Goal: Task Accomplishment & Management: Complete application form

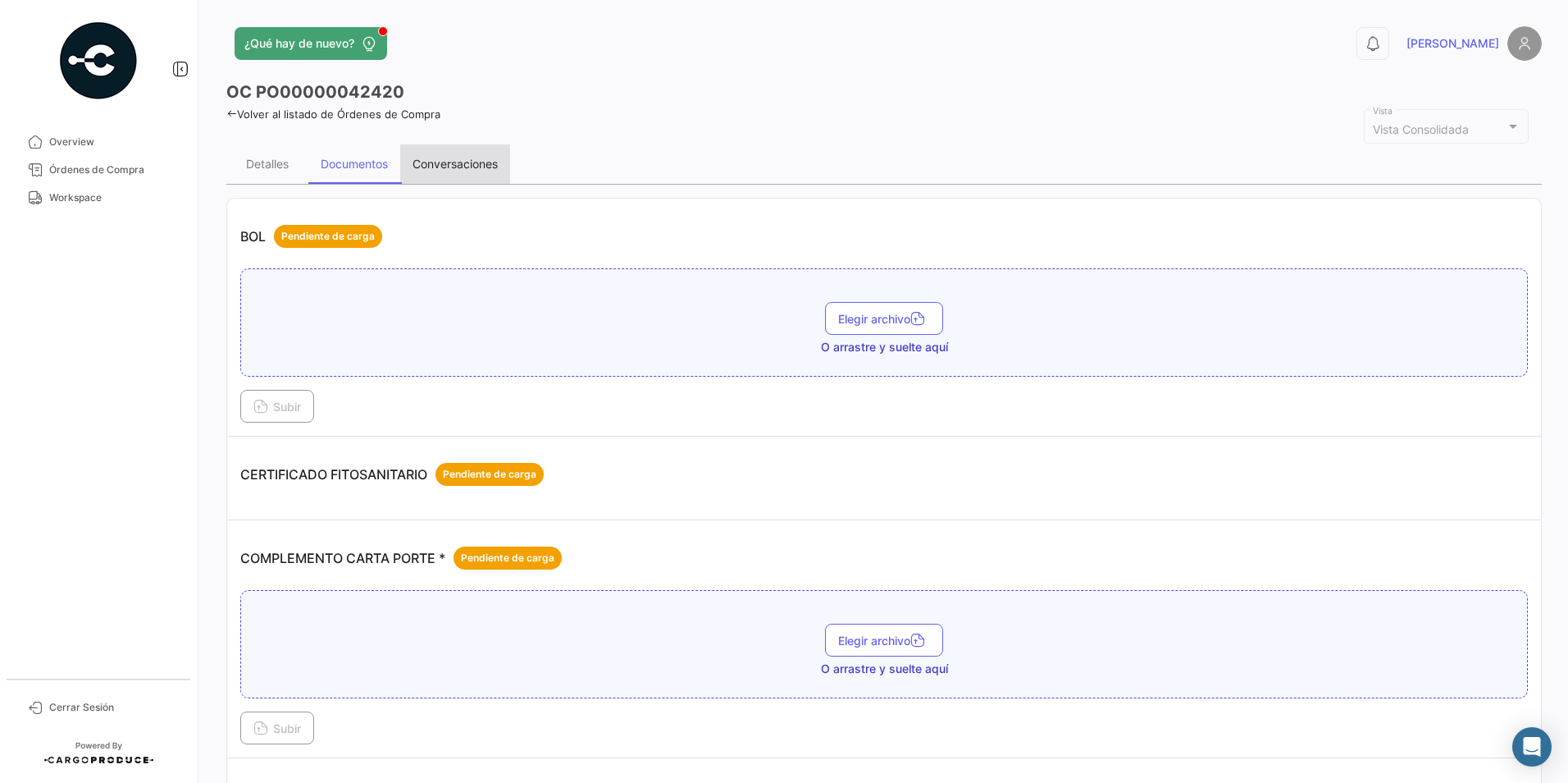
click at [456, 164] on div "Conversaciones" at bounding box center [454, 164] width 85 height 14
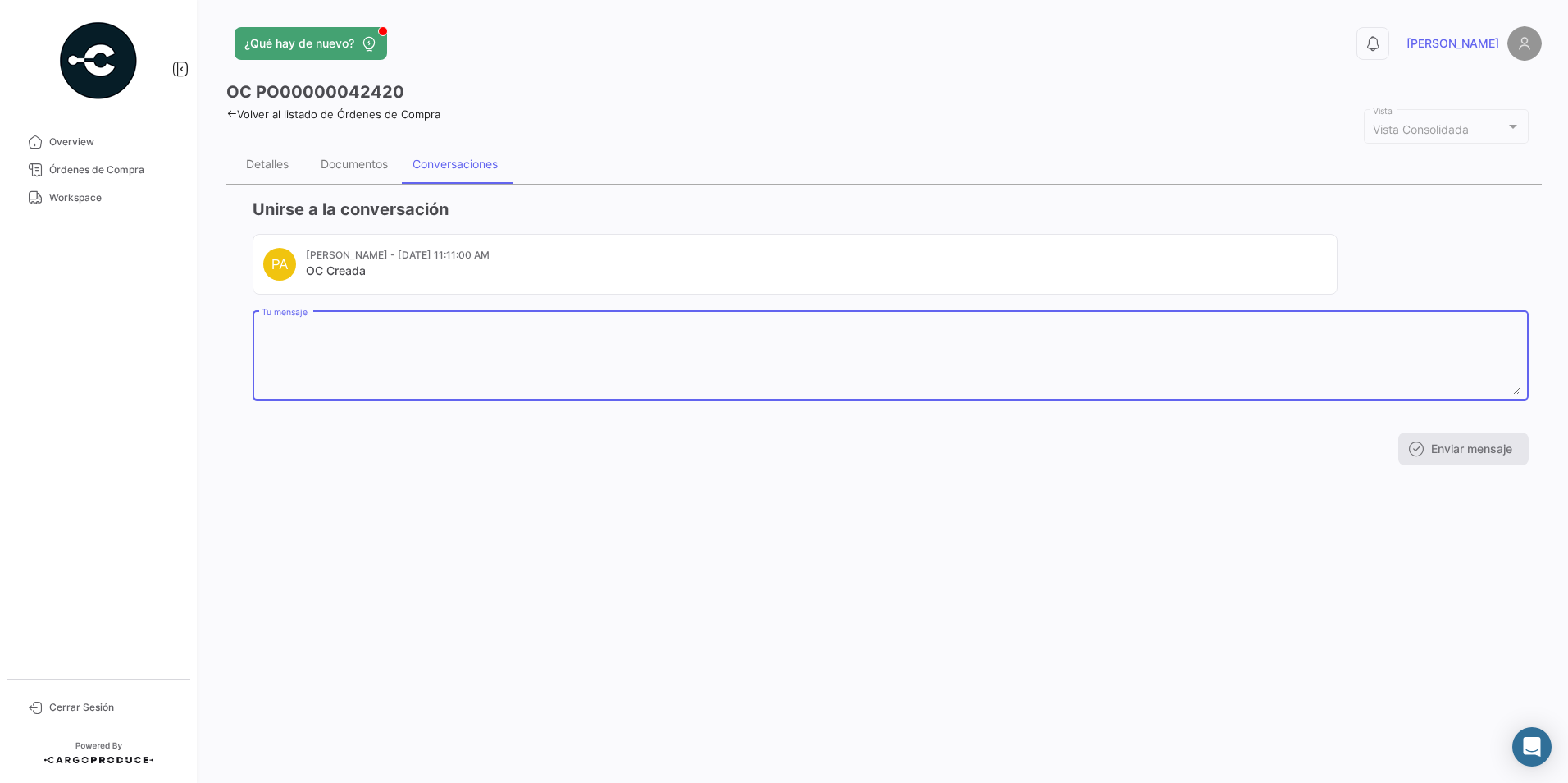
click at [376, 354] on textarea "Tu mensaje" at bounding box center [892, 358] width 1259 height 72
click at [423, 343] on textarea "Buen día! les comparto datos para el" at bounding box center [892, 358] width 1259 height 72
click at [491, 331] on textarea "Buen día! les comparto datos para el" at bounding box center [892, 358] width 1259 height 72
click at [333, 349] on textarea "Buen día! les comparto datos de transfer OP: [PERSON_NAME] UNIDAD: PLACA: 15ES6X" at bounding box center [892, 358] width 1259 height 72
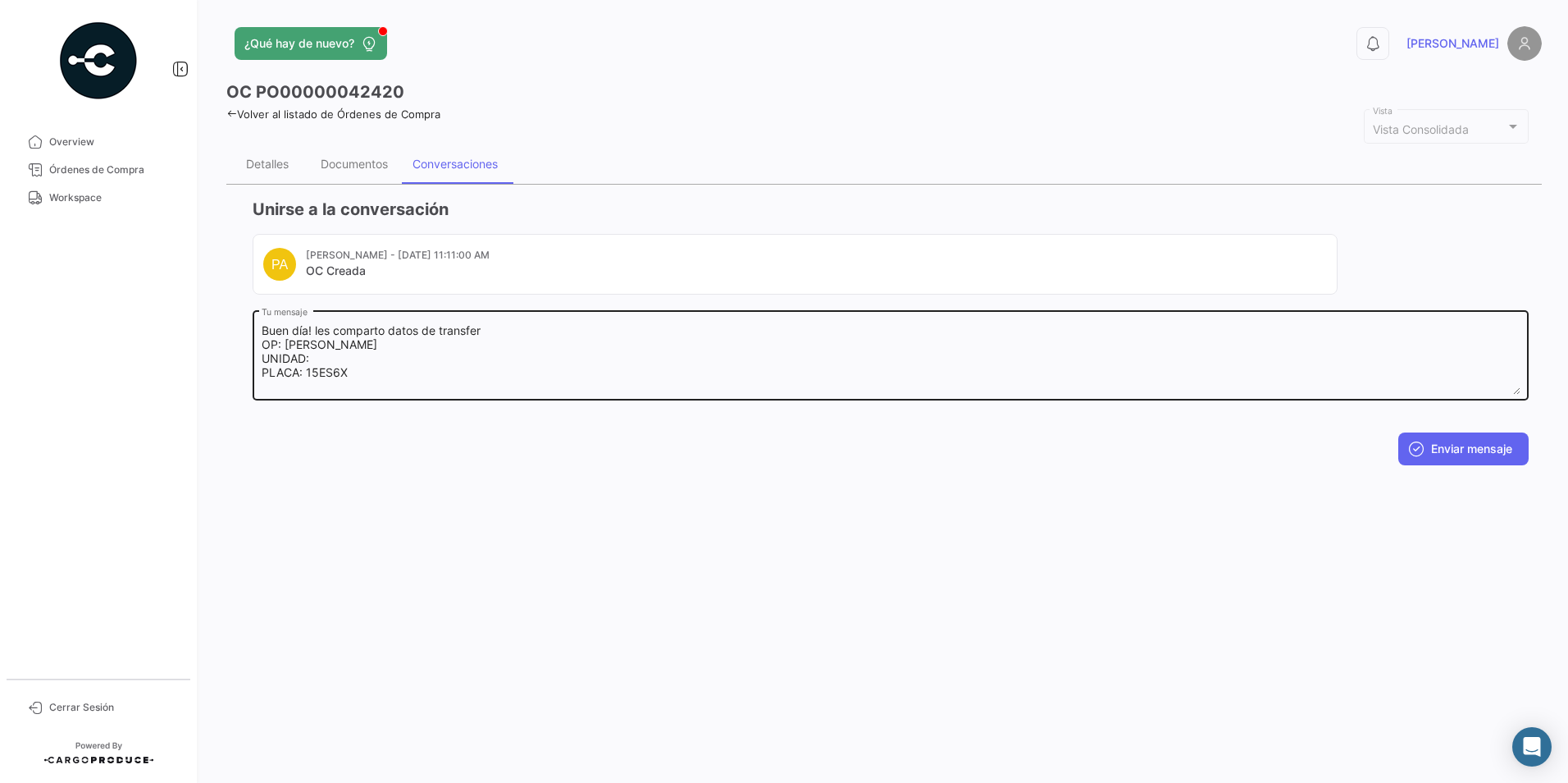
click at [301, 382] on textarea "Buen día! les comparto datos de transfer OP: [PERSON_NAME] UNIDAD: PLACA: 15ES6X" at bounding box center [892, 358] width 1259 height 72
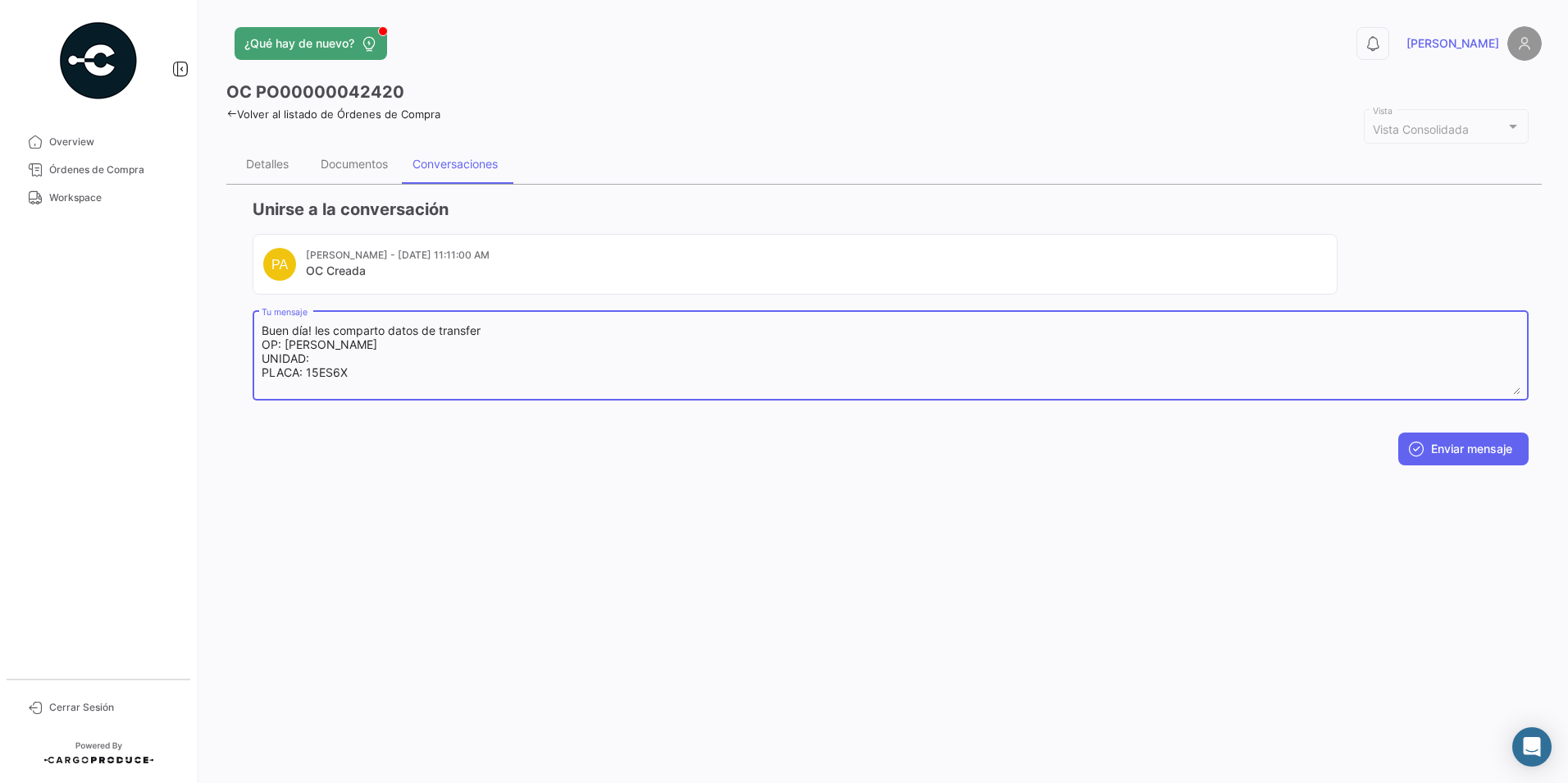
click at [318, 361] on textarea "Buen día! les comparto datos de transfer OP: [PERSON_NAME] UNIDAD: PLACA: 15ES6X" at bounding box center [892, 358] width 1259 height 72
click at [447, 347] on textarea "Buen día! les comparto datos de transfer OP: [PERSON_NAME] UNIDAD: PLACA: 15ES6X" at bounding box center [892, 358] width 1259 height 72
click at [321, 387] on textarea "Buen día! les comparto datos de transfer OP: [PERSON_NAME] UNIDAD: PLACA: 15ES6X" at bounding box center [892, 358] width 1259 height 72
click at [286, 384] on textarea "Buen día! les comparto datos de transfer OP: [PERSON_NAME] UNIDAD: PLACA: 15ES6X" at bounding box center [892, 358] width 1259 height 72
click at [380, 383] on textarea "Buen día! les comparto datos de transfer OP: [PERSON_NAME] UNIDAD: PLACA: 15ES6X" at bounding box center [892, 358] width 1259 height 72
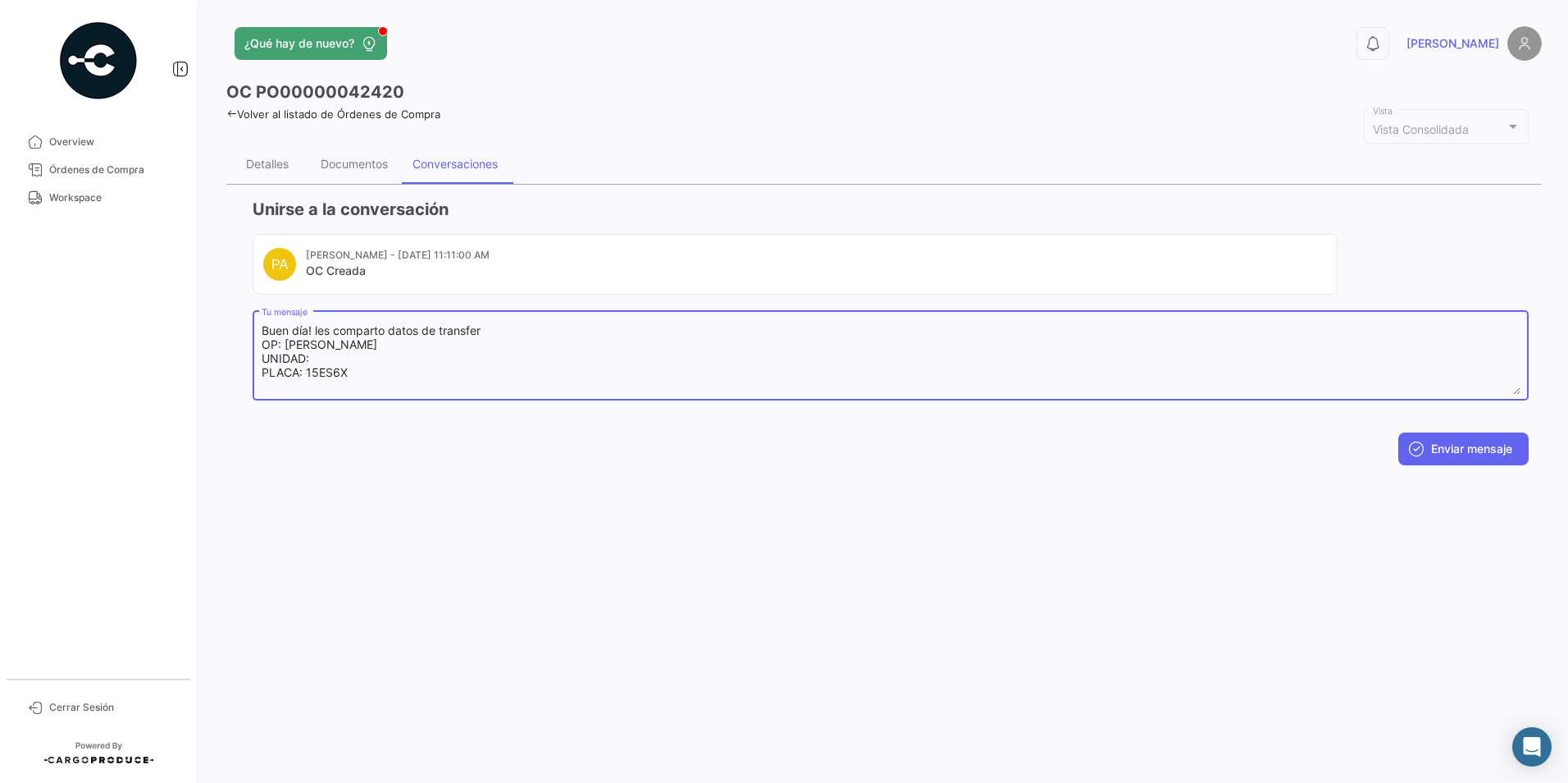
click at [286, 388] on textarea "Buen día! les comparto datos de transfer OP: [PERSON_NAME] UNIDAD: PLACA: 15ES6X" at bounding box center [892, 358] width 1259 height 72
click at [370, 377] on textarea "Buen día! les comparto datos de transfer OP: [PERSON_NAME] UNIDAD: PLACA: 15ES6X" at bounding box center [892, 358] width 1259 height 72
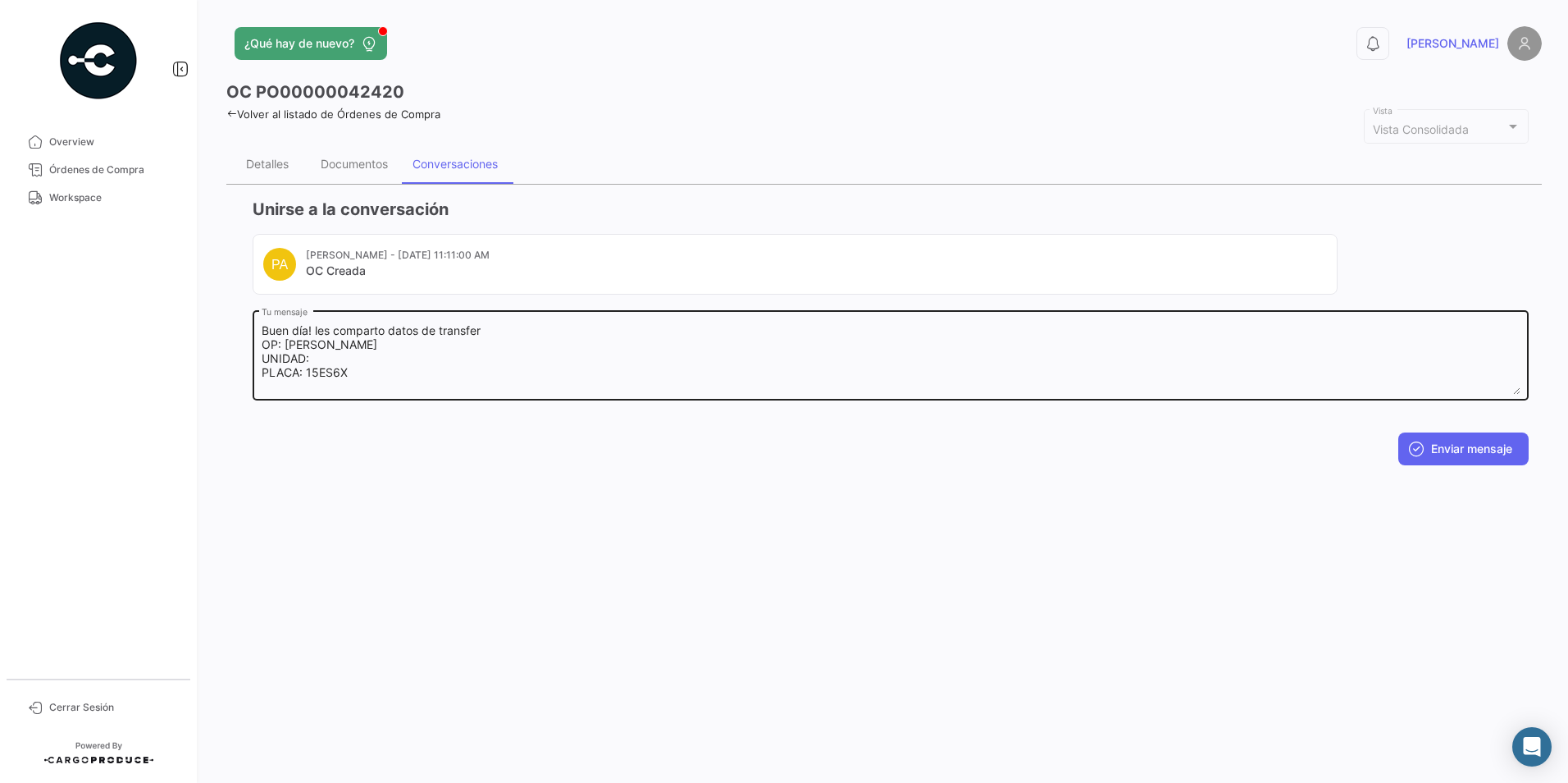
click at [279, 385] on textarea "Buen día! les comparto datos de transfer OP: [PERSON_NAME] UNIDAD: PLACA: 15ES6X" at bounding box center [892, 358] width 1259 height 72
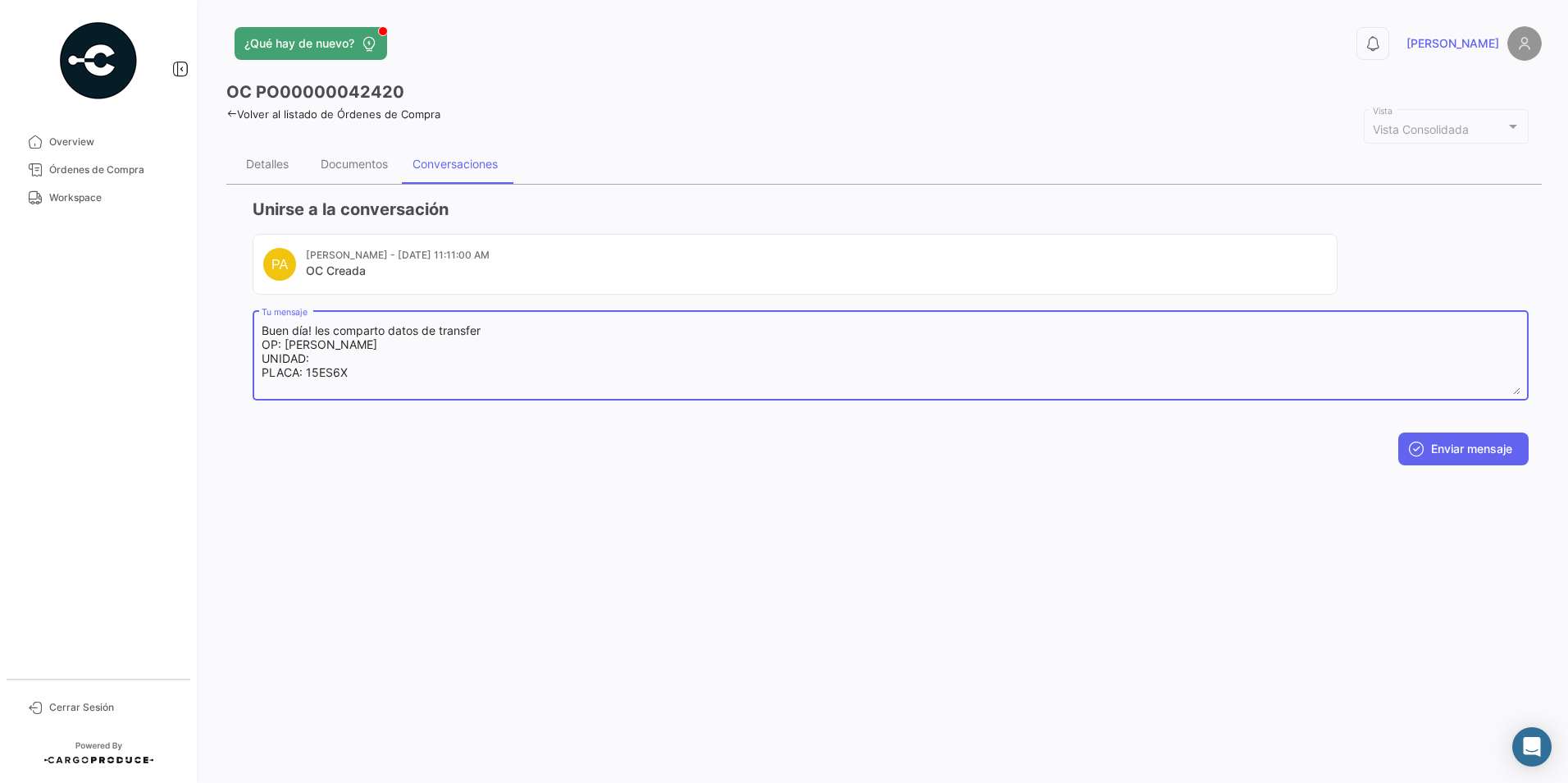
click at [302, 389] on textarea "Buen día! les comparto datos de transfer OP: [PERSON_NAME] UNIDAD: PLACA: 15ES6X" at bounding box center [892, 358] width 1259 height 72
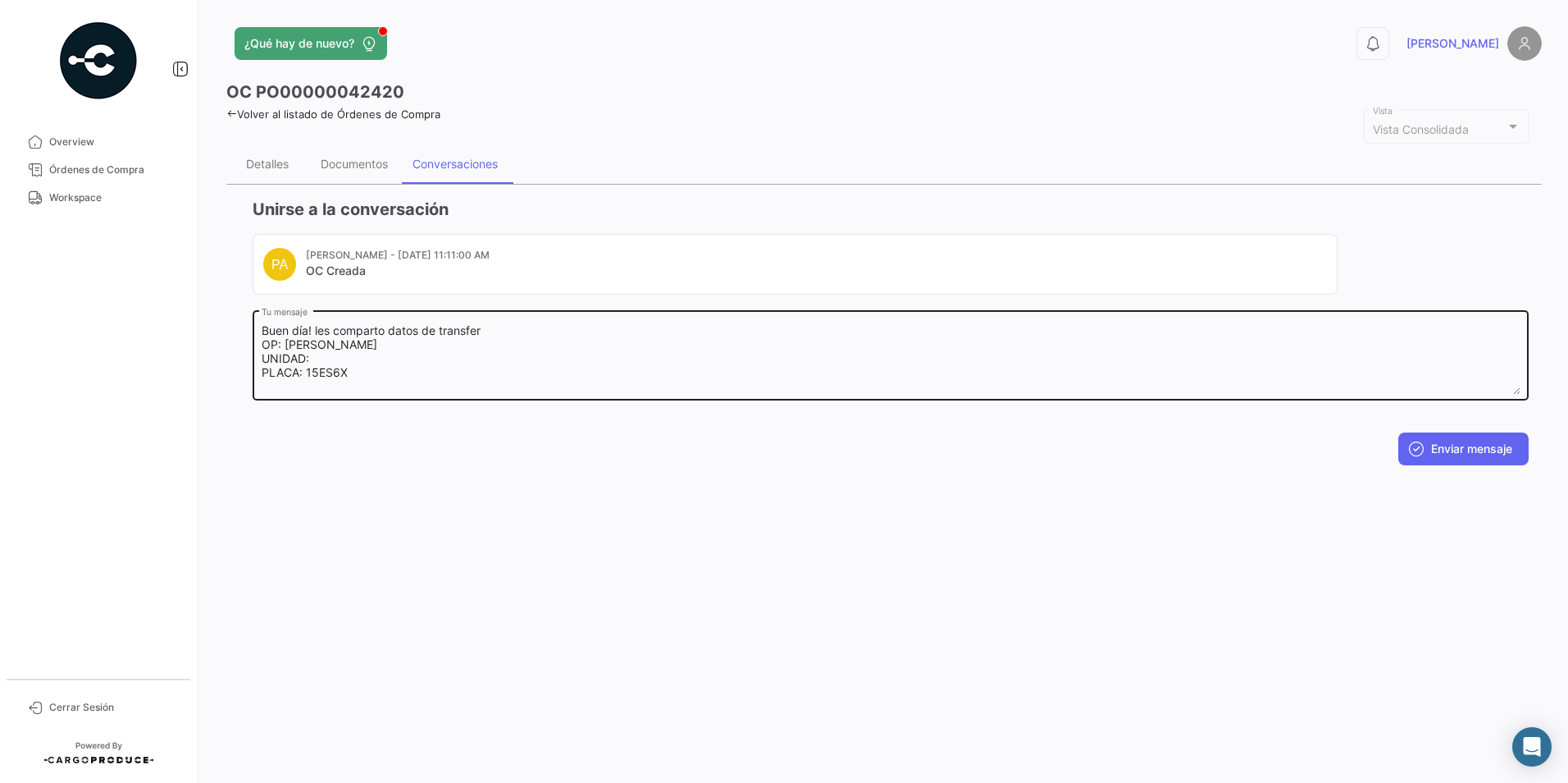
click at [376, 378] on textarea "Buen día! les comparto datos de transfer OP: [PERSON_NAME] UNIDAD: PLACA: 15ES6X" at bounding box center [892, 358] width 1259 height 72
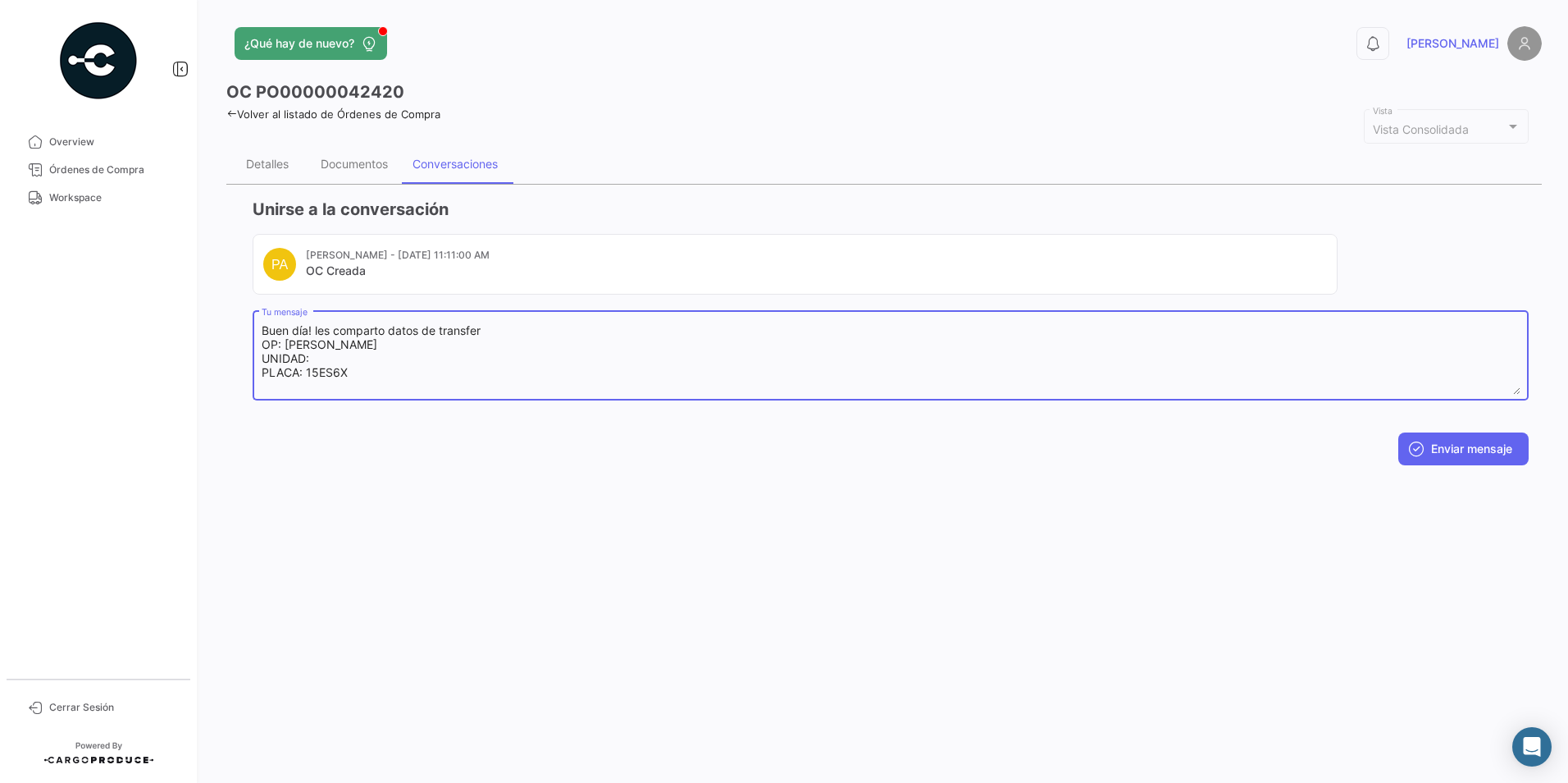
click at [325, 360] on textarea "Buen día! les comparto datos de transfer OP: [PERSON_NAME] UNIDAD: PLACA: 15ES6X" at bounding box center [892, 358] width 1259 height 72
click at [314, 394] on textarea "Buen día! les comparto datos de transfer OP: [PERSON_NAME] UNIDAD: PLACA: 15ES6X" at bounding box center [892, 358] width 1259 height 72
paste textarea "Alpha: PYAB CAAT : 32HS"
click at [289, 373] on textarea "Buen día! les comparto datos de transfer OP: [PERSON_NAME] UNIDAD: PLACA: 15ES6…" at bounding box center [892, 358] width 1259 height 72
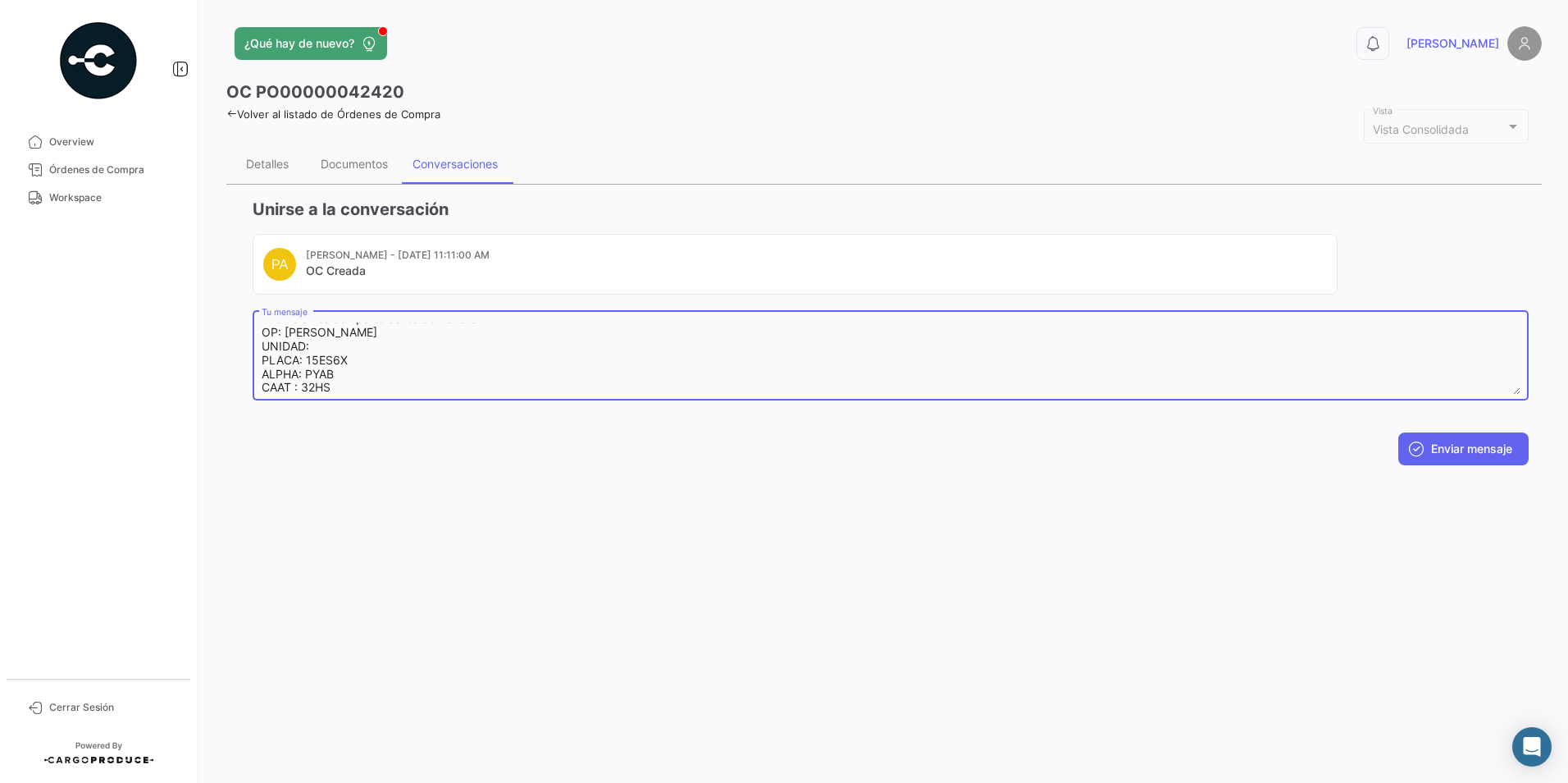
click at [384, 369] on textarea "Buen día! les comparto datos de transfer OP: [PERSON_NAME] UNIDAD: PLACA: 15ES6…" at bounding box center [892, 358] width 1259 height 72
click at [341, 351] on textarea "¡Buen día! les comparto datos de transfer OP: [PERSON_NAME] UNIDAD: PLACA: 15ES…" at bounding box center [892, 358] width 1259 height 72
click at [335, 360] on textarea "¡Buen día! les comparto datos de transfer OP: [PERSON_NAME] UNIDAD: PLACA: 15ES…" at bounding box center [892, 358] width 1259 height 72
click at [369, 367] on textarea "¡Buen día! les comparto datos de transfer OP: [PERSON_NAME] UNIDAD: PLACA: 15ES…" at bounding box center [892, 358] width 1259 height 72
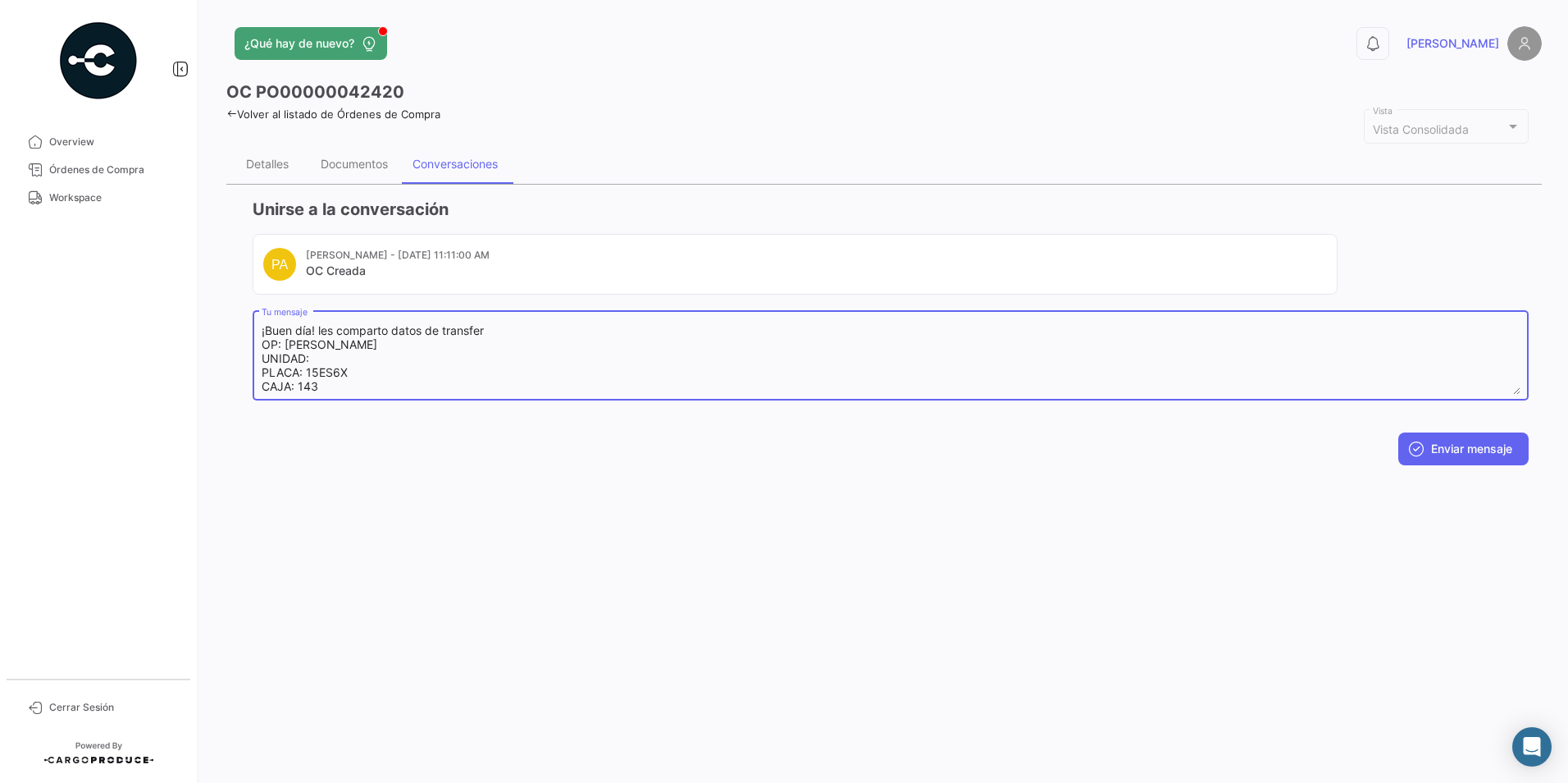
scroll to position [12, 0]
click at [298, 375] on textarea "¡Buen día! les comparto datos de transfer OP: [PERSON_NAME] UNIDAD: PLACA: 15ES…" at bounding box center [892, 358] width 1259 height 72
click at [340, 364] on textarea "¡Buen día! les comparto datos de transfer OP: [PERSON_NAME] UNIDAD: PLACA: 15ES…" at bounding box center [892, 358] width 1259 height 72
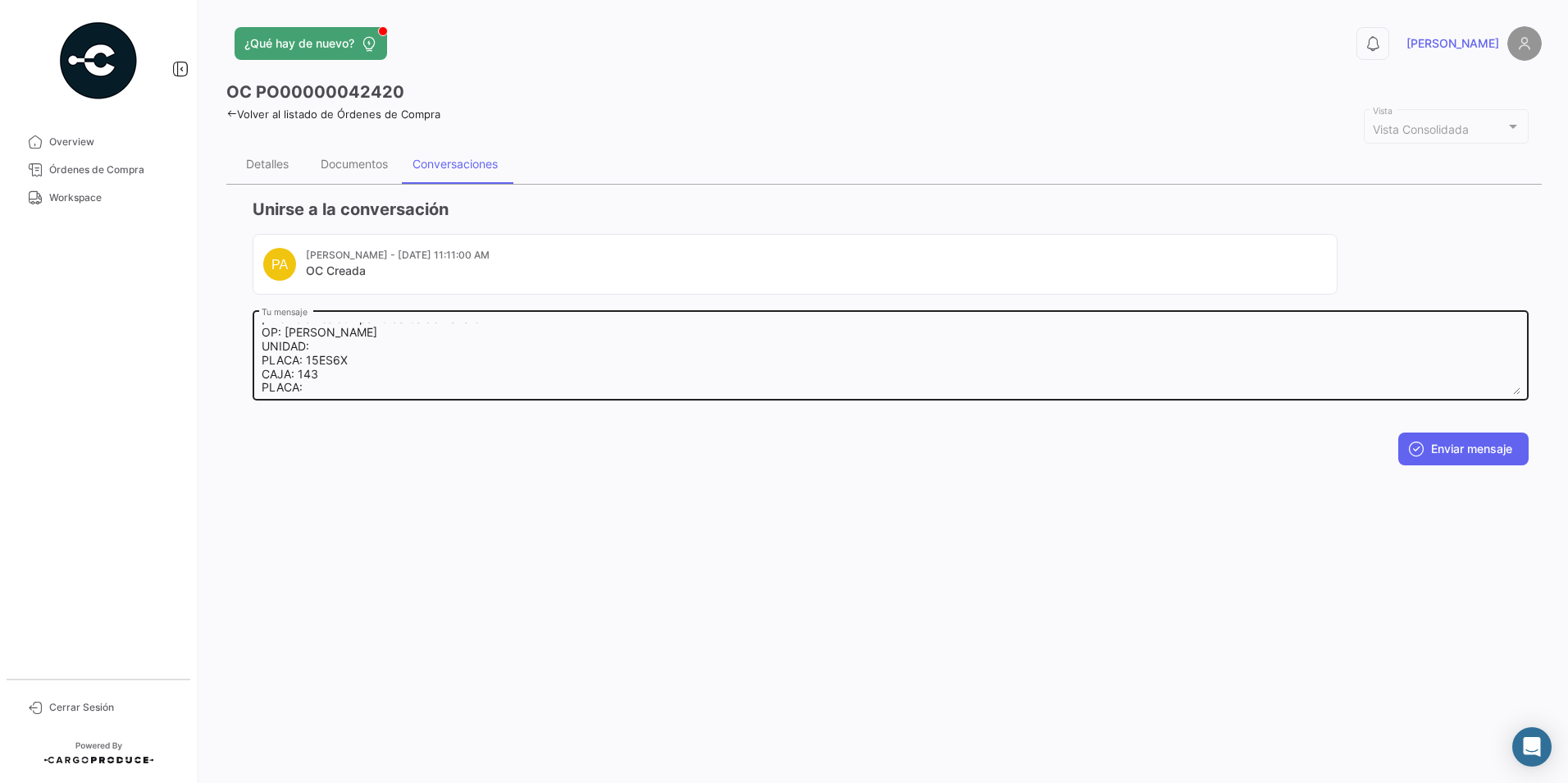
click at [342, 340] on textarea "¡Buen día! les comparto datos de transfer OP: [PERSON_NAME] UNIDAD: PLACA: 15ES…" at bounding box center [892, 358] width 1259 height 72
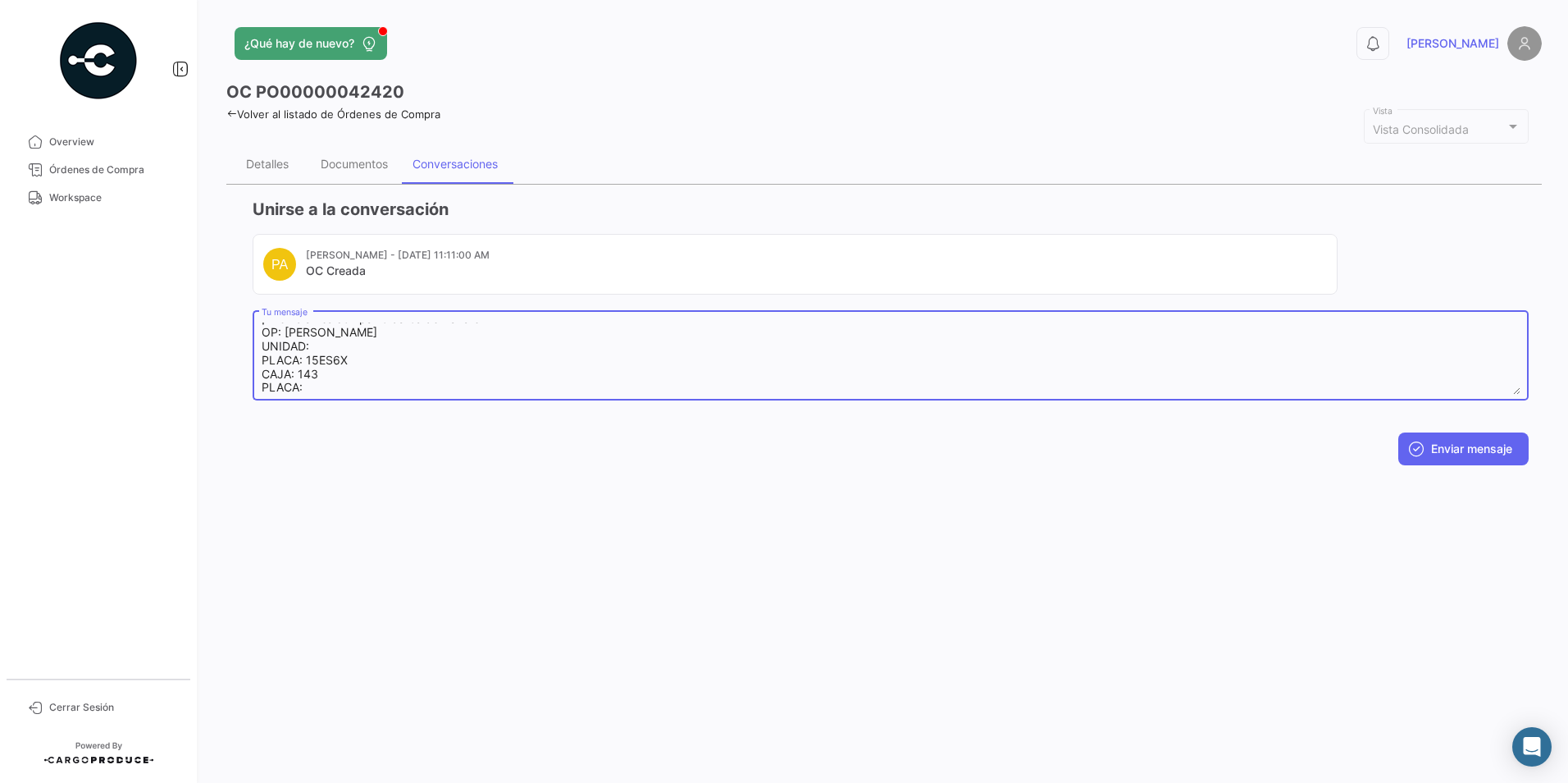
click at [335, 372] on textarea "¡Buen día! les comparto datos de transfer OP: [PERSON_NAME] UNIDAD: PLACA: 15ES…" at bounding box center [892, 358] width 1259 height 72
click at [313, 386] on textarea "¡Buen día! les comparto datos de transfer OP: [PERSON_NAME] UNIDAD: PLACA: 15ES…" at bounding box center [892, 358] width 1259 height 72
paste textarea "849WZ9"
click at [328, 352] on textarea "¡Buen día! les comparto datos de transfer OP: [PERSON_NAME] UNIDAD: PLACA: 15ES…" at bounding box center [892, 358] width 1259 height 72
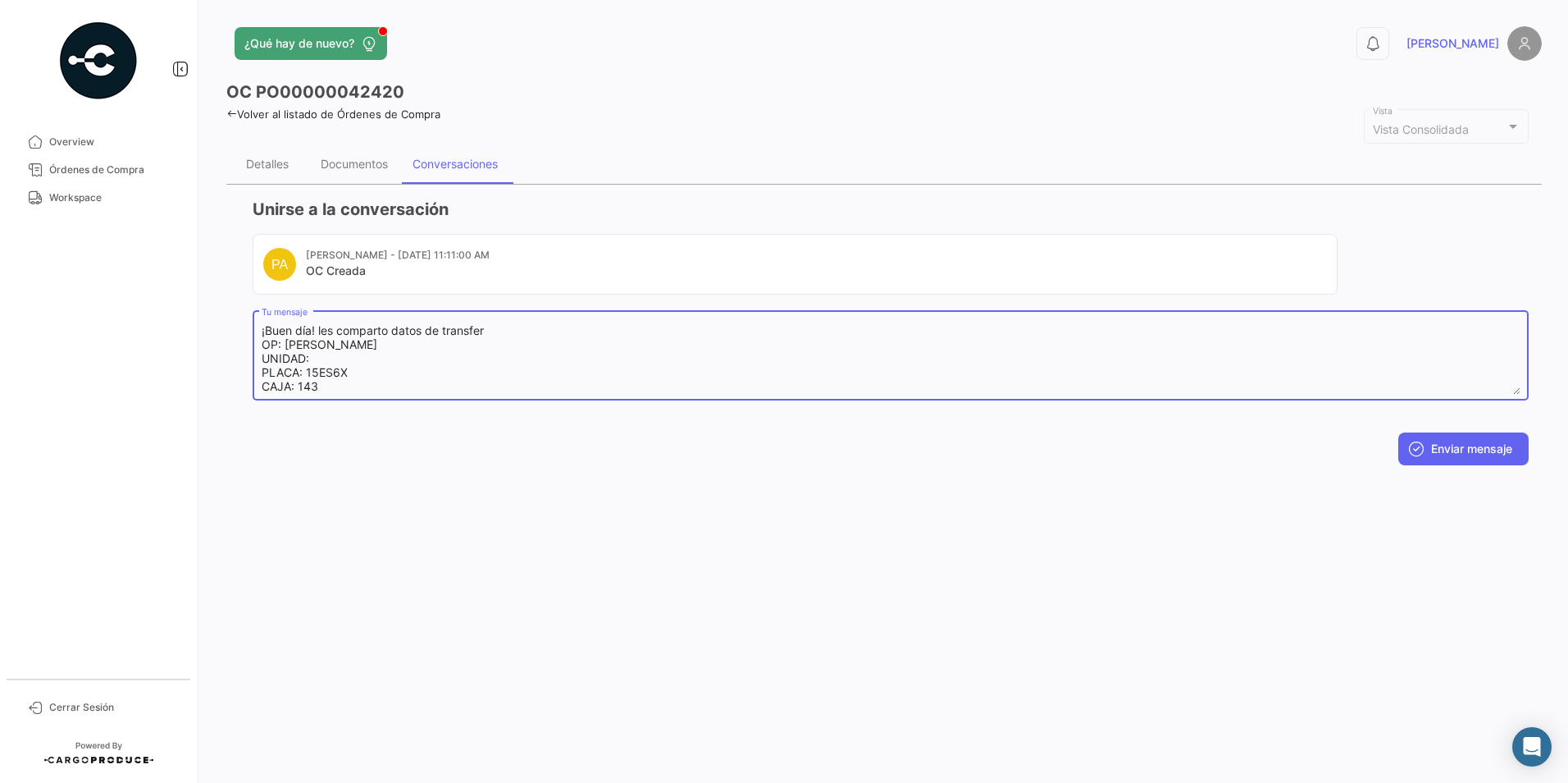
scroll to position [55, 0]
drag, startPoint x: 262, startPoint y: 383, endPoint x: 355, endPoint y: 342, distance: 101.6
click at [355, 342] on textarea "¡Buen día! les comparto datos de transfer OP: [PERSON_NAME] UNIDAD: PLACA: 15ES…" at bounding box center [892, 358] width 1259 height 72
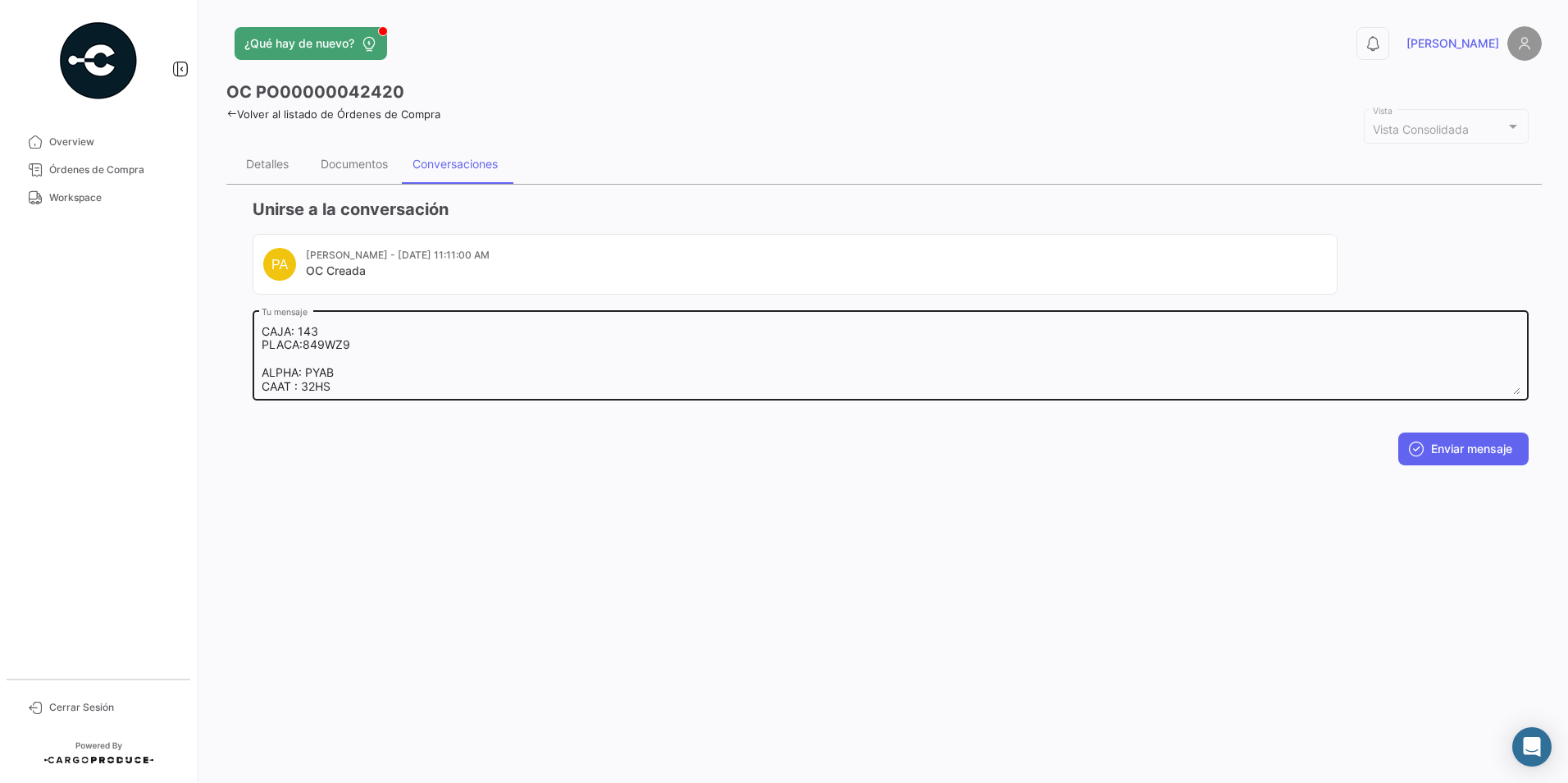
click at [330, 366] on textarea "¡Buen día! les comparto datos de transfer OP: [PERSON_NAME] UNIDAD: PLACA: 15ES…" at bounding box center [892, 358] width 1259 height 72
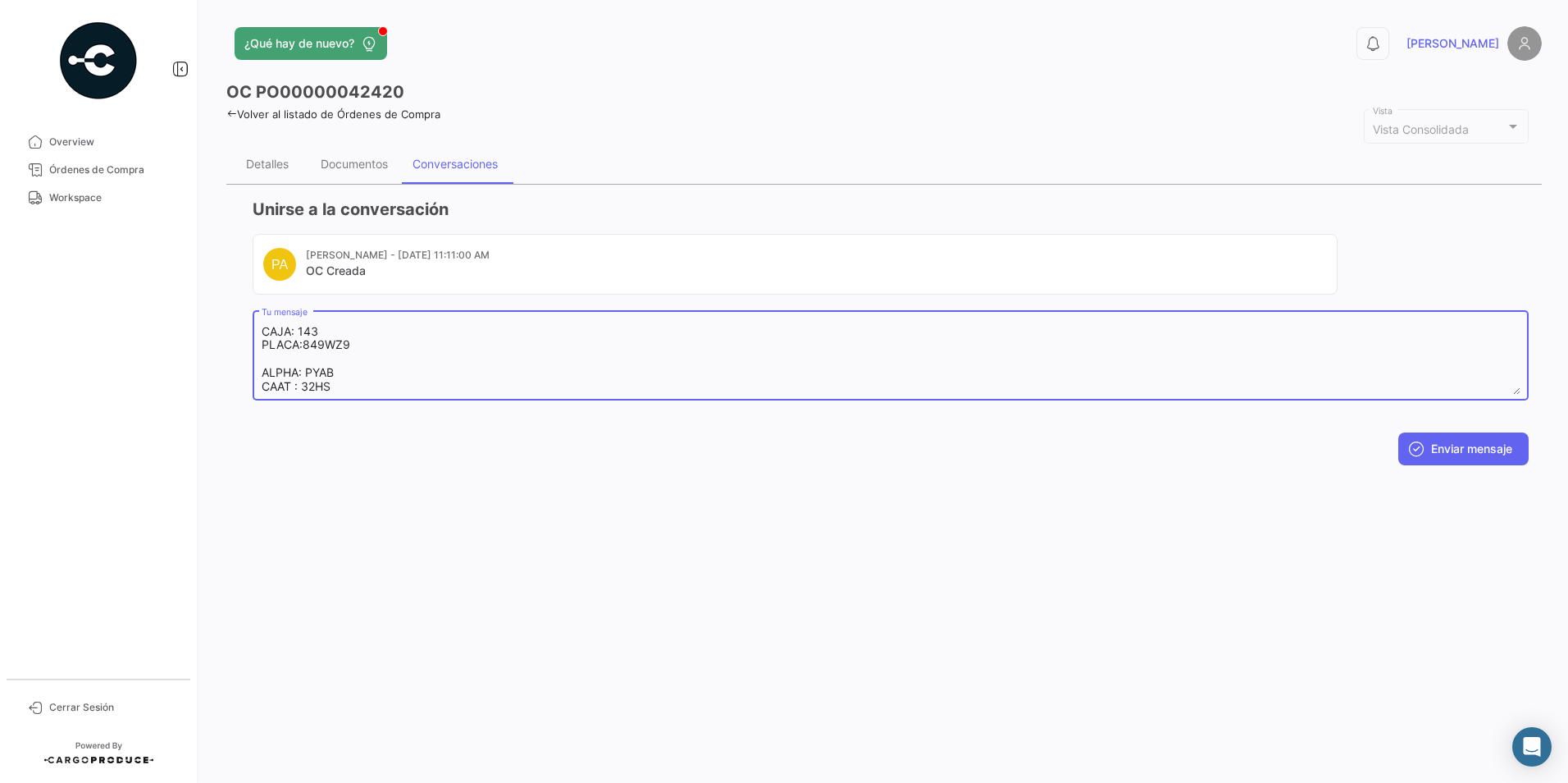
click at [323, 353] on textarea "¡Buen día! les comparto datos de transfer OP: [PERSON_NAME] UNIDAD: PLACA: 15ES…" at bounding box center [892, 358] width 1259 height 72
click at [318, 354] on textarea "¡Buen día! les comparto datos de transfer OP: [PERSON_NAME] UNIDAD: PLACA: 15ES…" at bounding box center [892, 358] width 1259 height 72
click at [331, 380] on textarea "¡Buen día! les comparto datos de transfer OP: [PERSON_NAME] UNIDAD: N/A PLACA: …" at bounding box center [892, 358] width 1259 height 72
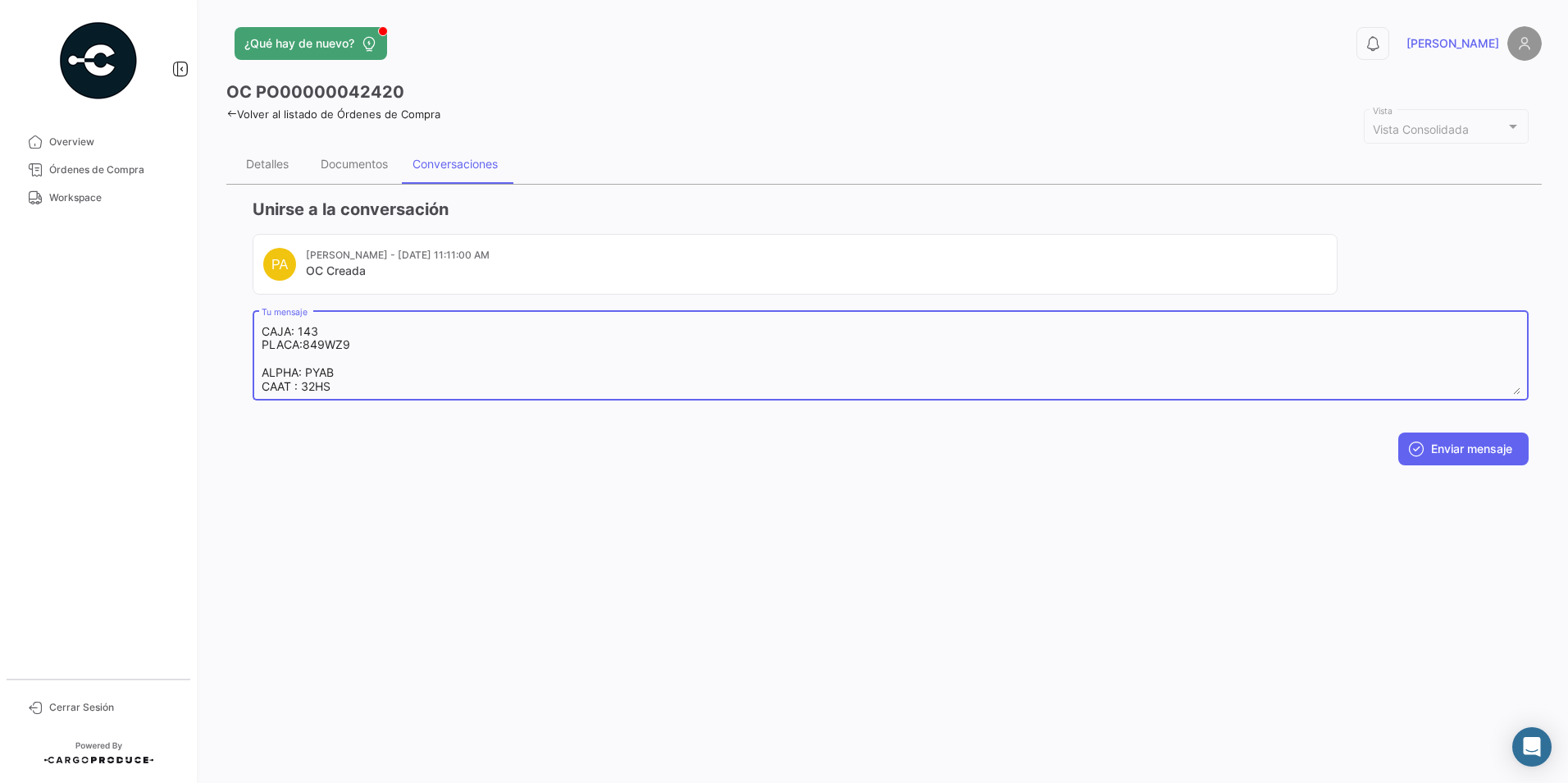
click at [284, 360] on textarea "¡Buen día! les comparto datos de transfer OP: [PERSON_NAME] UNIDAD: N/A PLACA: …" at bounding box center [892, 358] width 1259 height 72
type textarea "¡Buen día! les comparto datos de transfer OP: [PERSON_NAME] UNIDAD: N/A PLACA: …"
click at [1449, 442] on button "Enviar mensaje" at bounding box center [1464, 449] width 130 height 33
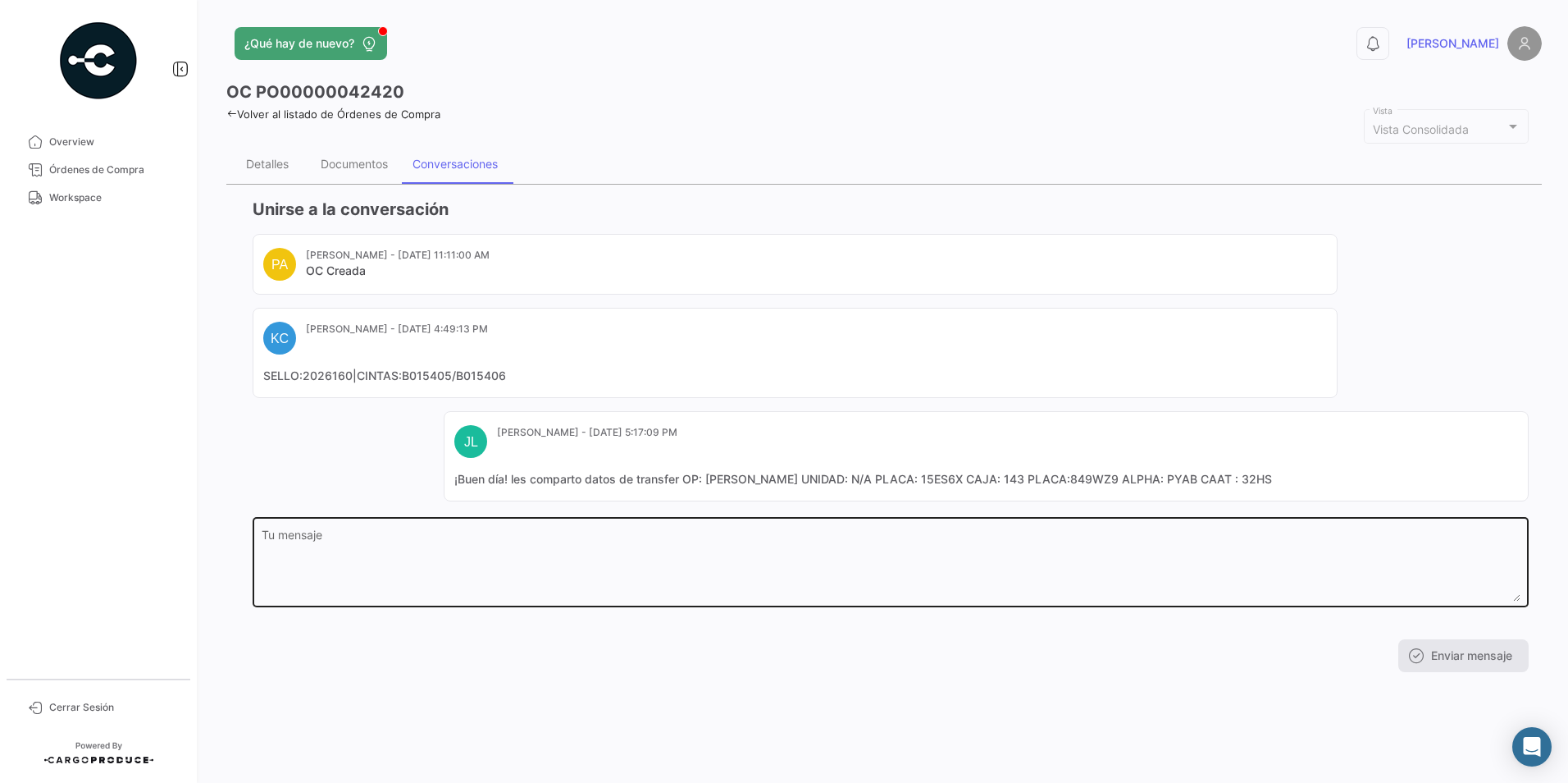
click at [635, 526] on div "Tu mensaje" at bounding box center [892, 561] width 1259 height 93
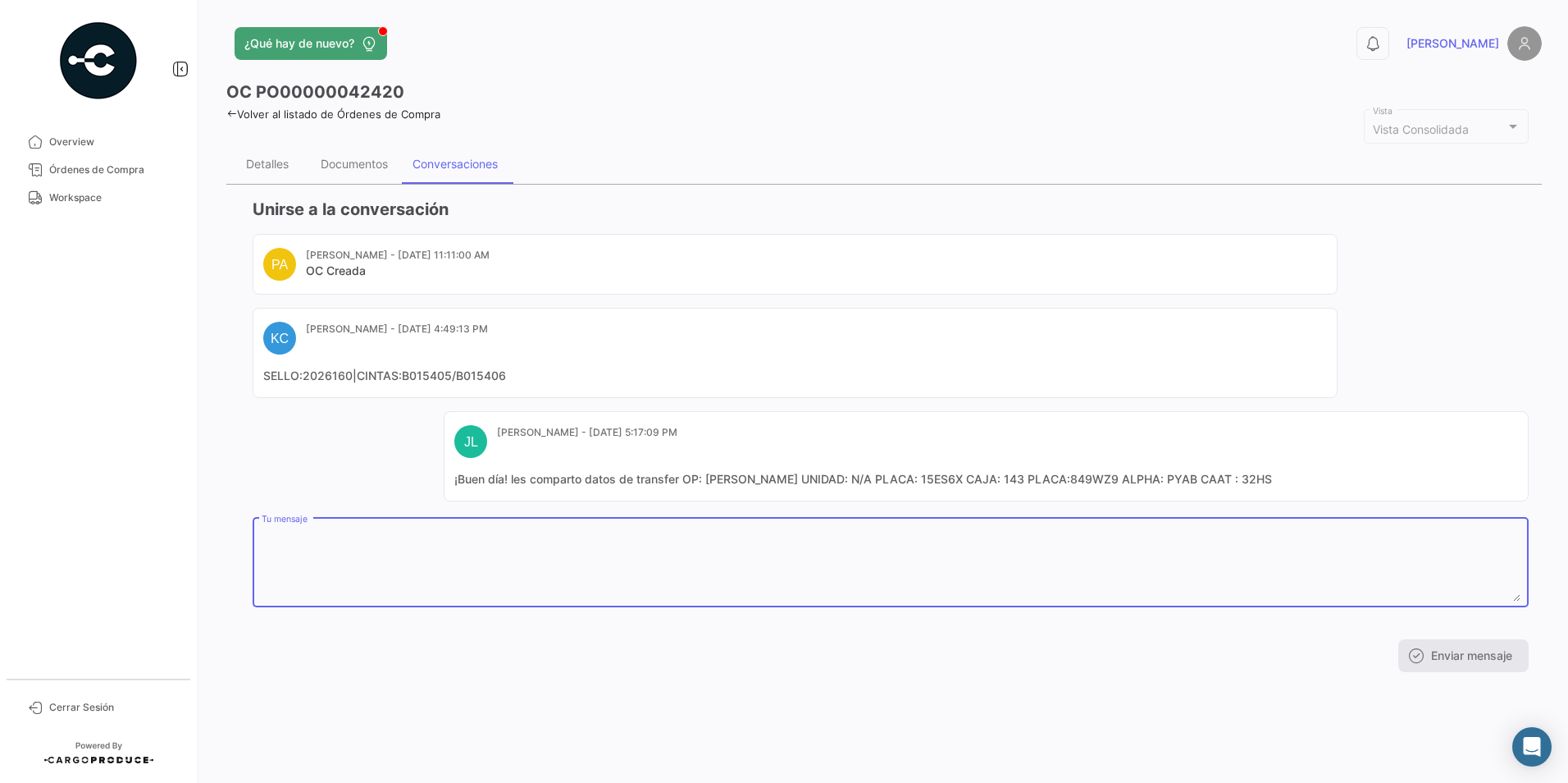
click at [601, 542] on textarea "Tu mensaje" at bounding box center [892, 565] width 1259 height 72
type textarea "l"
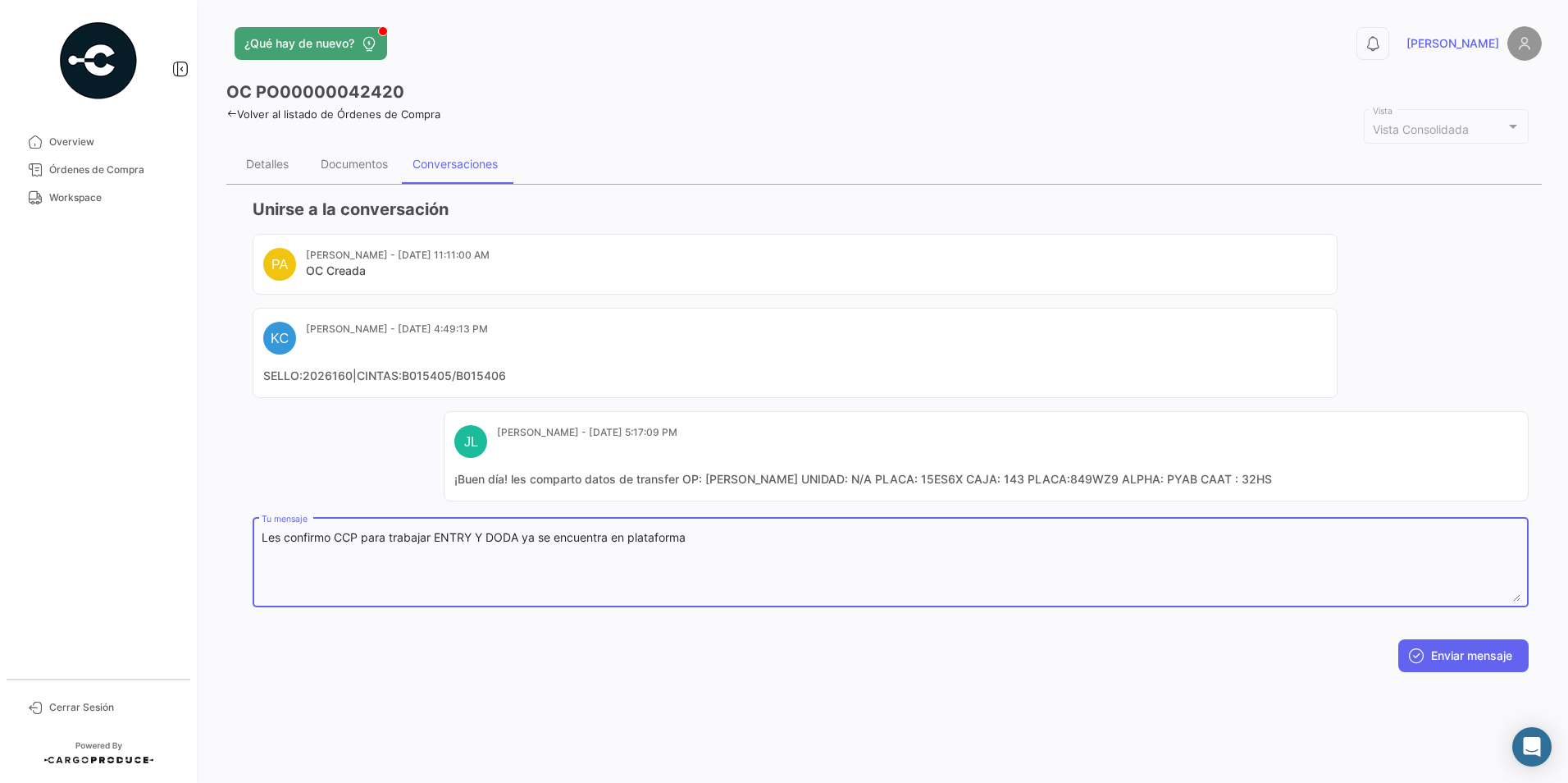
type textarea "Les confirmo CCP para trabajar ENTRY Y DODA ya se encuentra en plataforma"
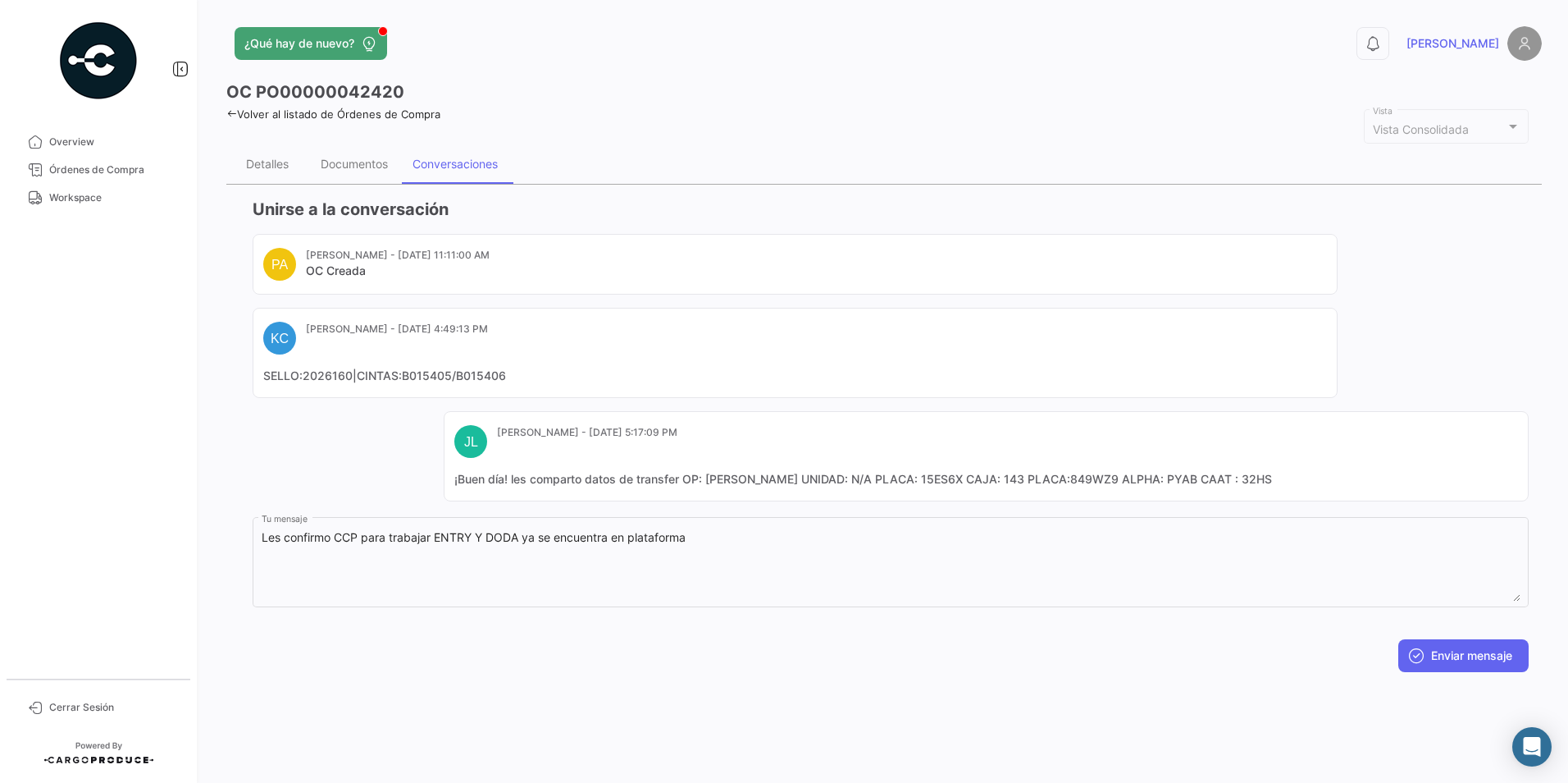
click at [227, 111] on icon at bounding box center [232, 113] width 11 height 11
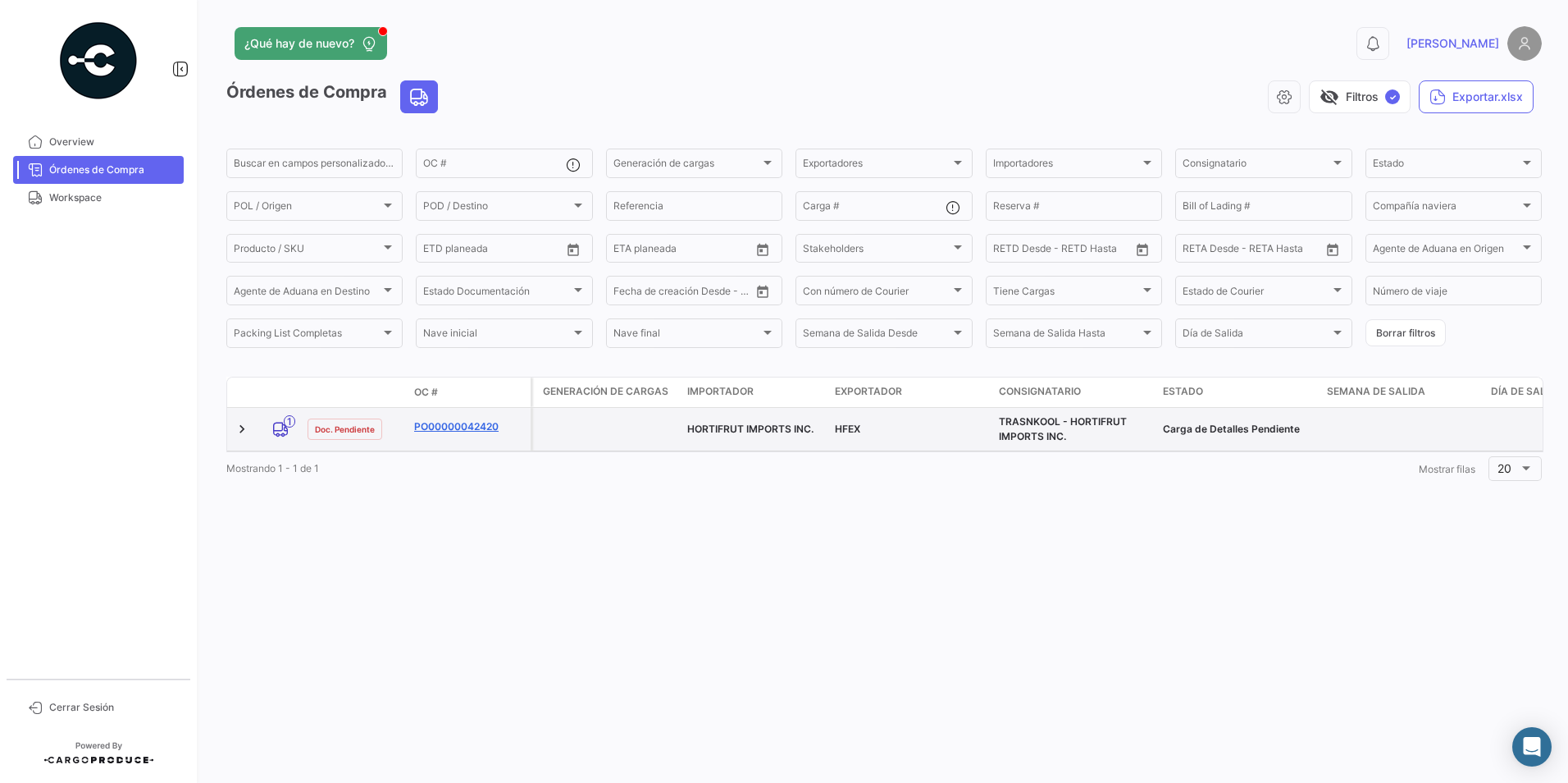
click at [447, 432] on link "PO00000042420" at bounding box center [469, 426] width 110 height 14
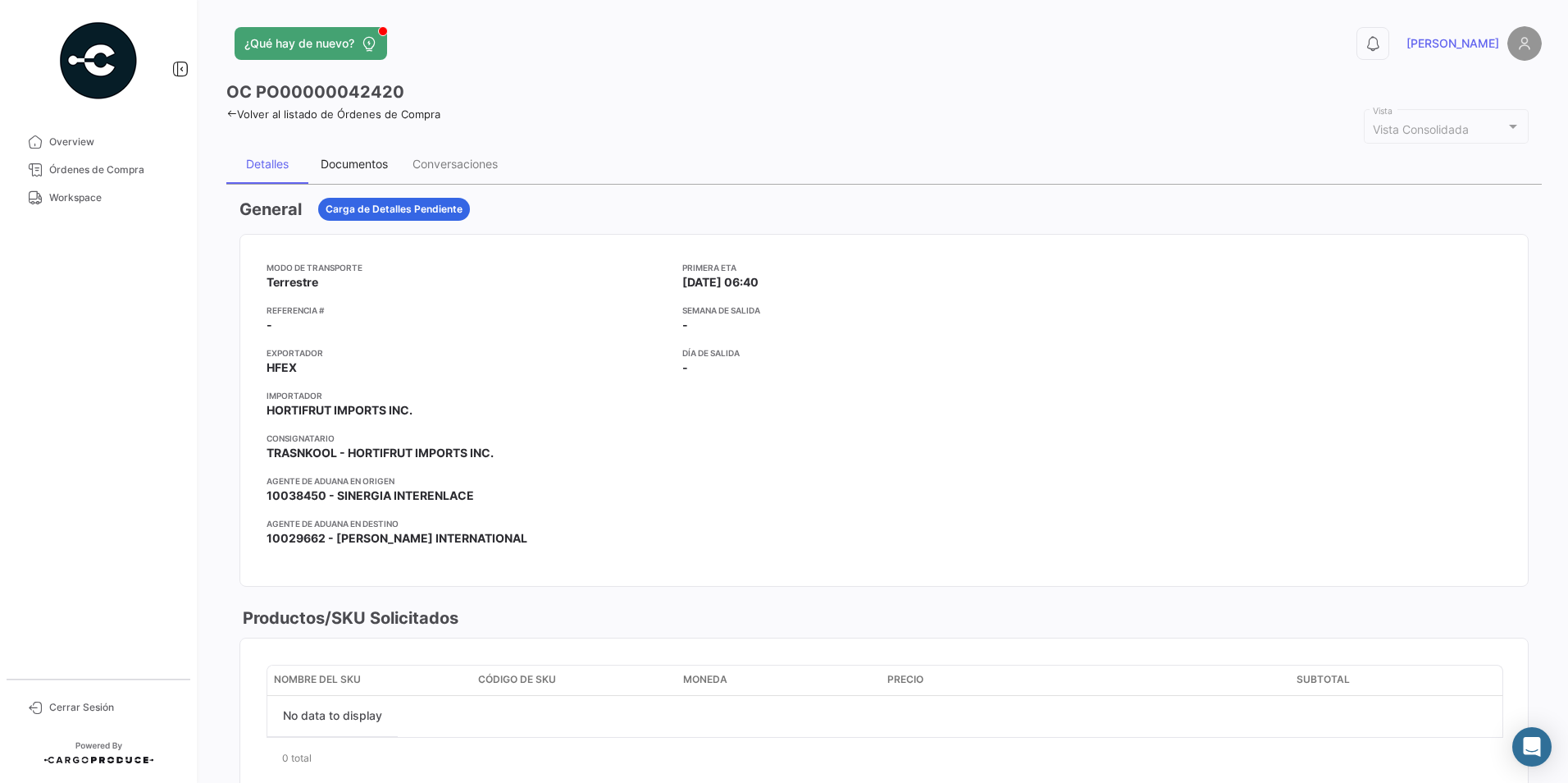
click at [334, 158] on div "Documentos" at bounding box center [354, 164] width 67 height 14
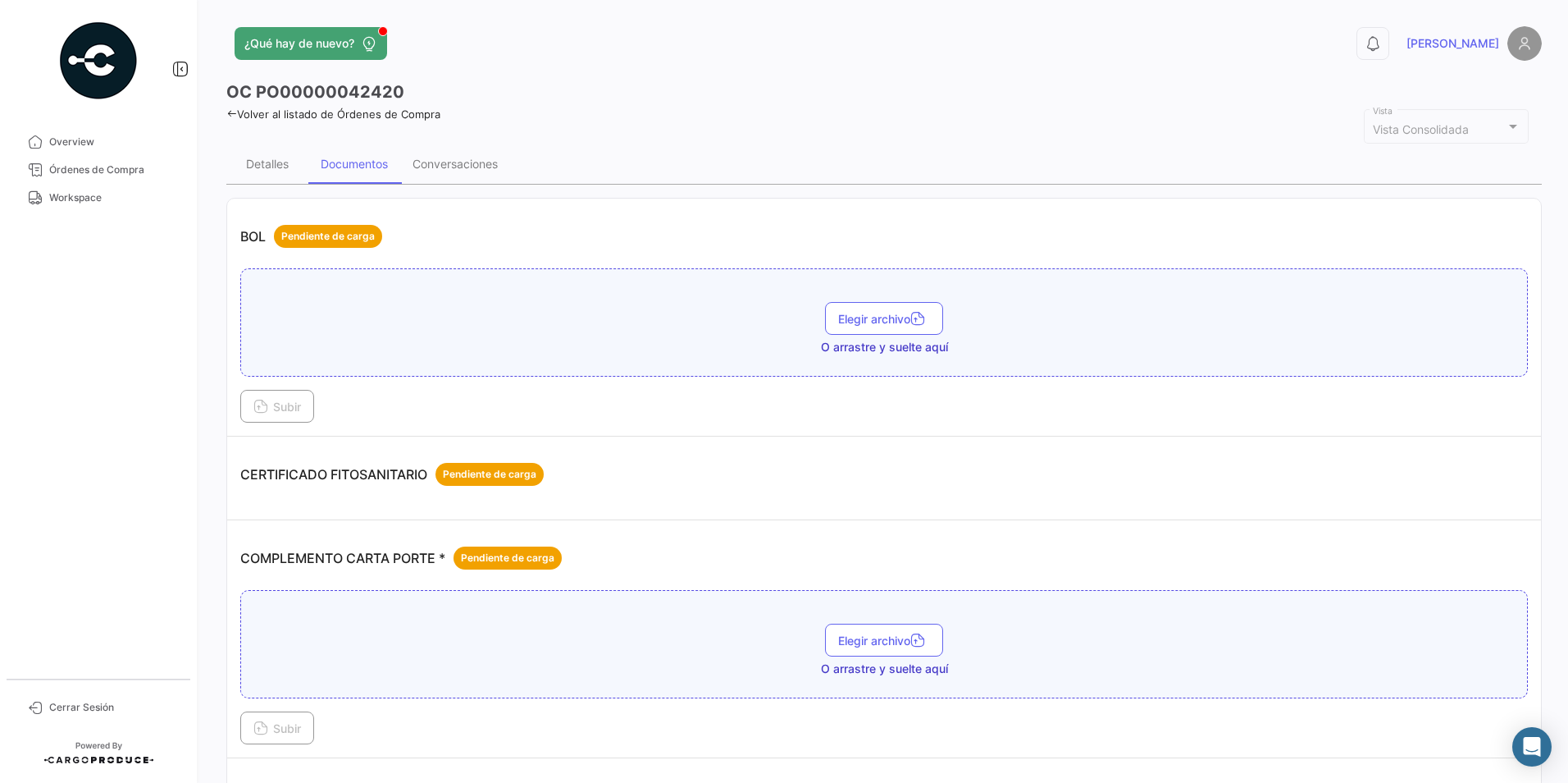
click at [564, 270] on div "Elegir archivo O arrastre y suelte aquí" at bounding box center [884, 322] width 1288 height 108
click at [505, 164] on div "Conversaciones" at bounding box center [454, 164] width 110 height 39
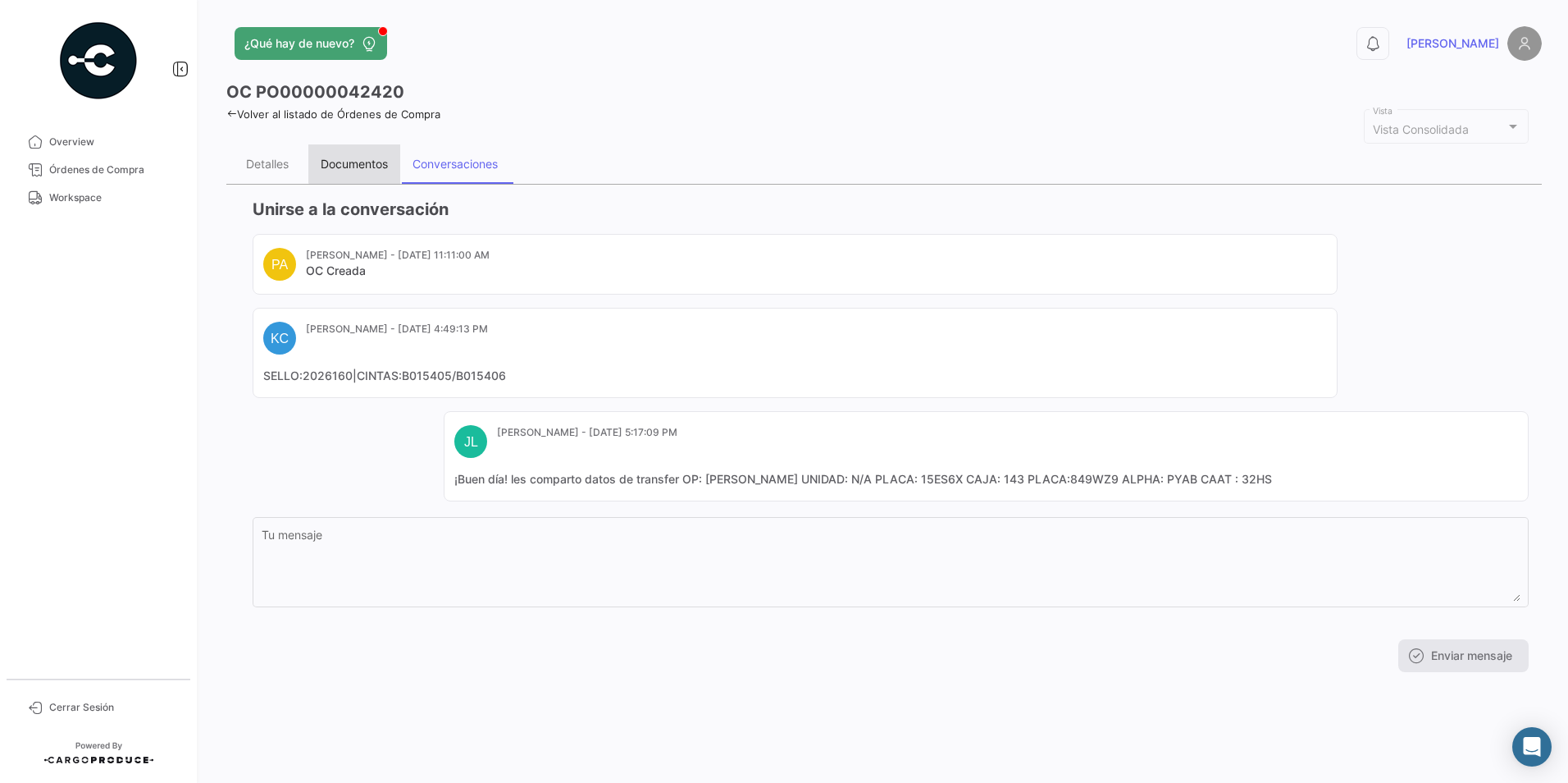
click at [384, 155] on div "Documentos" at bounding box center [354, 164] width 92 height 39
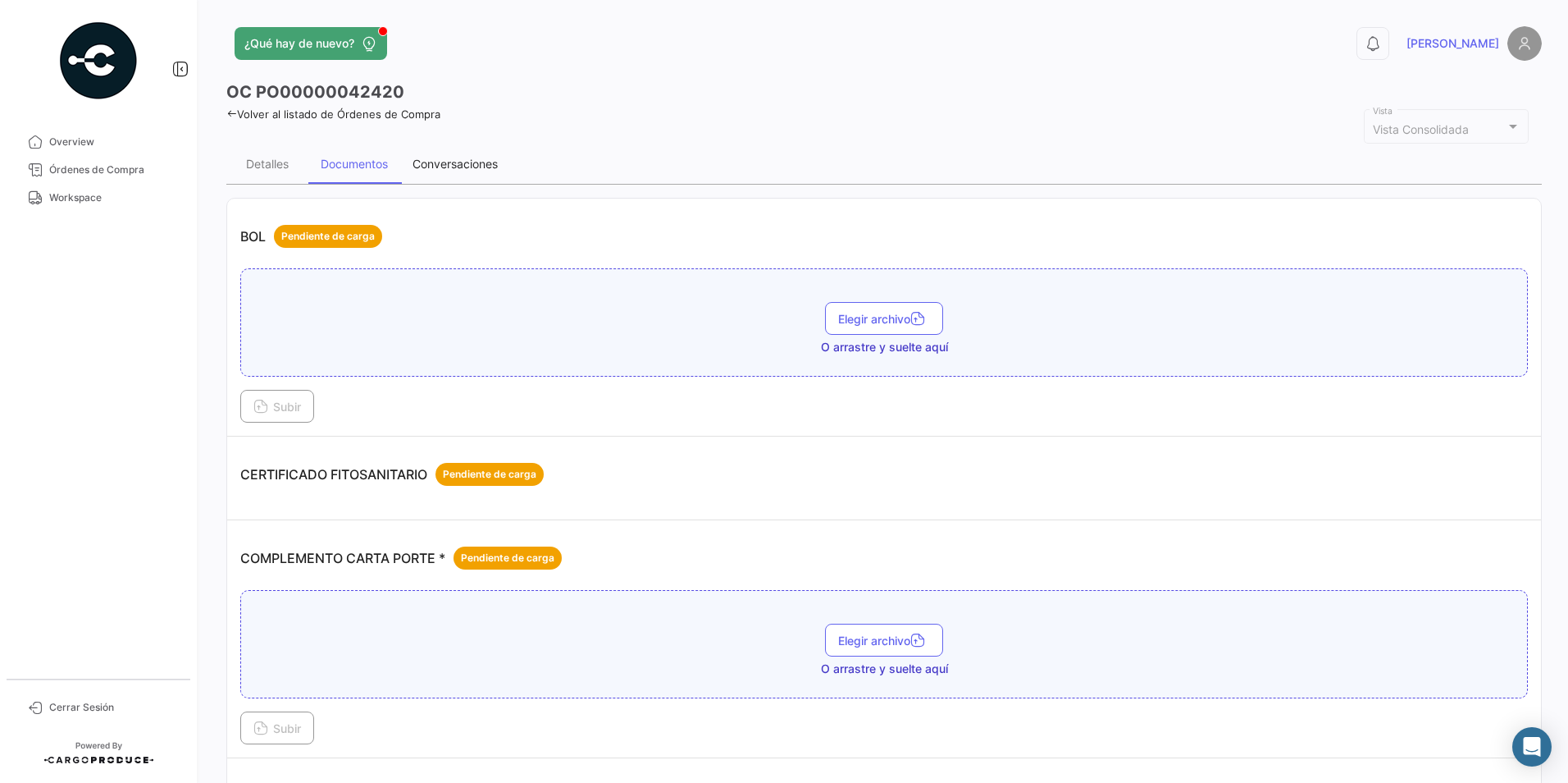
click at [459, 161] on div "Conversaciones" at bounding box center [454, 164] width 85 height 14
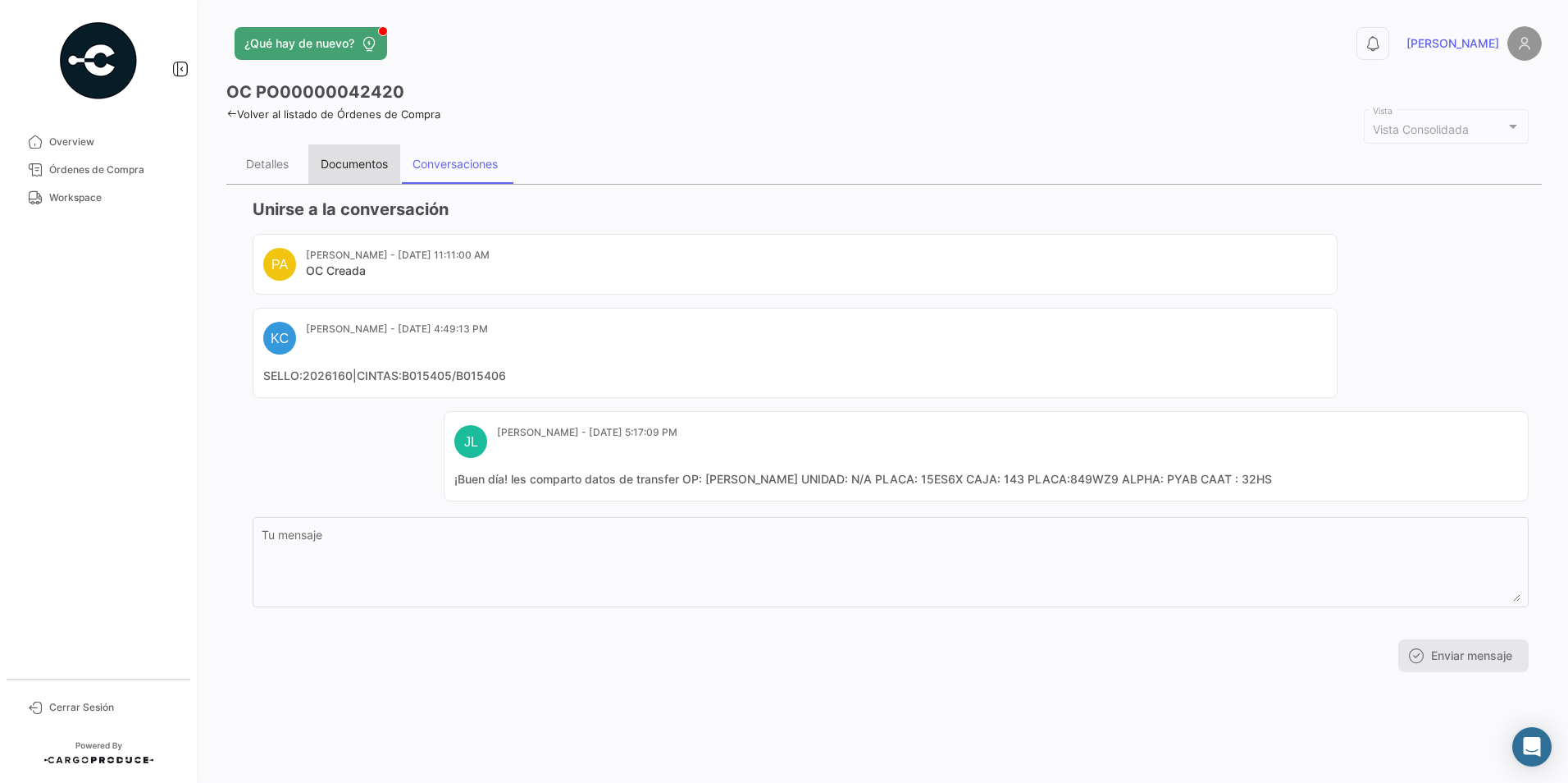
click at [365, 172] on div "Documentos" at bounding box center [354, 164] width 92 height 39
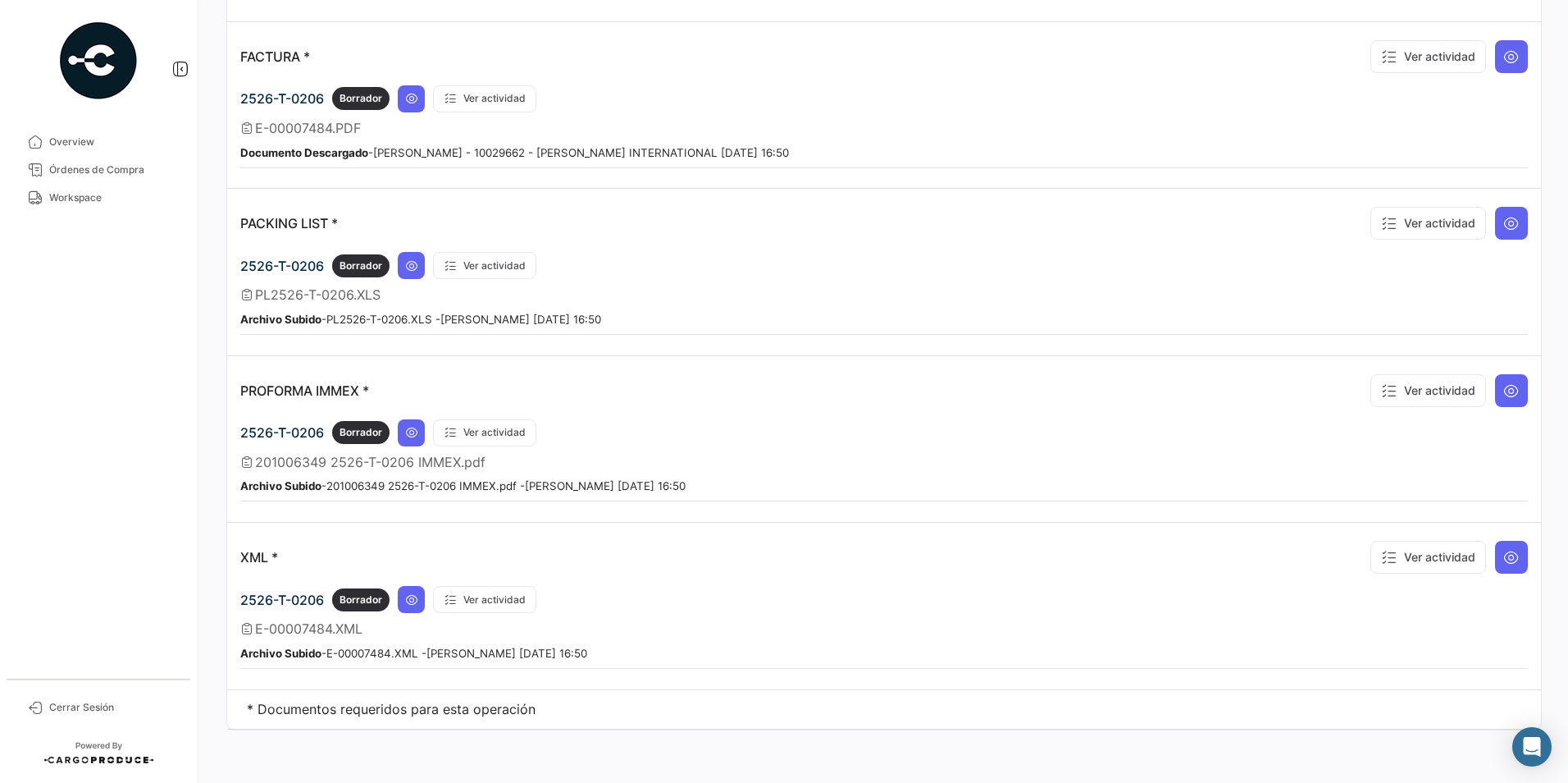
scroll to position [1376, 0]
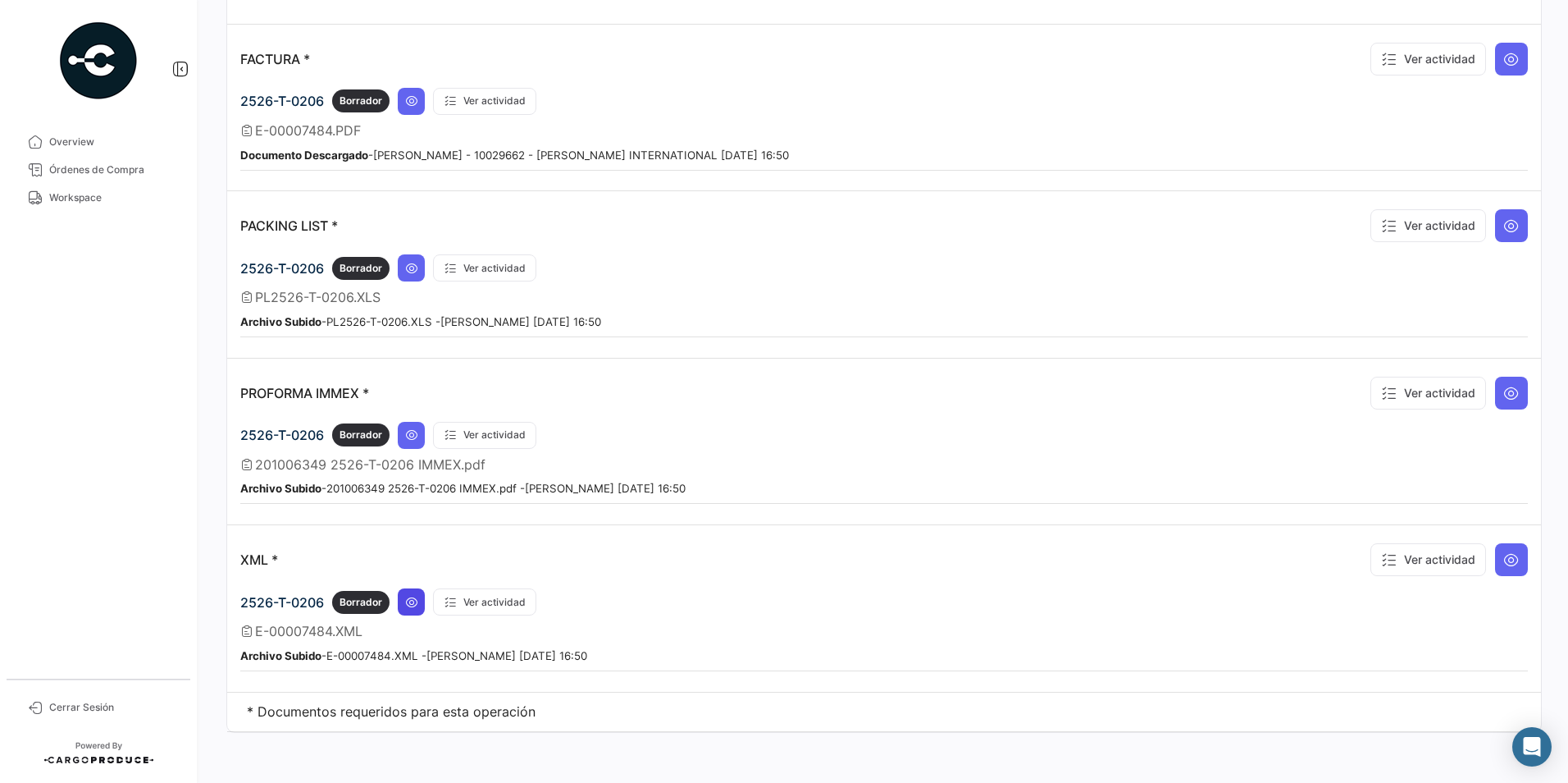
click at [409, 604] on icon at bounding box center [412, 602] width 13 height 13
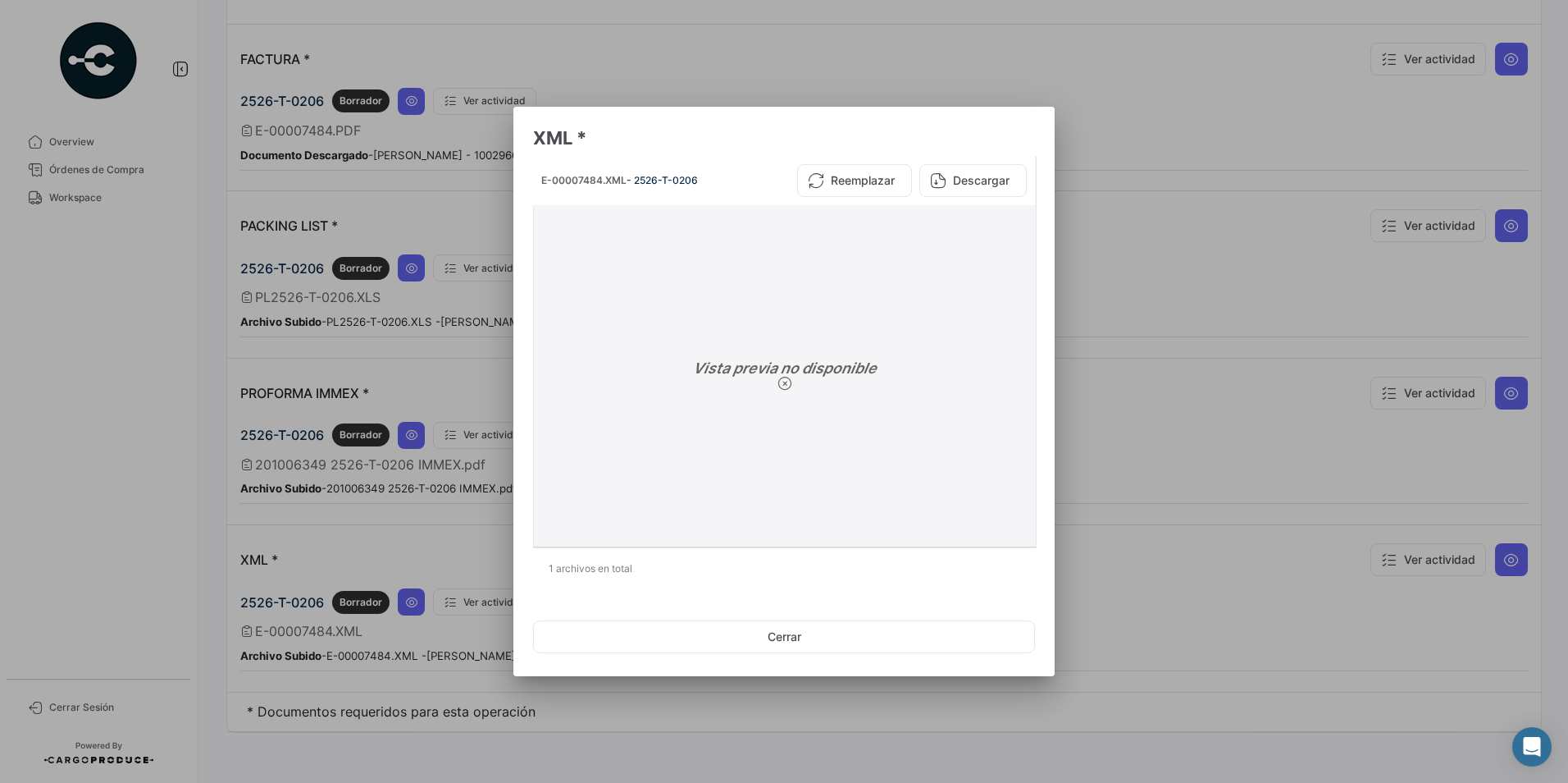
click at [765, 408] on div "Vista previa no disponible" at bounding box center [784, 375] width 489 height 328
click at [994, 169] on button "Descargar" at bounding box center [973, 180] width 107 height 33
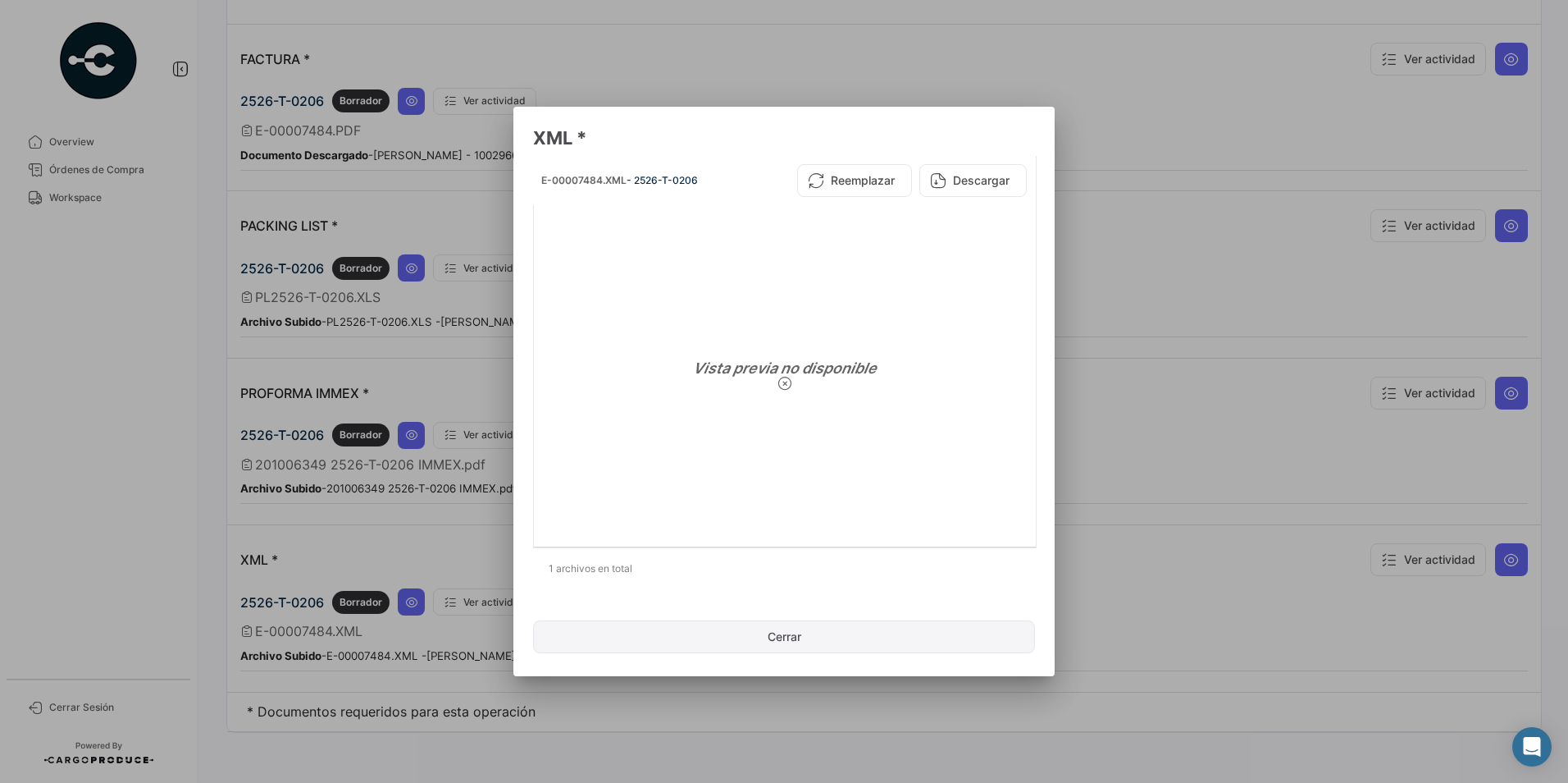
click at [800, 635] on button "Cerrar" at bounding box center [784, 637] width 502 height 33
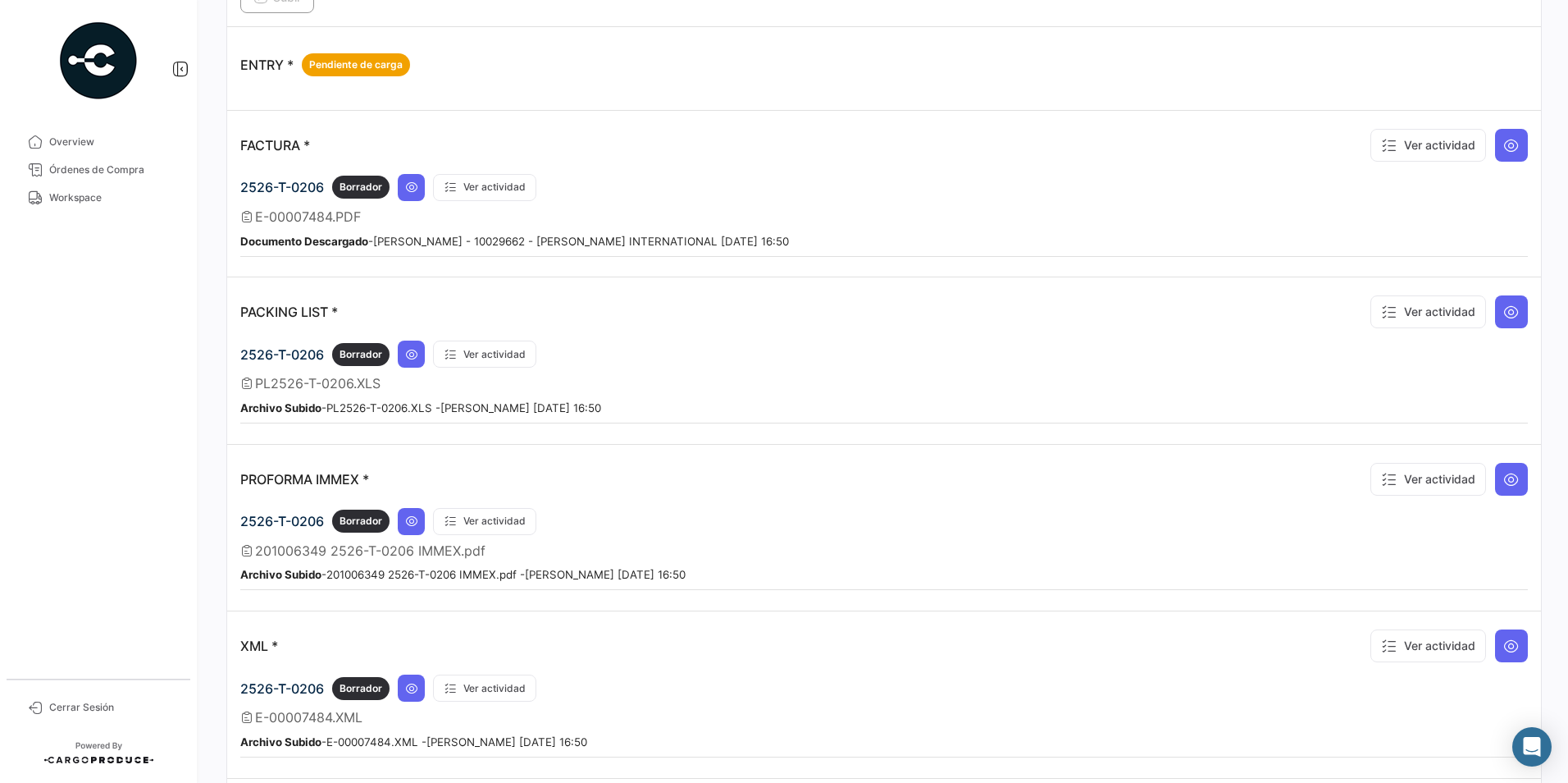
scroll to position [1289, 0]
click at [411, 355] on icon at bounding box center [412, 355] width 13 height 13
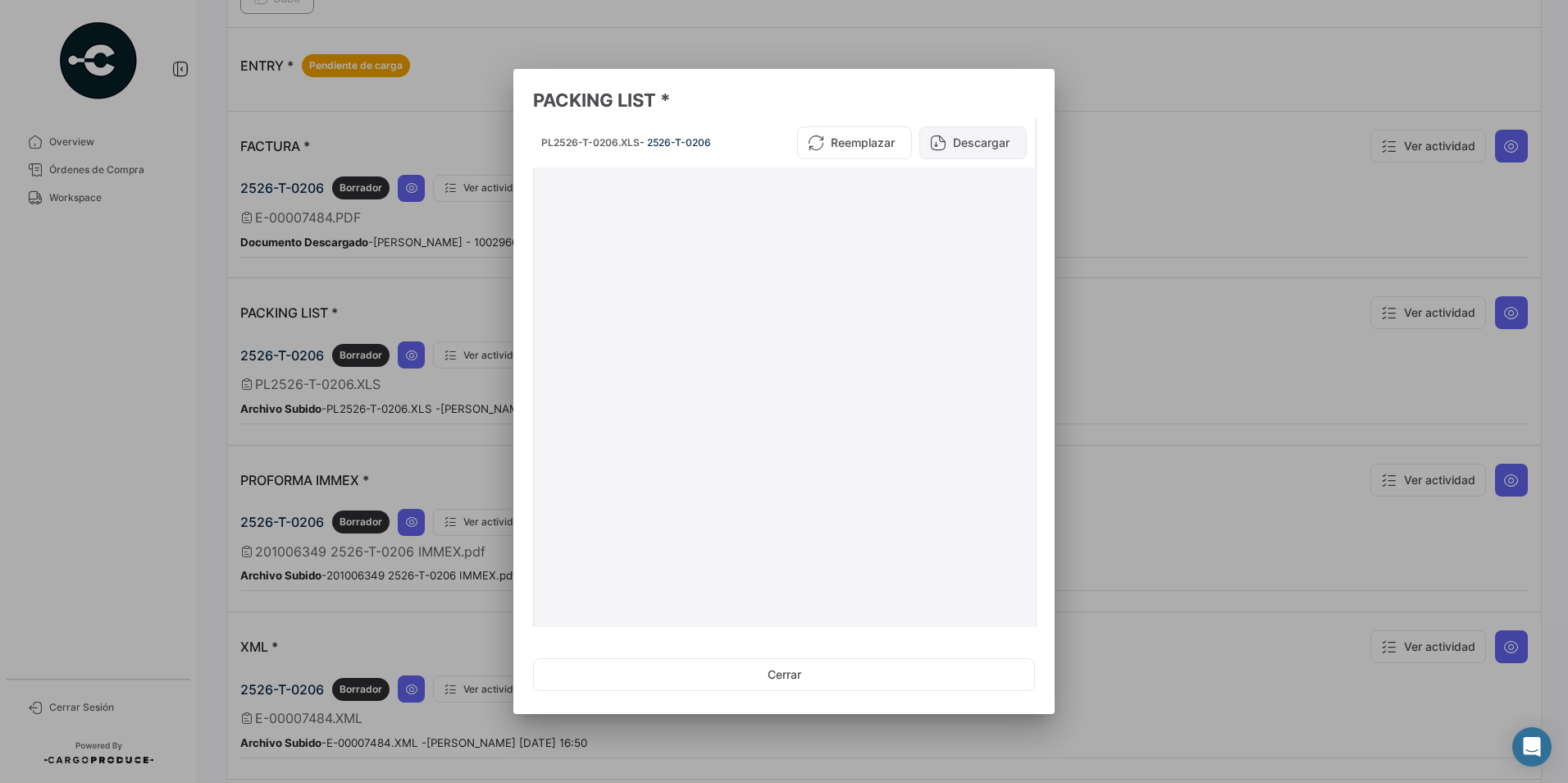
click at [973, 138] on button "Descargar" at bounding box center [973, 143] width 107 height 33
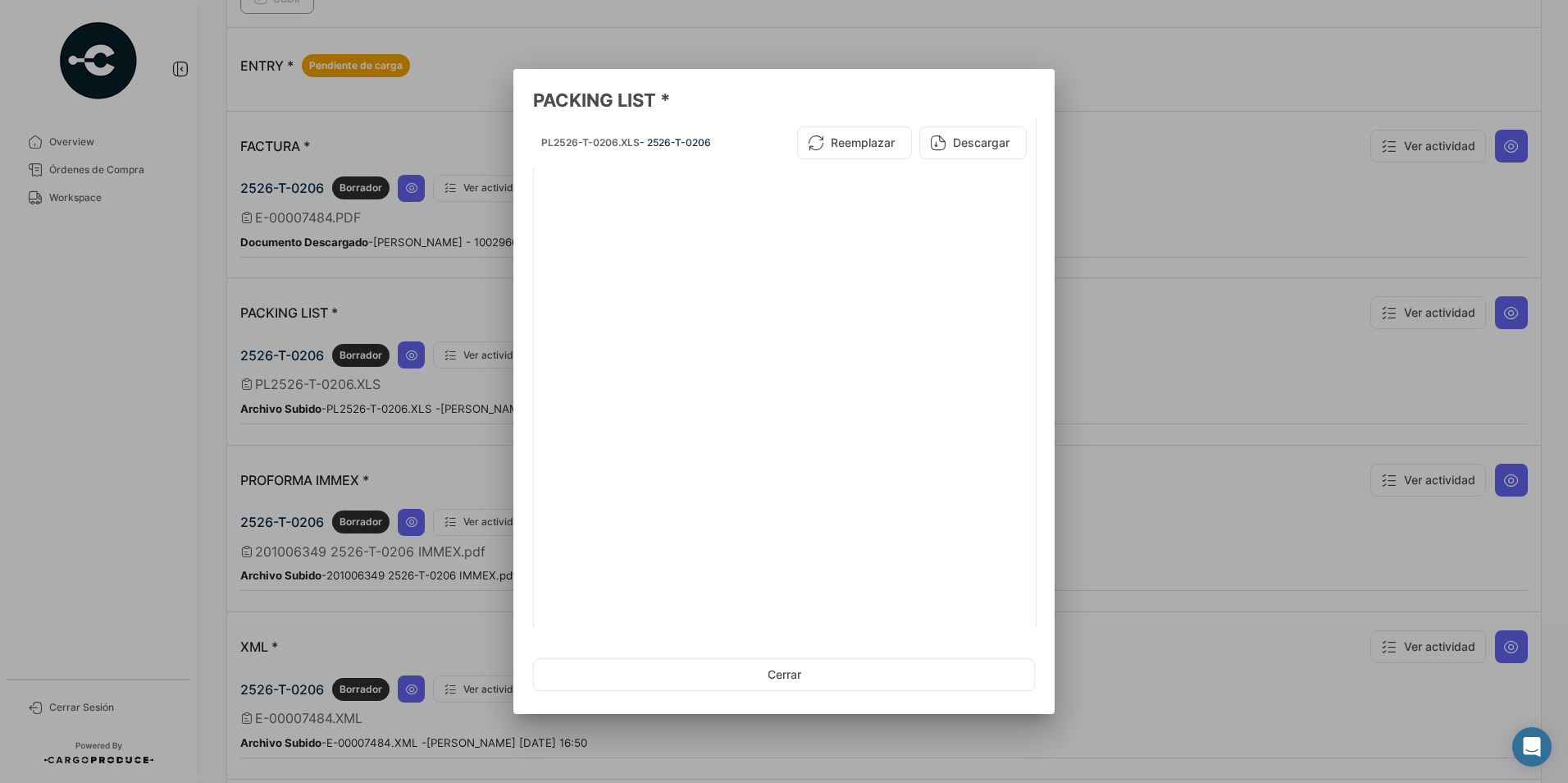
click at [152, 360] on div at bounding box center [784, 392] width 1568 height 783
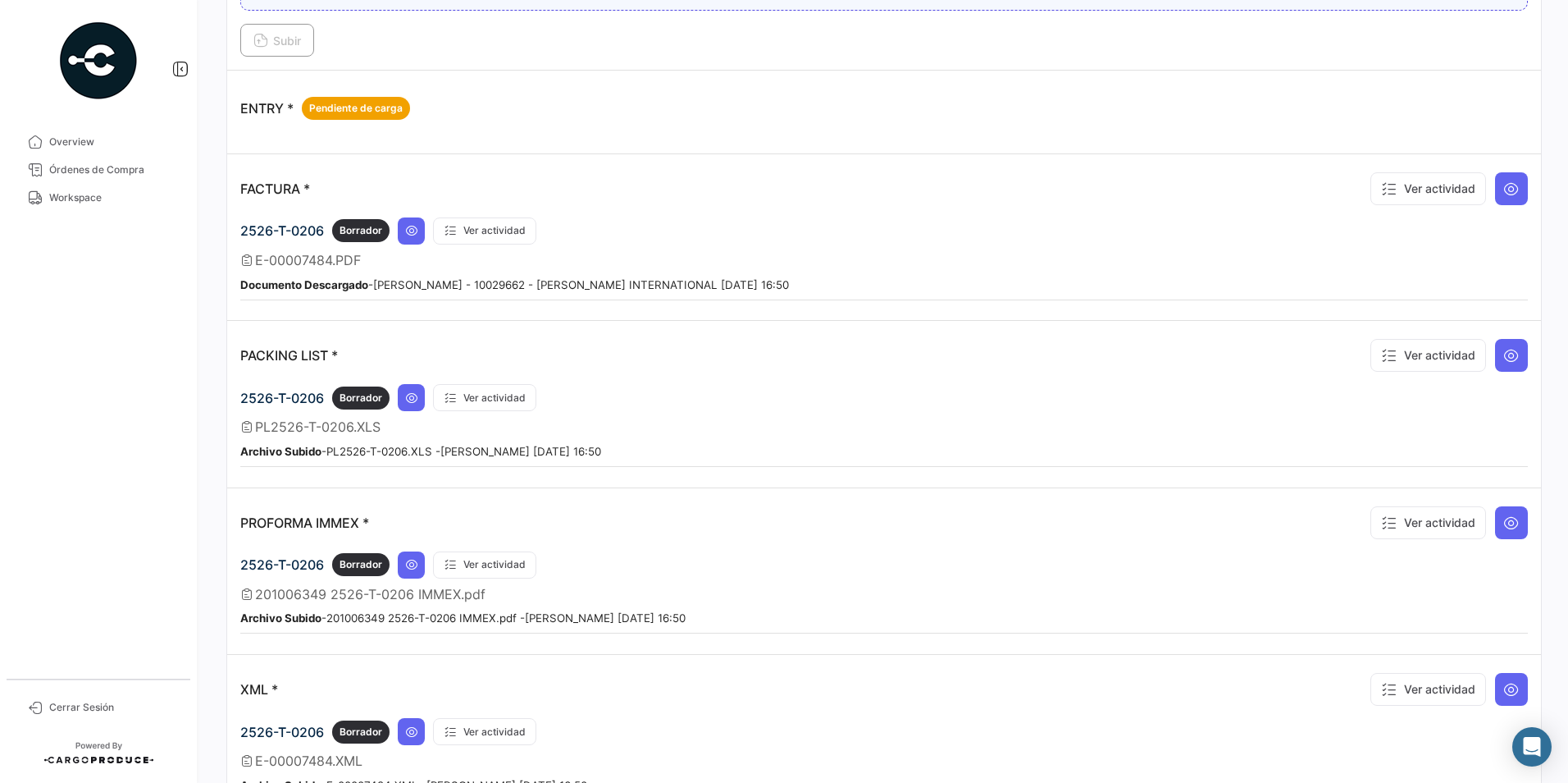
scroll to position [1241, 0]
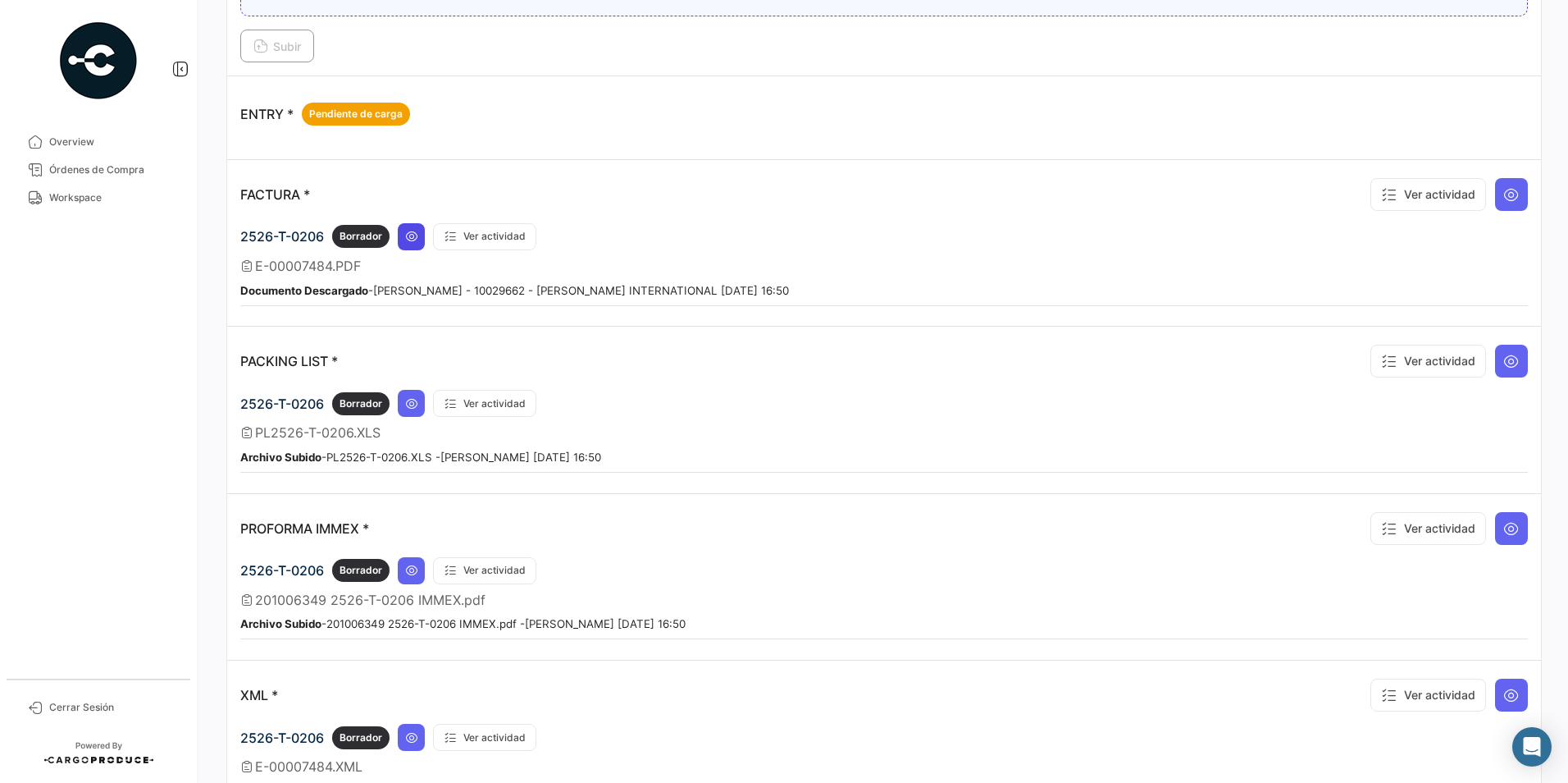
click at [407, 244] on button at bounding box center [411, 236] width 27 height 27
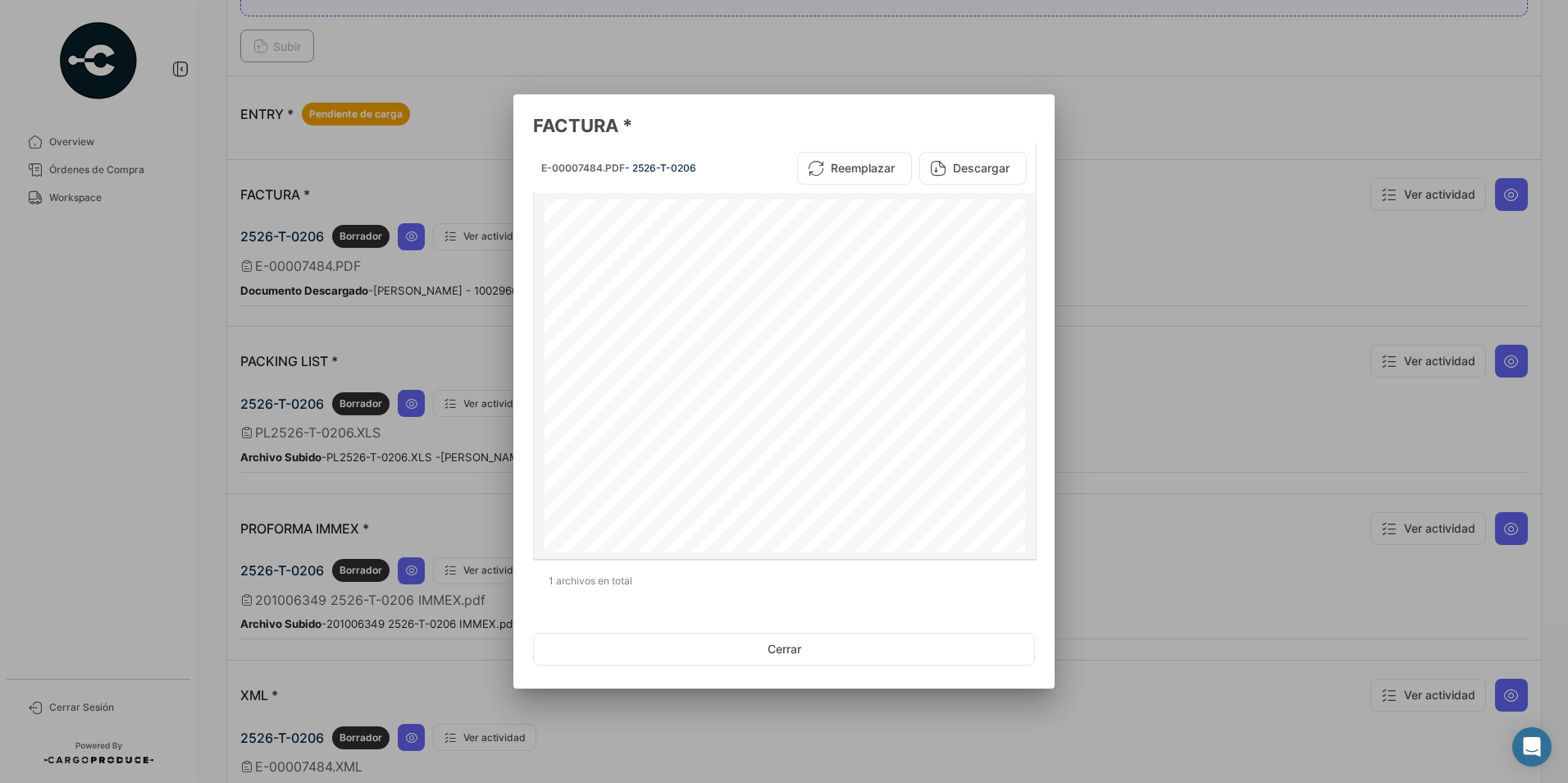
scroll to position [0, 0]
click at [777, 654] on button "Cerrar" at bounding box center [784, 649] width 502 height 33
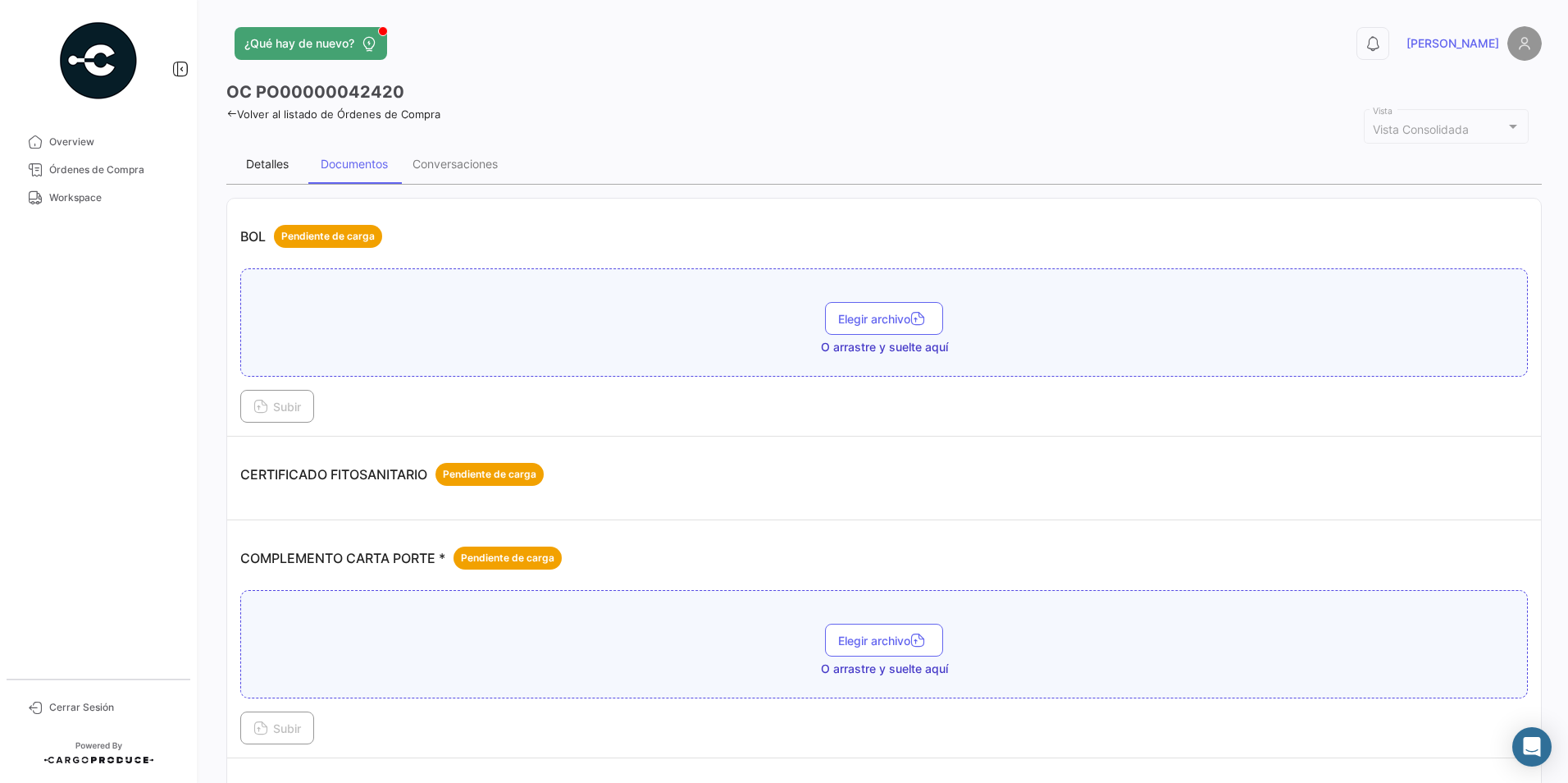
click at [285, 161] on div "Detalles" at bounding box center [267, 164] width 43 height 14
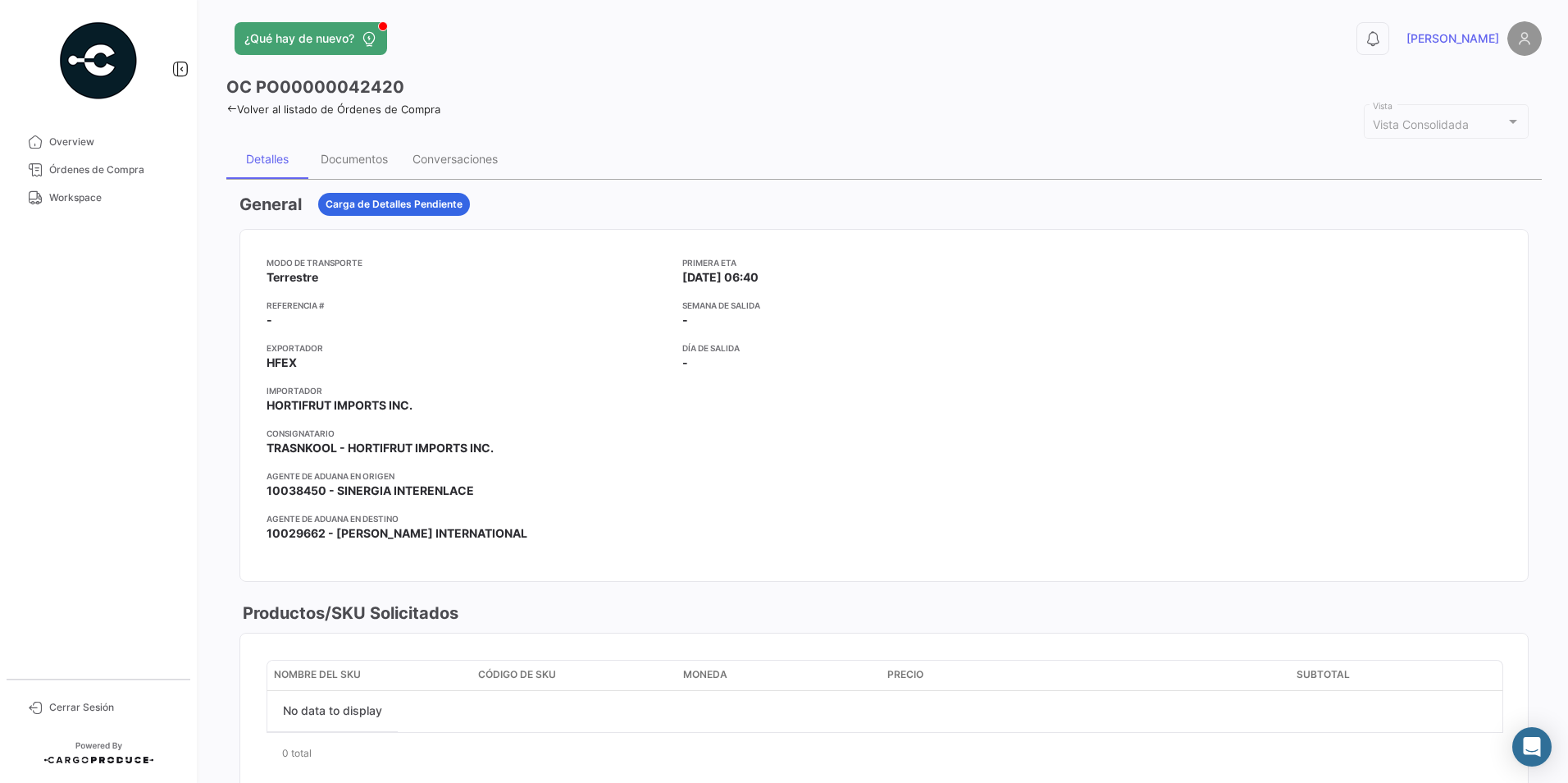
scroll to position [6, 0]
click at [85, 203] on span "Workspace" at bounding box center [113, 197] width 128 height 14
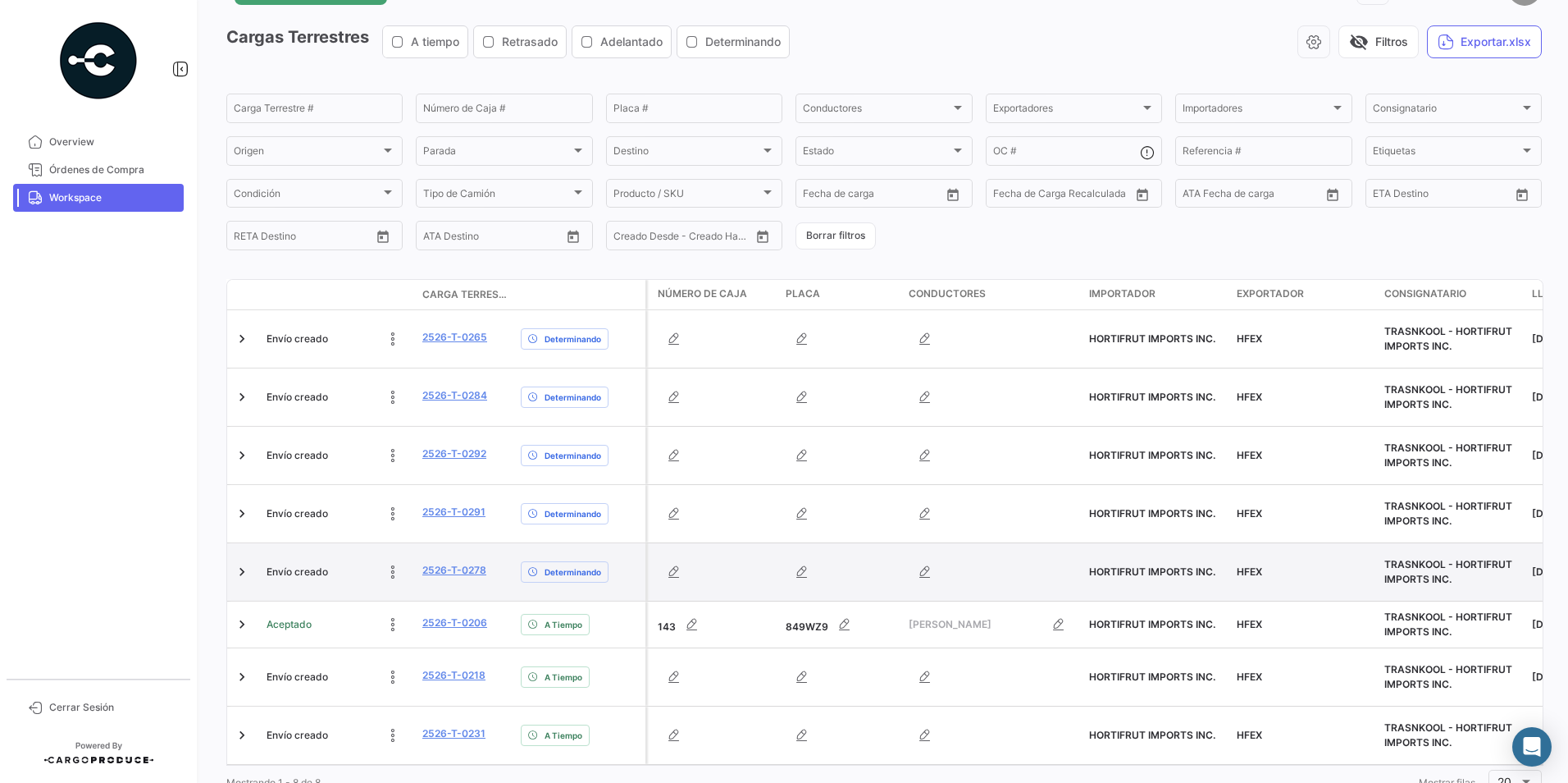
scroll to position [56, 0]
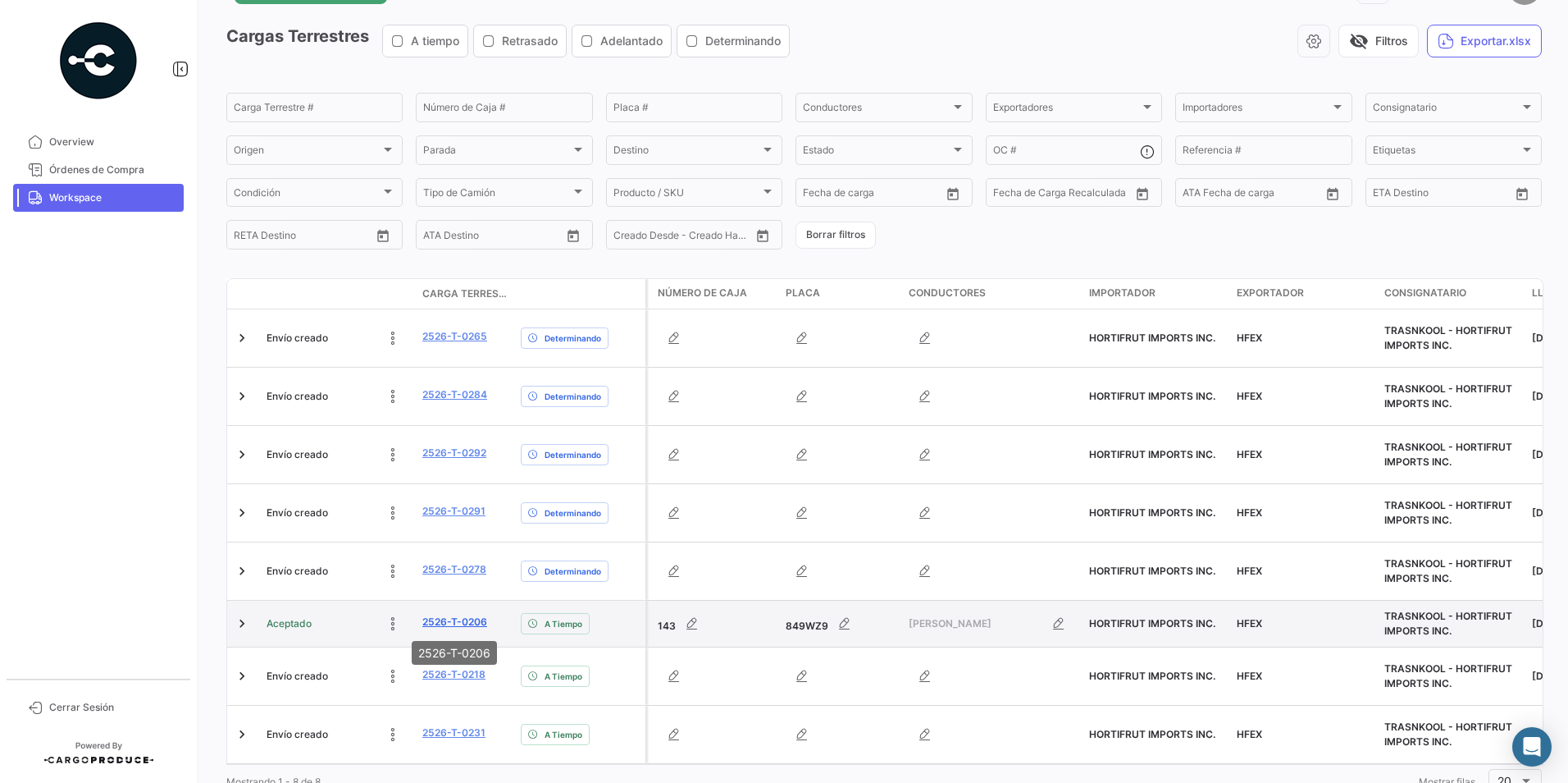
click at [469, 618] on link "2526-T-0206" at bounding box center [455, 621] width 65 height 14
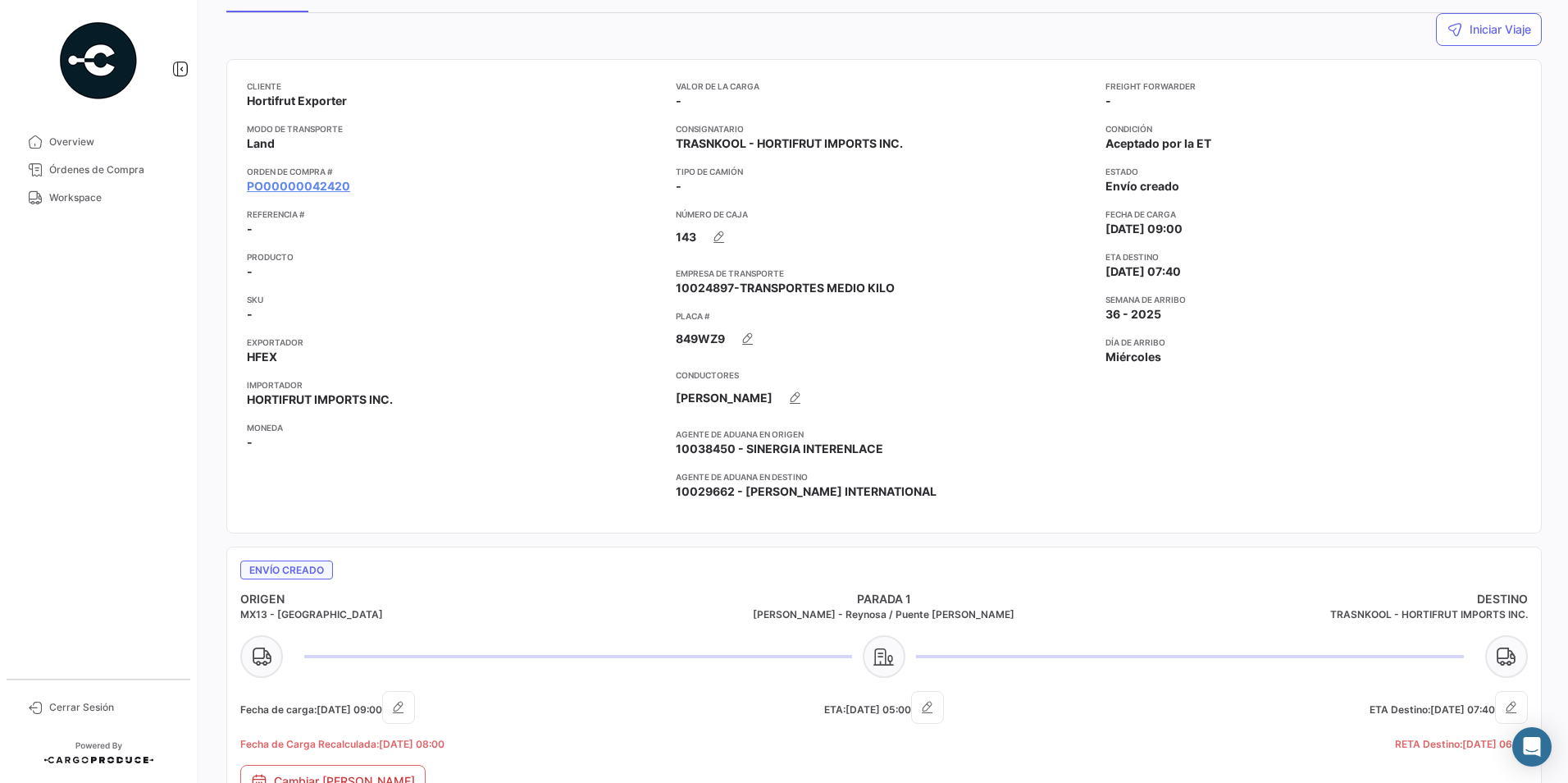
scroll to position [113, 0]
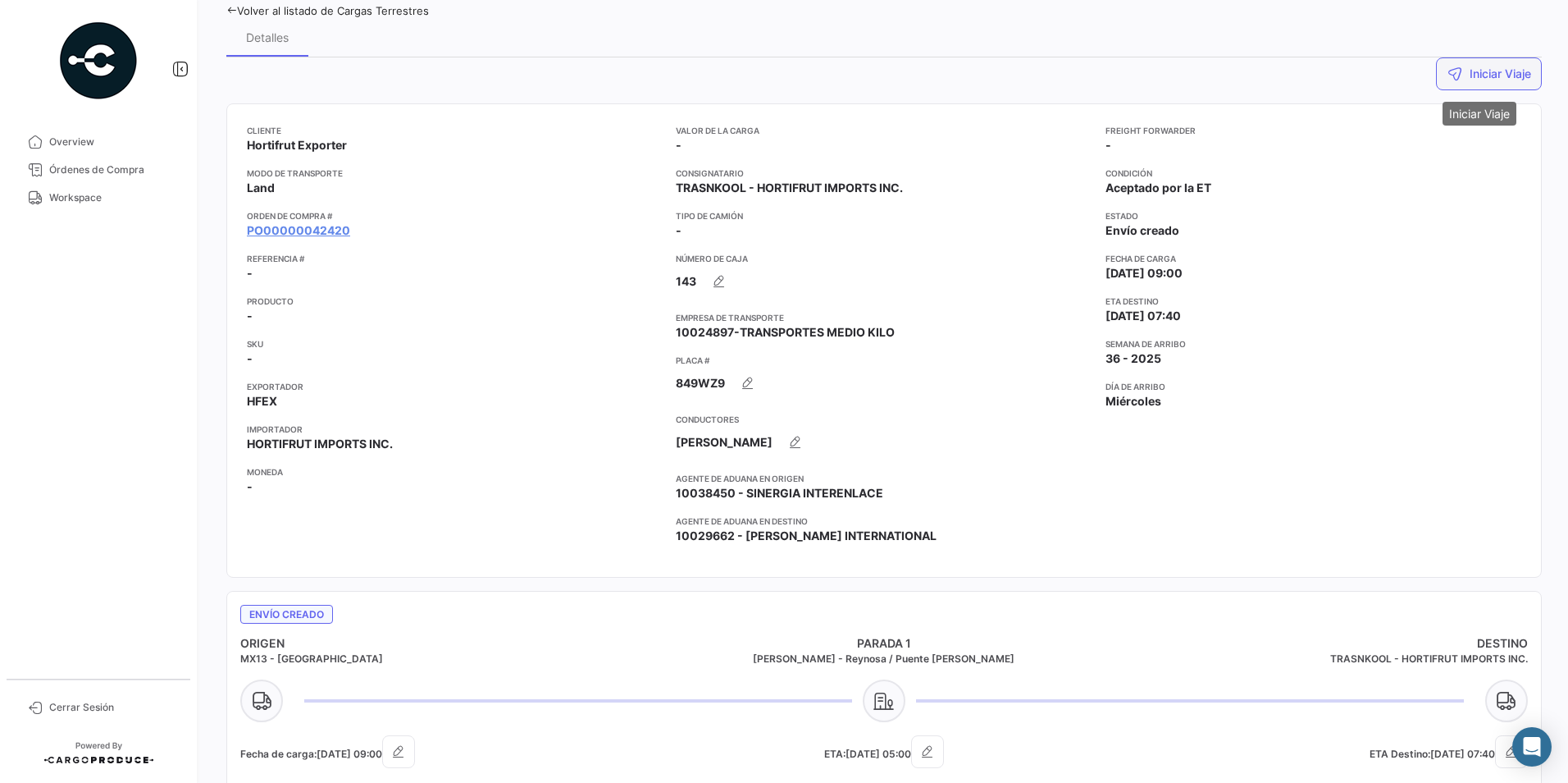
click at [1452, 78] on icon "button" at bounding box center [1454, 74] width 16 height 16
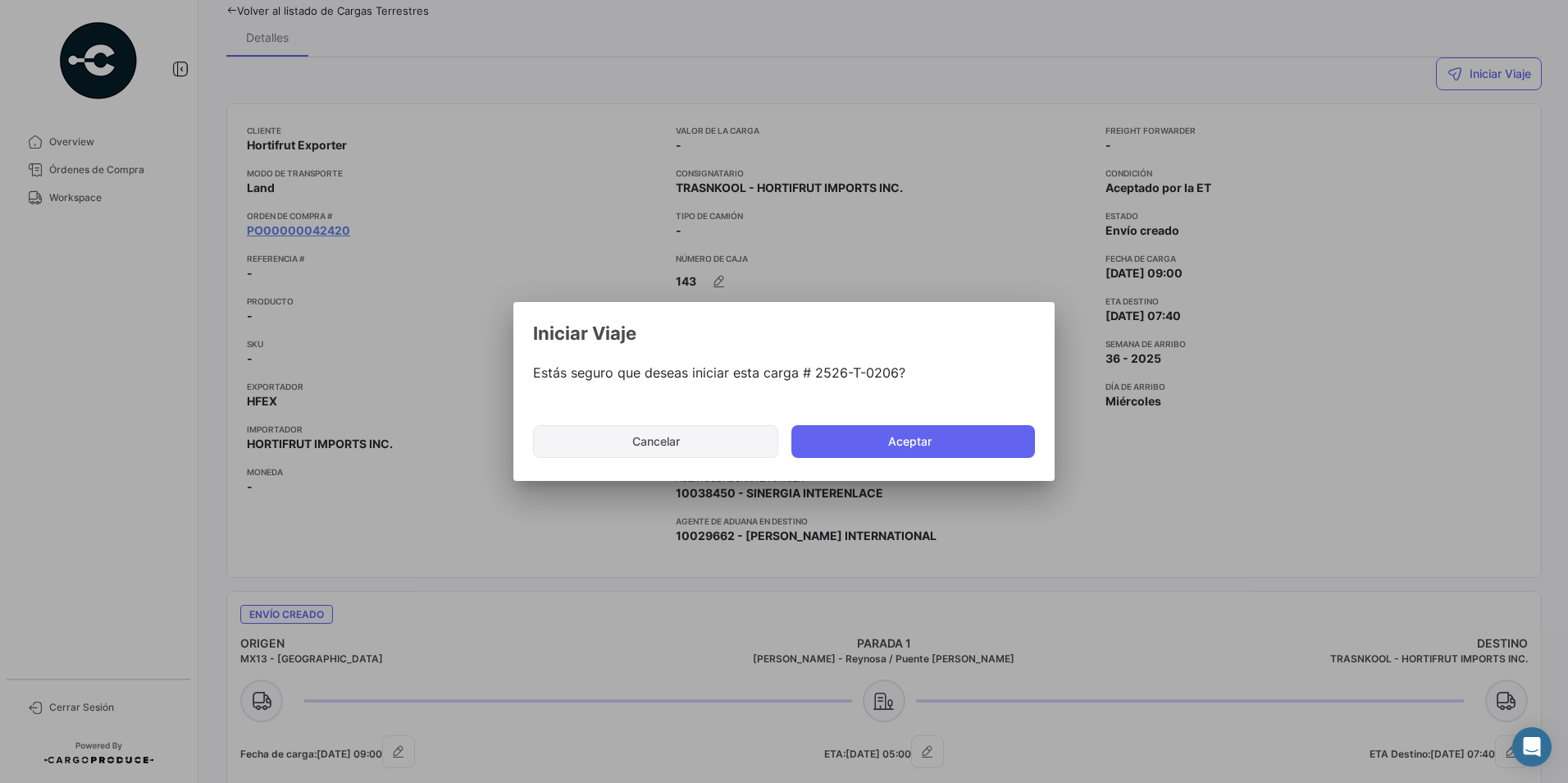
click at [675, 446] on button "Cancelar" at bounding box center [655, 441] width 245 height 33
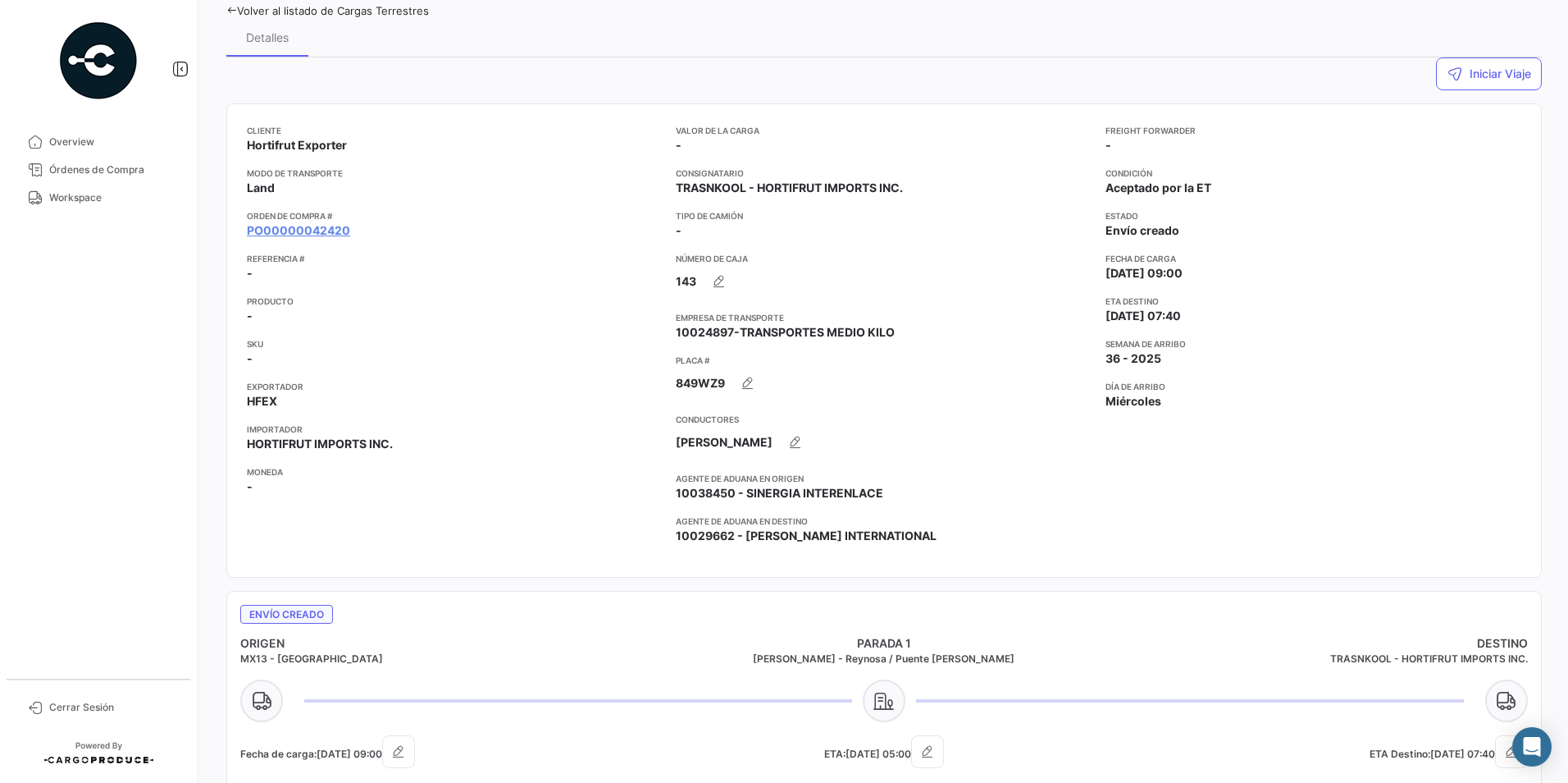
scroll to position [0, 0]
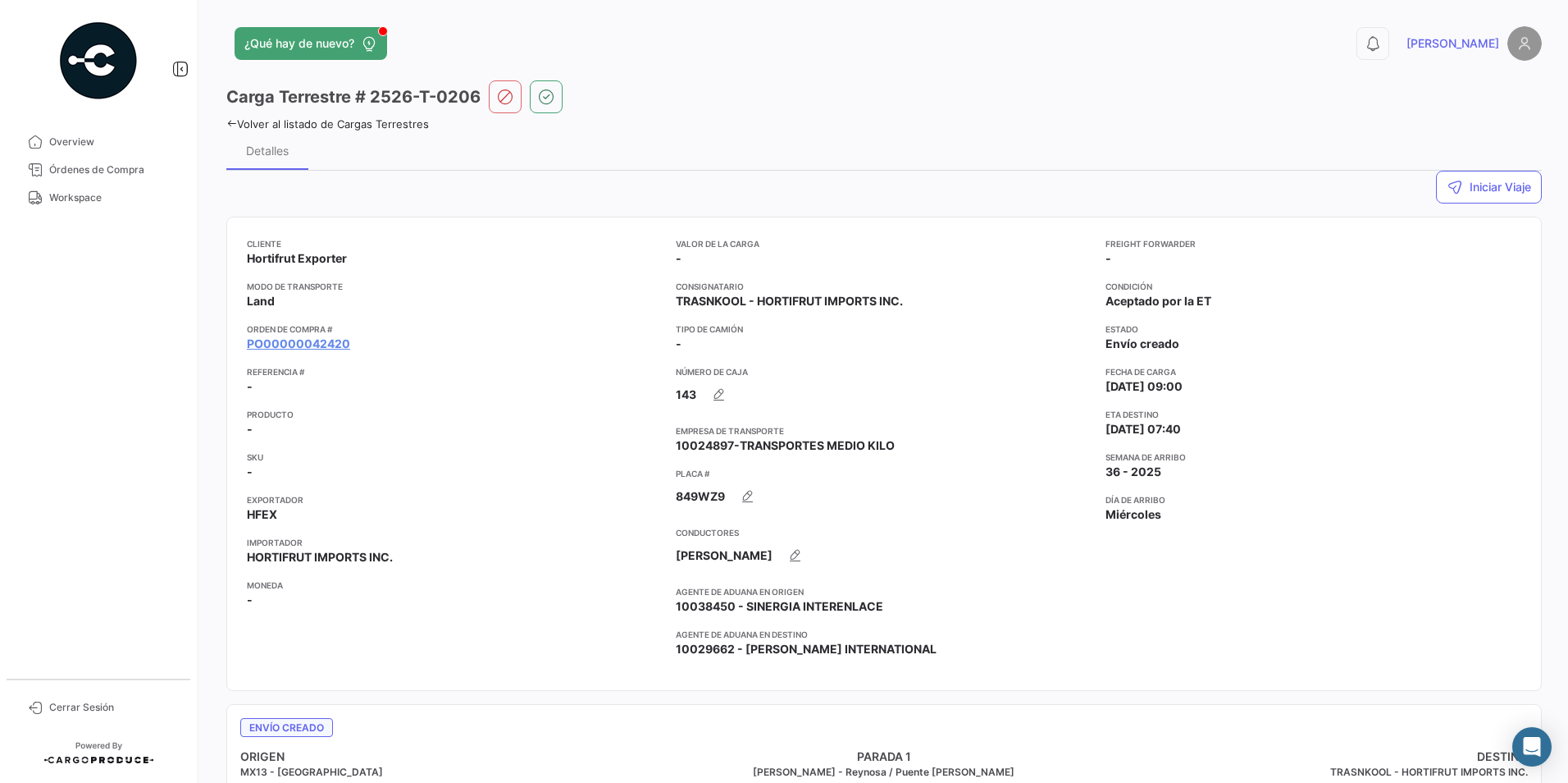
click at [230, 124] on icon at bounding box center [232, 123] width 11 height 11
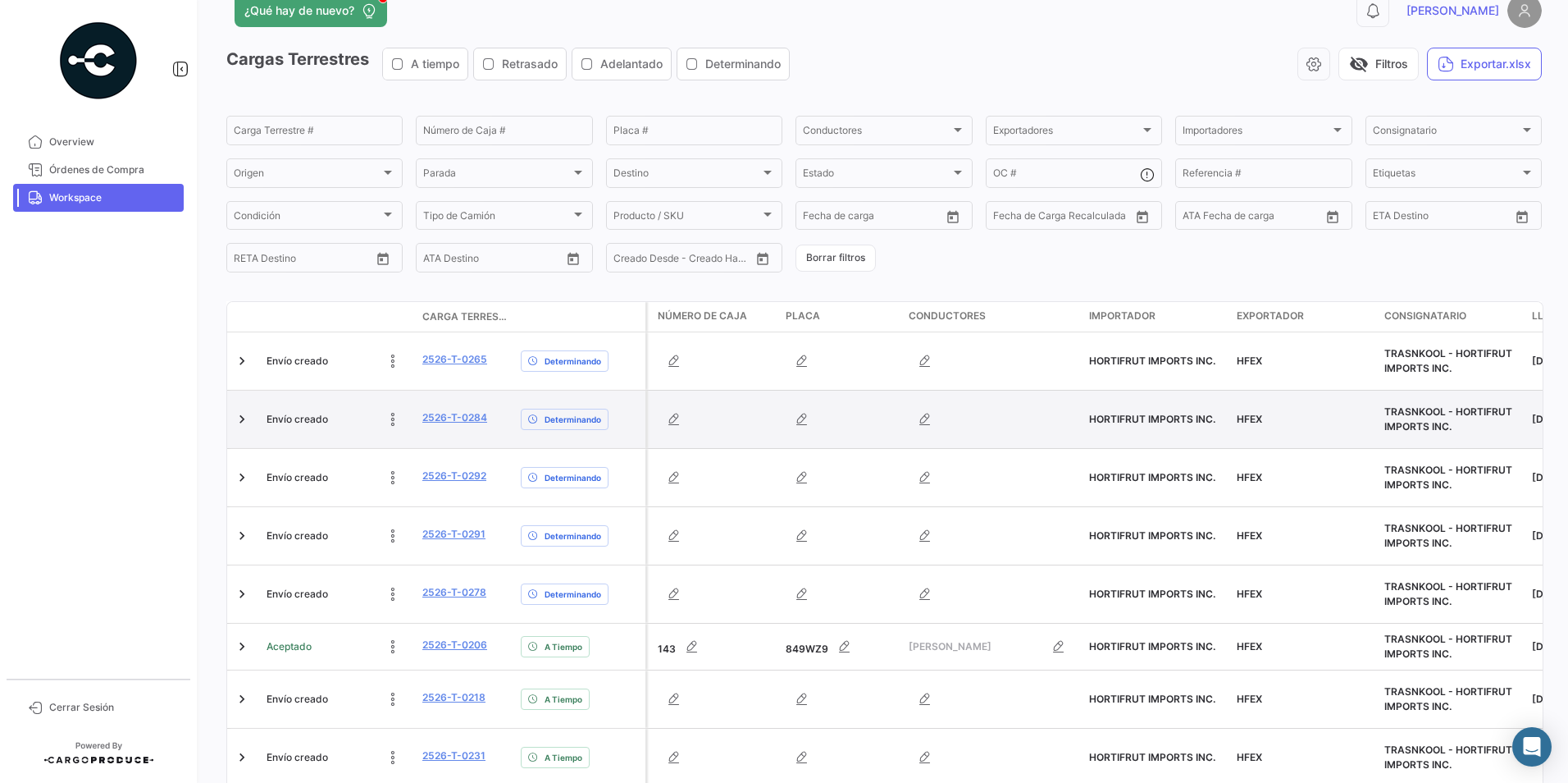
scroll to position [34, 0]
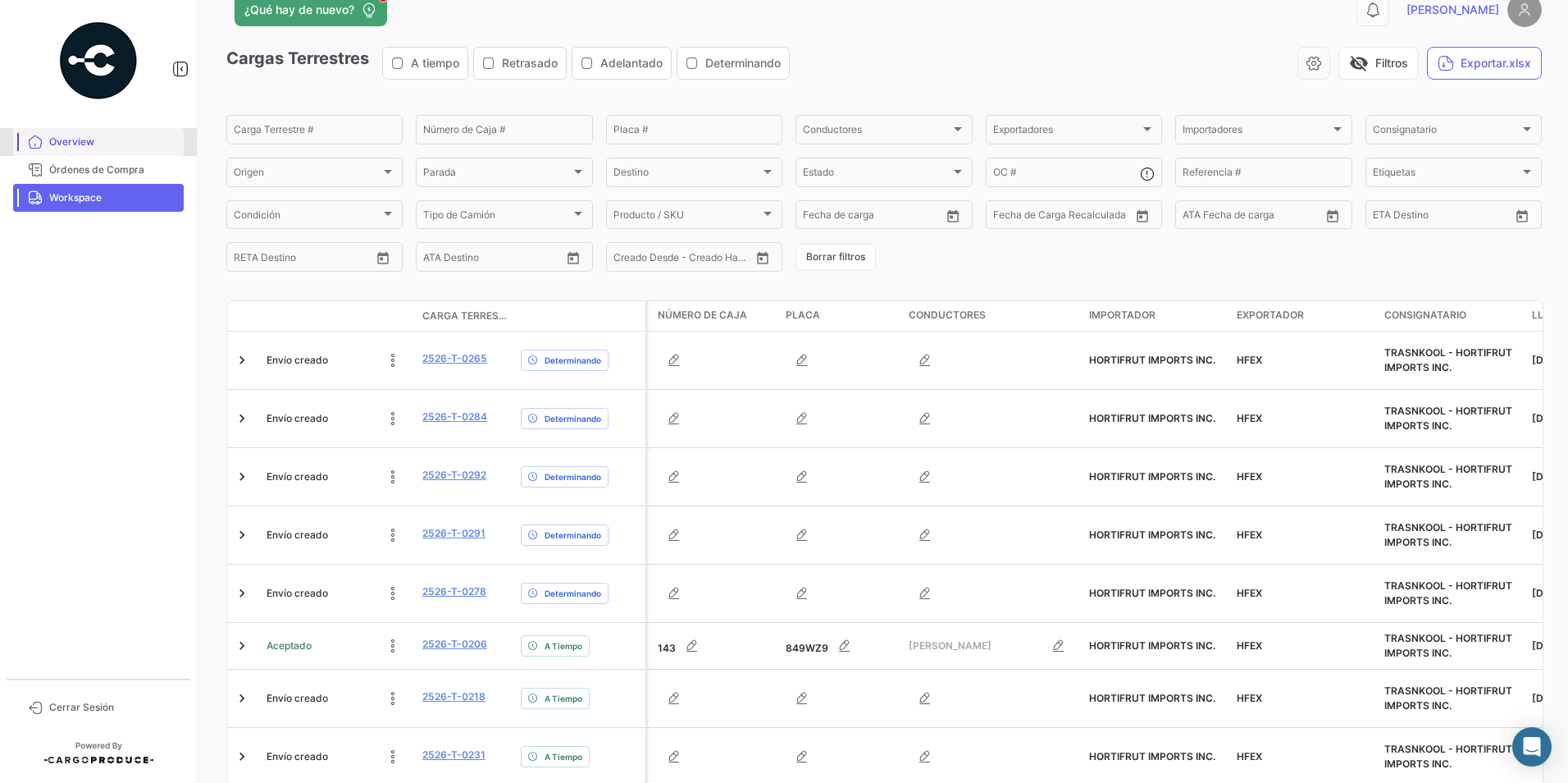
click at [102, 147] on span "Overview" at bounding box center [113, 142] width 128 height 14
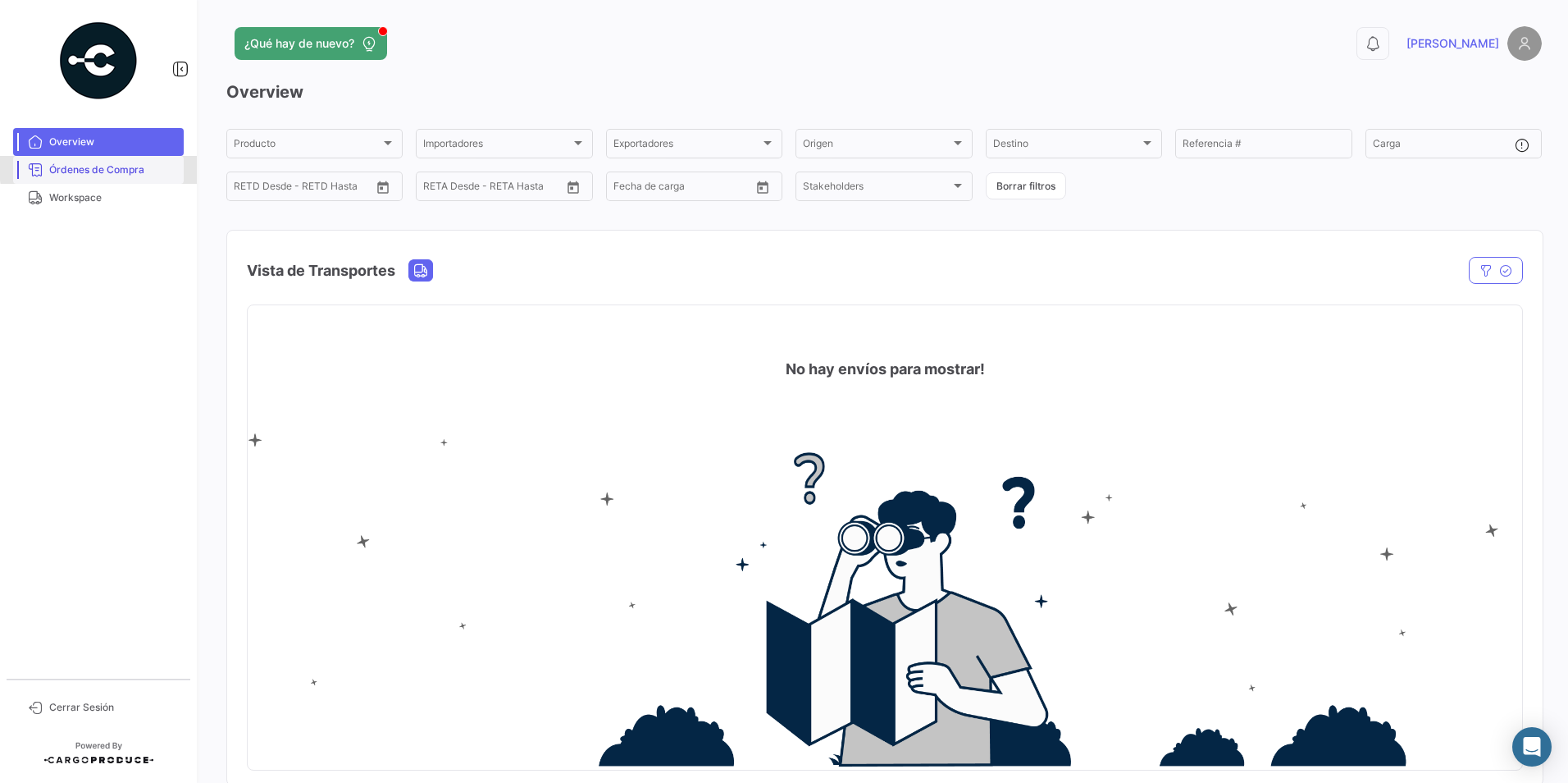
click at [145, 165] on span "Órdenes de Compra" at bounding box center [113, 169] width 128 height 14
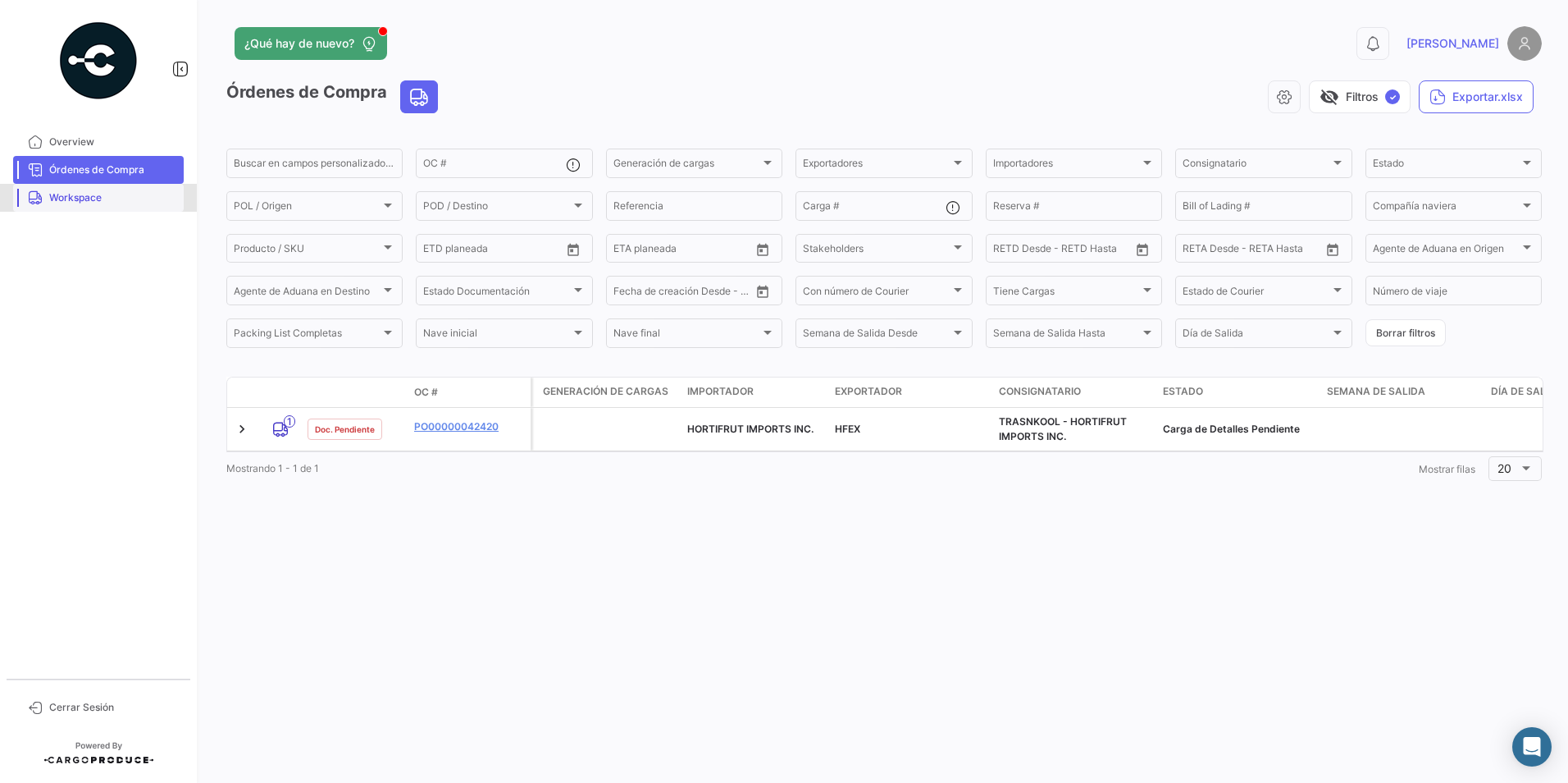
click at [123, 189] on link "Workspace" at bounding box center [99, 197] width 170 height 28
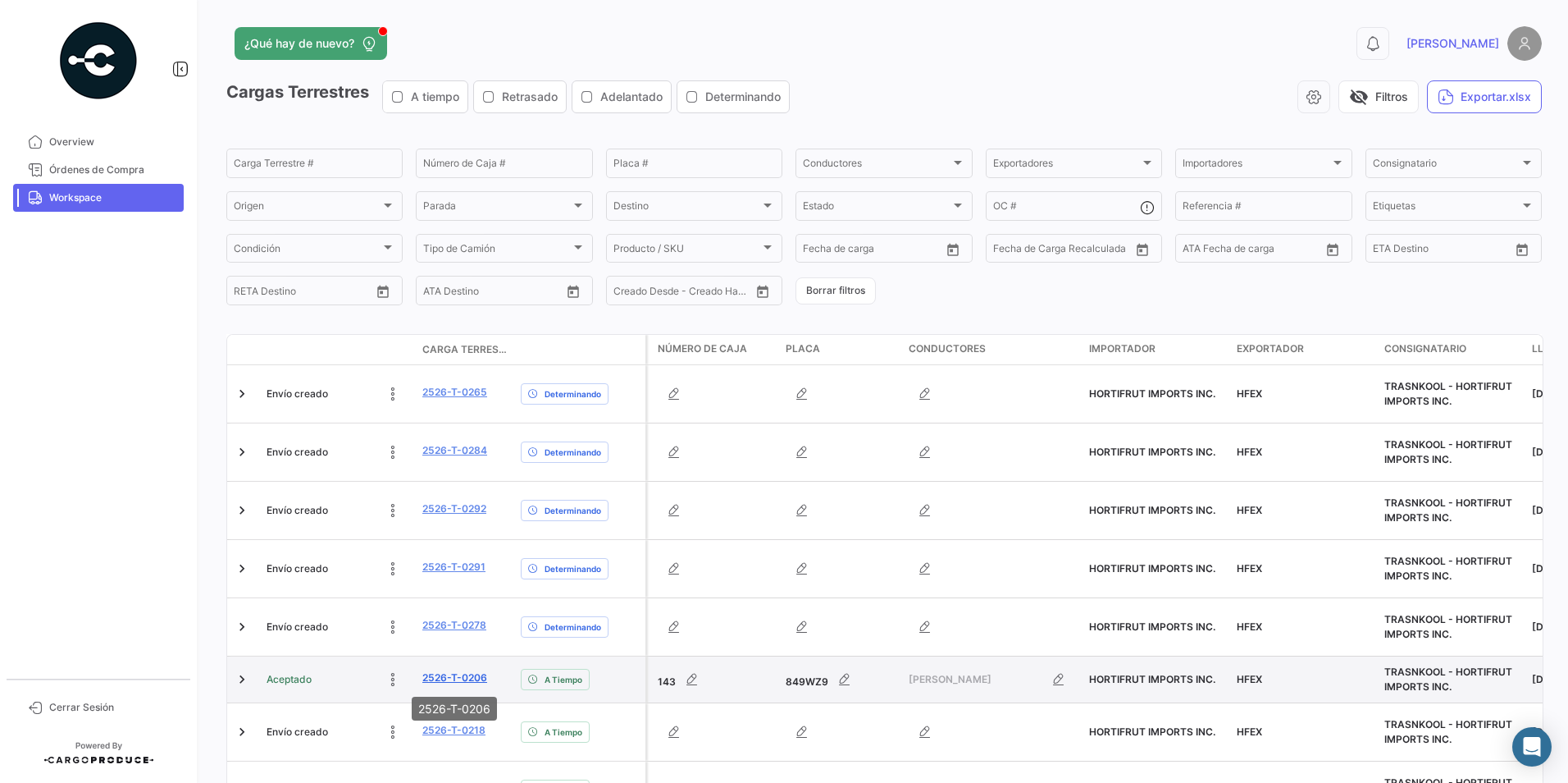
click at [430, 670] on link "2526-T-0206" at bounding box center [455, 677] width 65 height 14
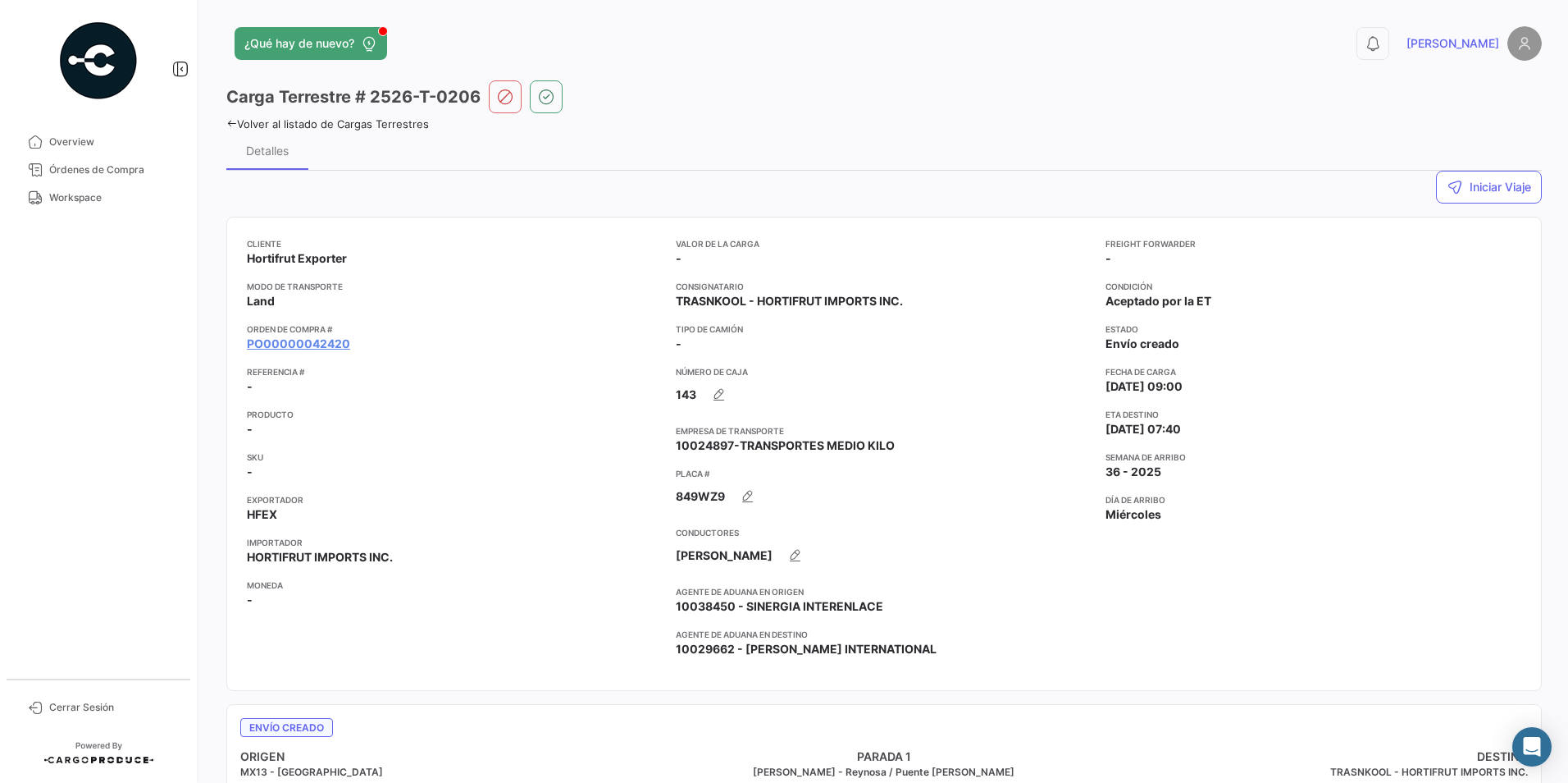
click at [233, 123] on icon at bounding box center [232, 123] width 11 height 11
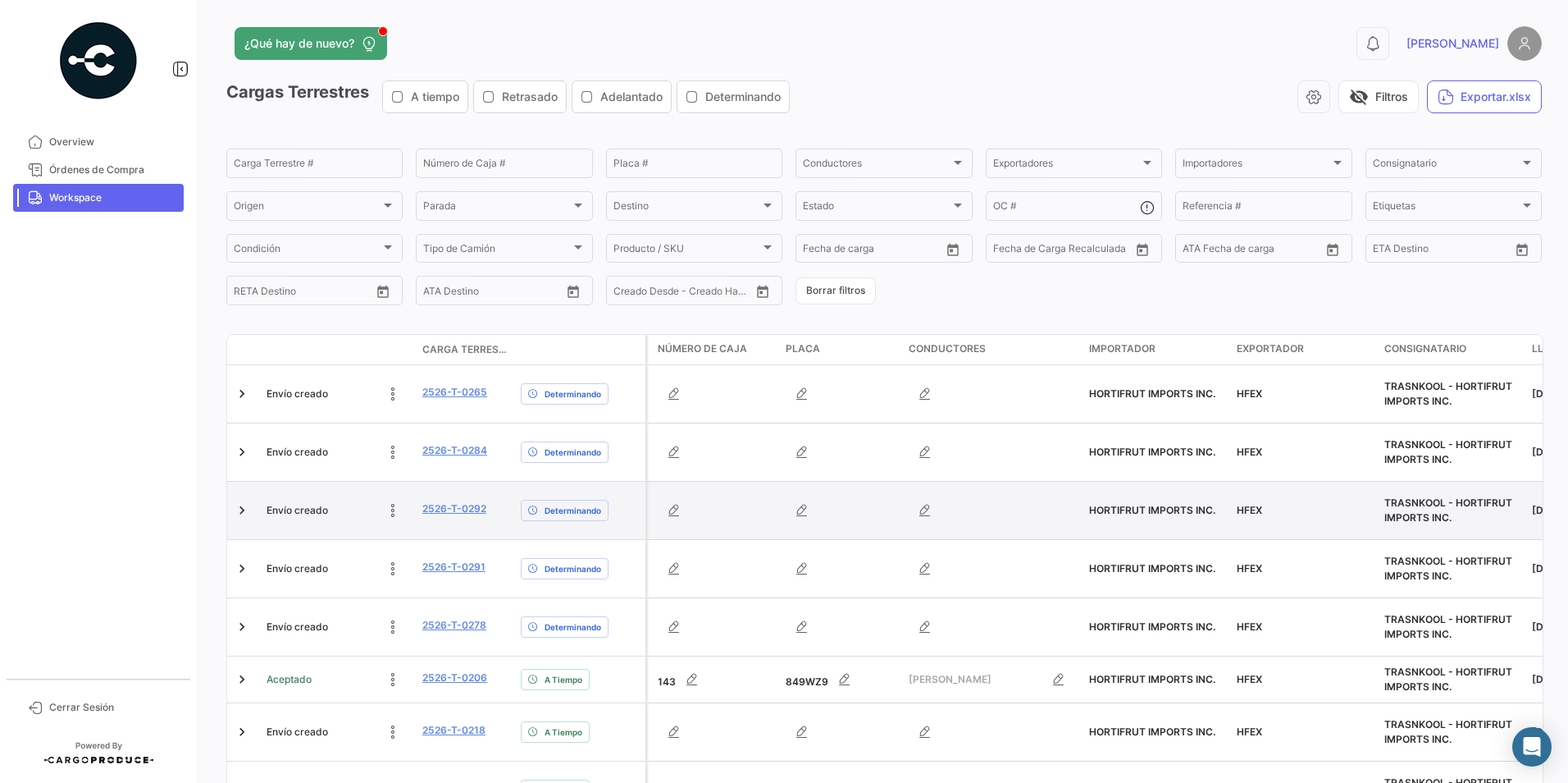
scroll to position [123, 0]
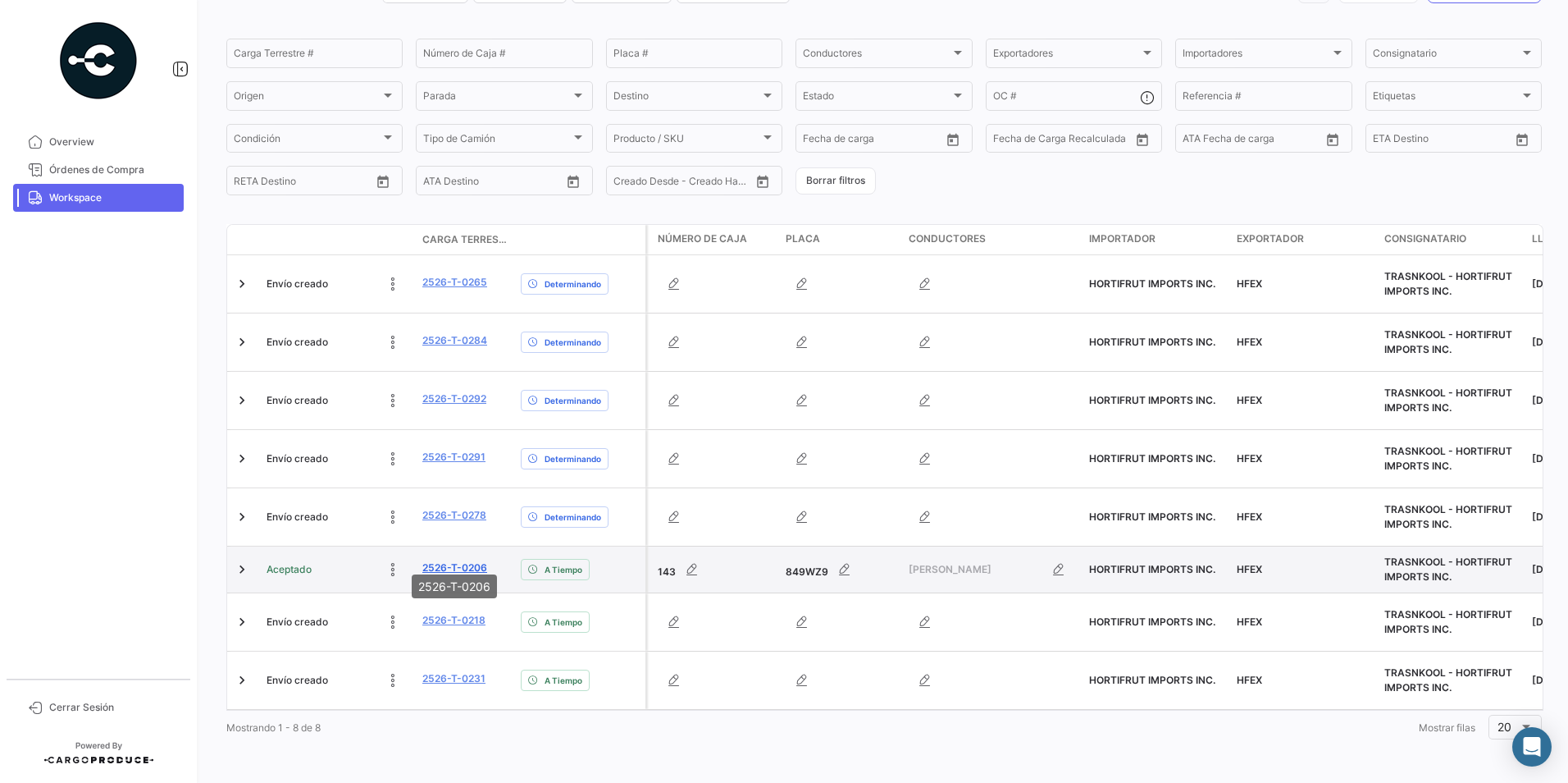
click at [434, 561] on link "2526-T-0206" at bounding box center [455, 568] width 65 height 14
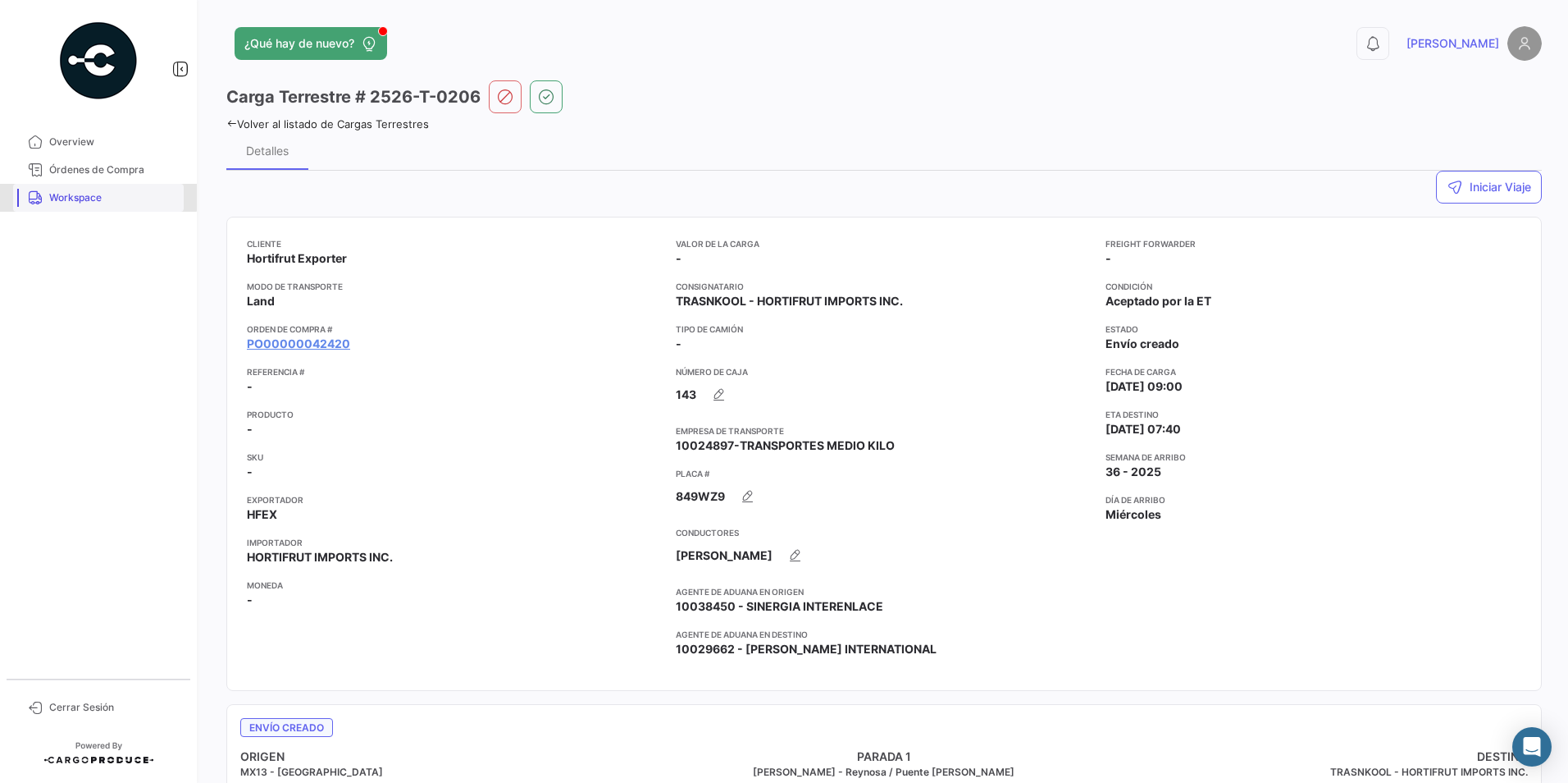
click at [97, 192] on span "Workspace" at bounding box center [113, 197] width 128 height 14
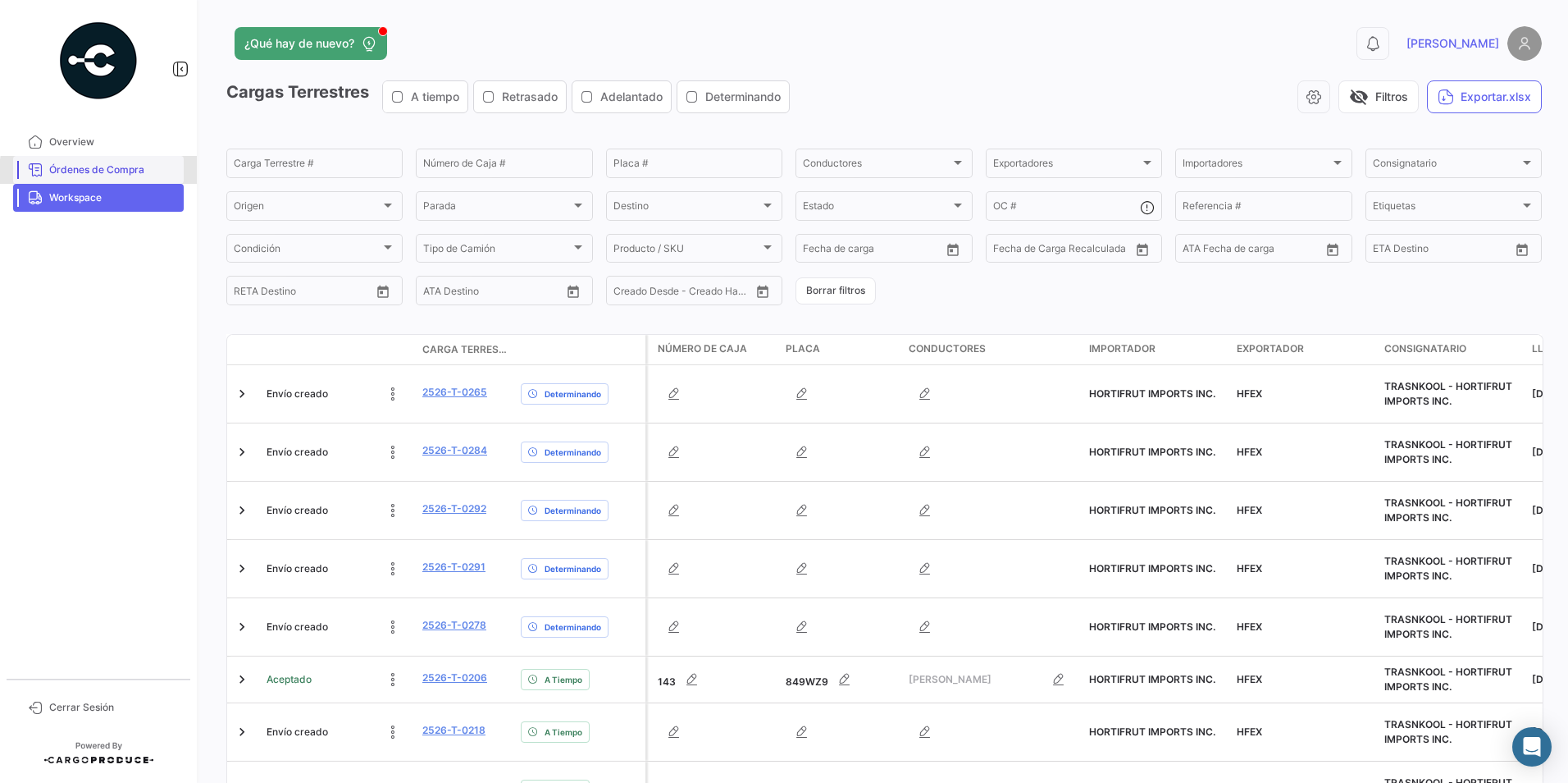
click at [120, 173] on span "Órdenes de Compra" at bounding box center [113, 169] width 128 height 14
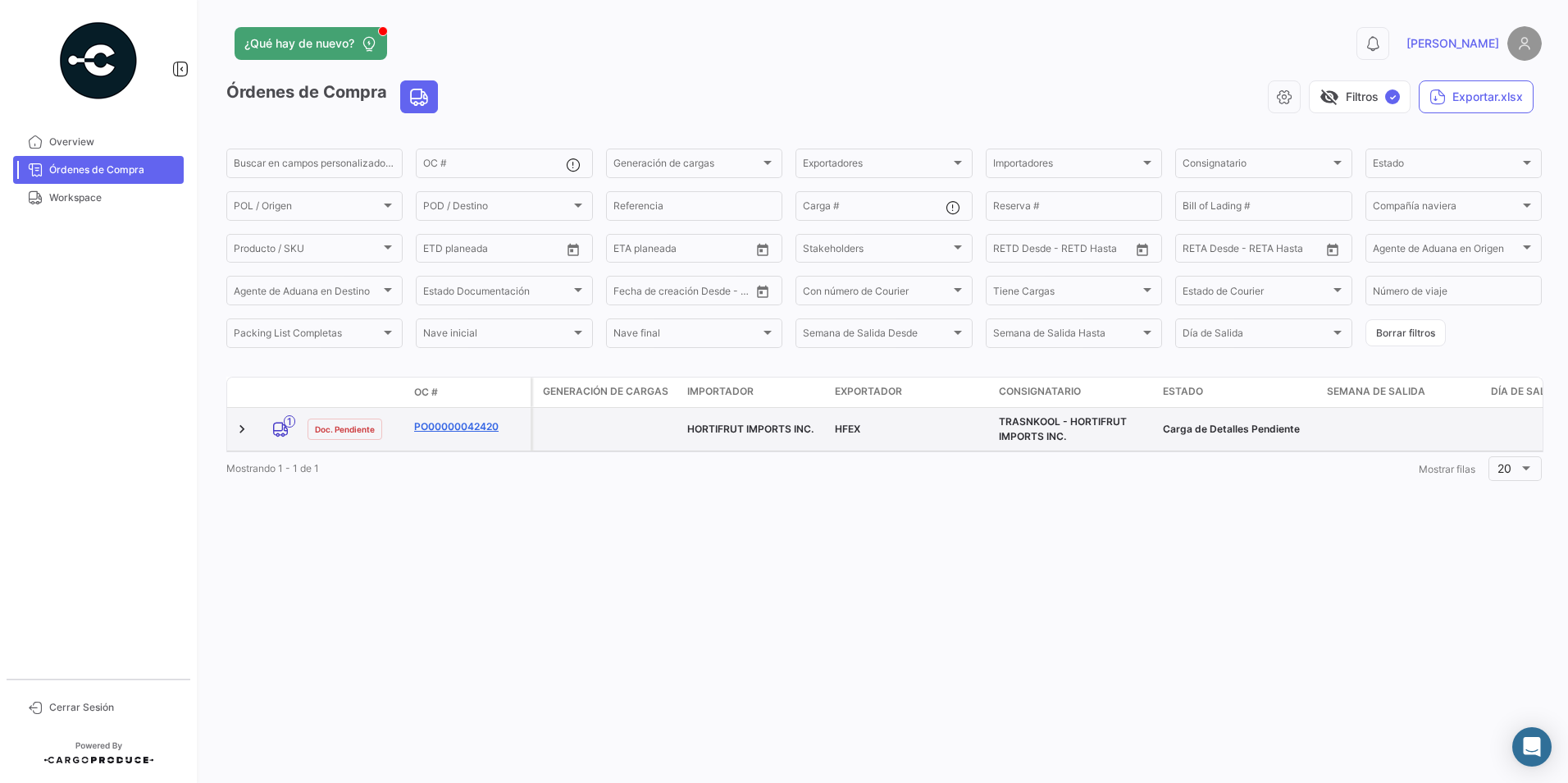
click at [447, 426] on link "PO00000042420" at bounding box center [469, 426] width 110 height 14
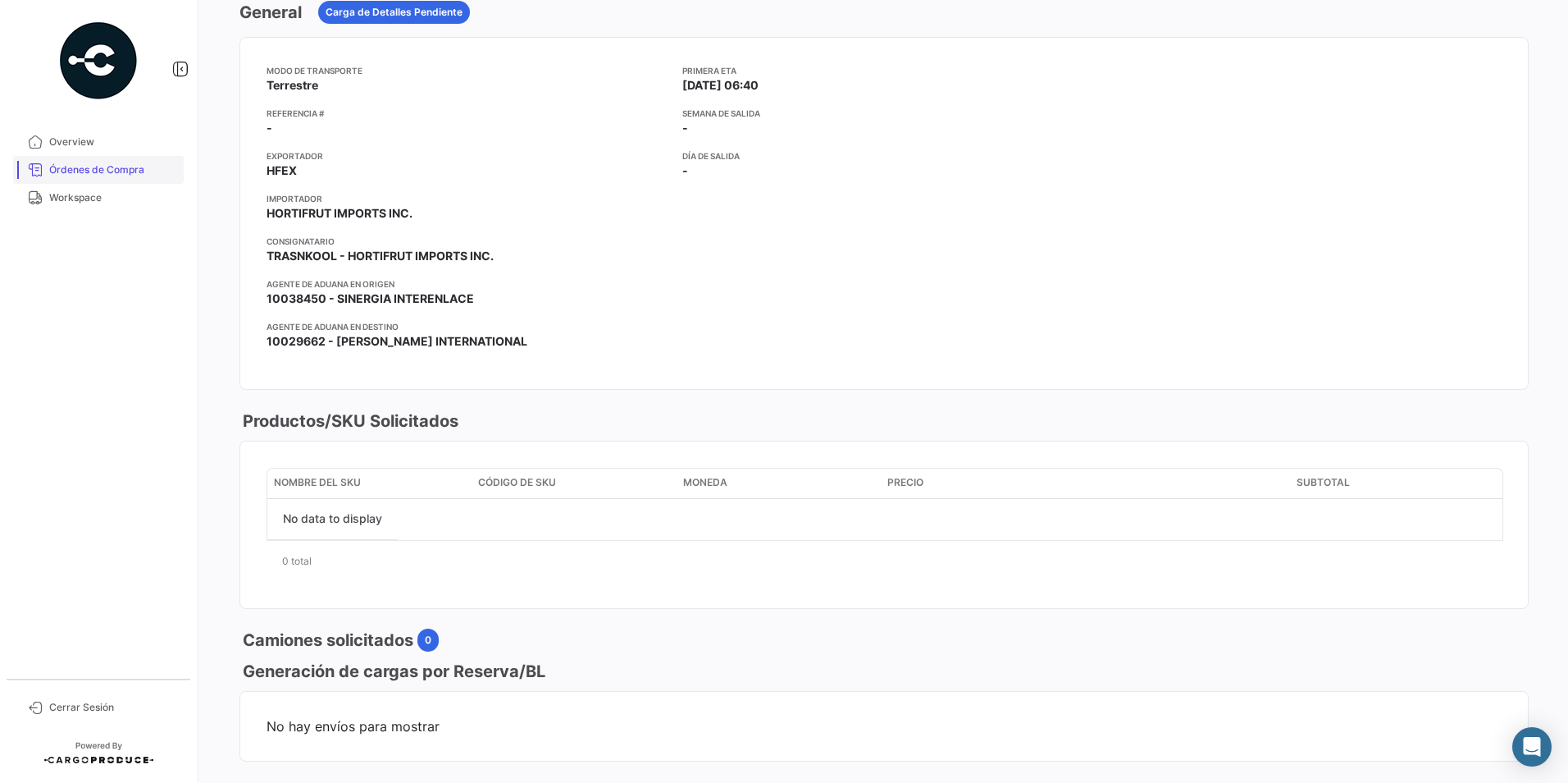
scroll to position [133, 0]
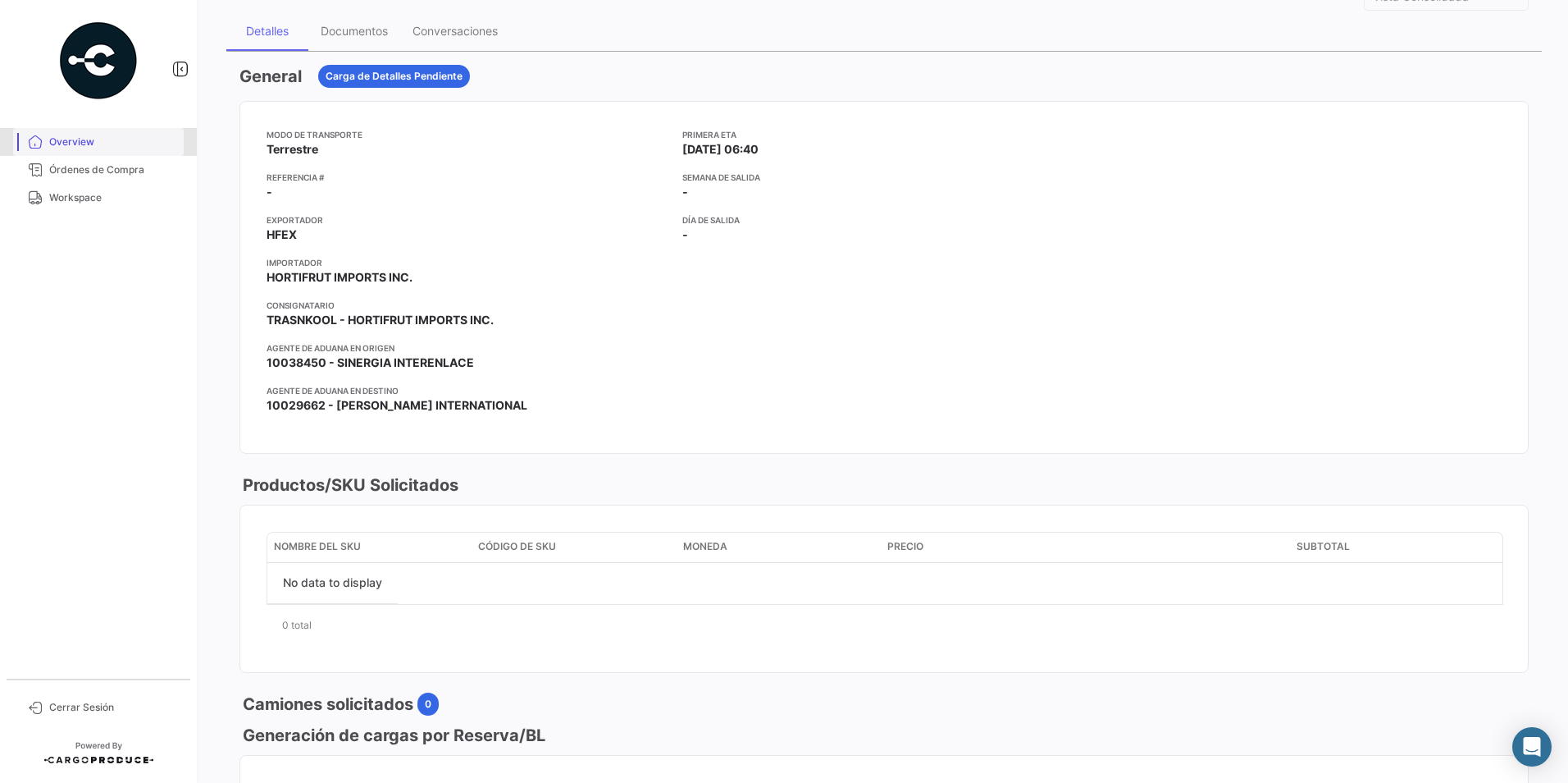
click at [106, 139] on span "Overview" at bounding box center [113, 142] width 128 height 14
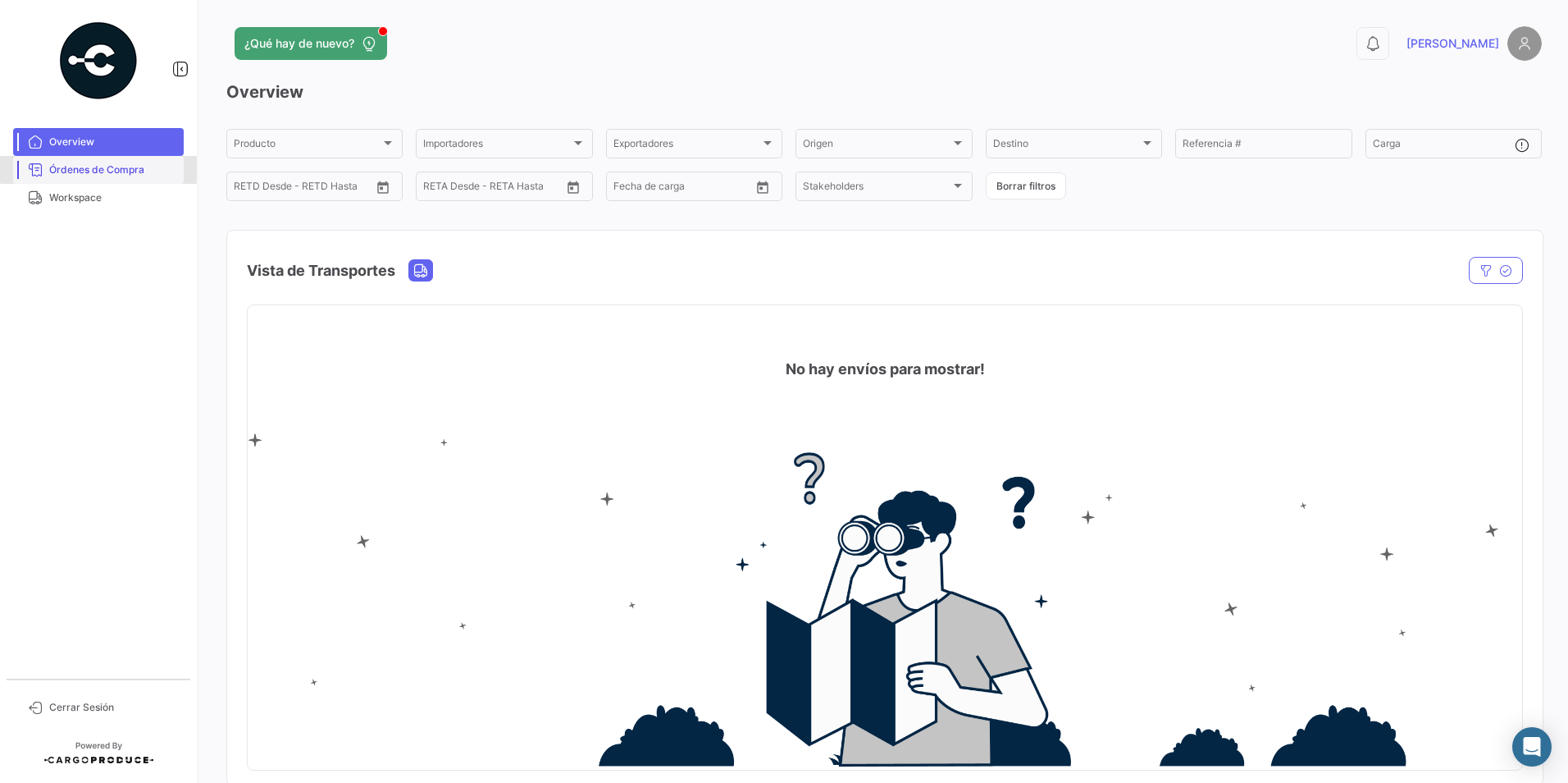
click at [108, 168] on span "Órdenes de Compra" at bounding box center [113, 169] width 128 height 14
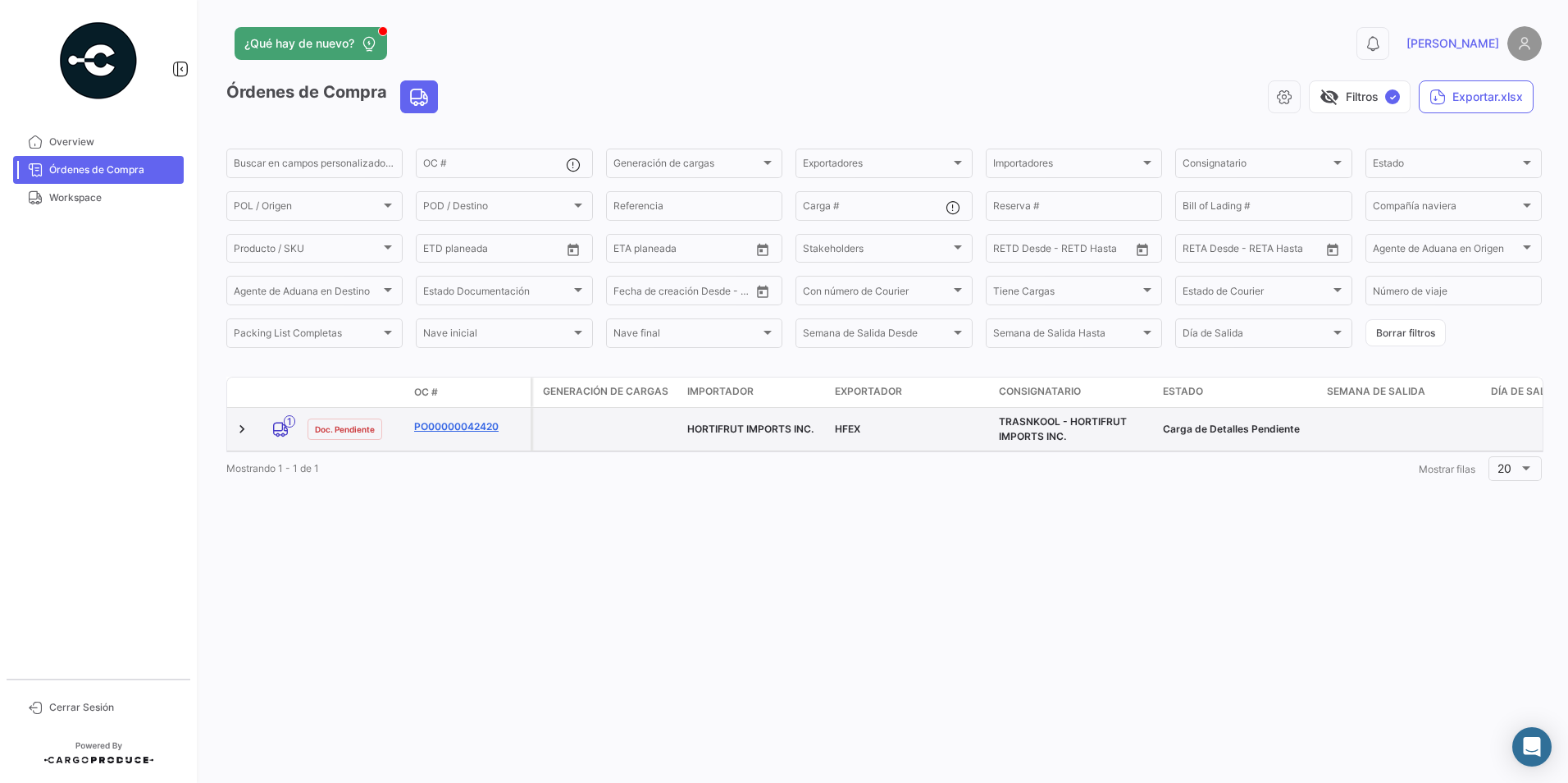
click at [435, 427] on link "PO00000042420" at bounding box center [469, 426] width 110 height 14
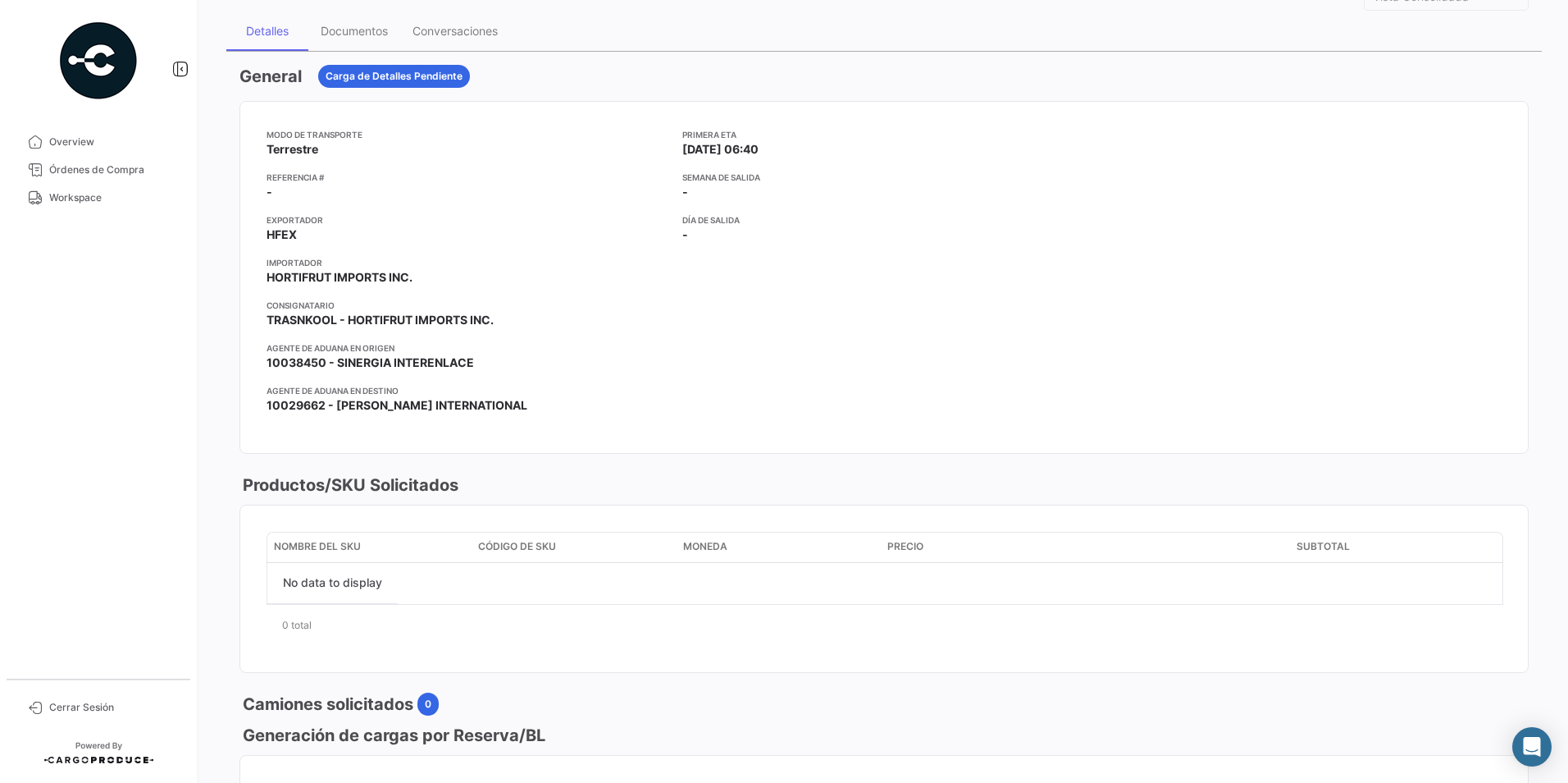
scroll to position [132, 0]
click at [352, 20] on div "Documentos" at bounding box center [354, 32] width 92 height 39
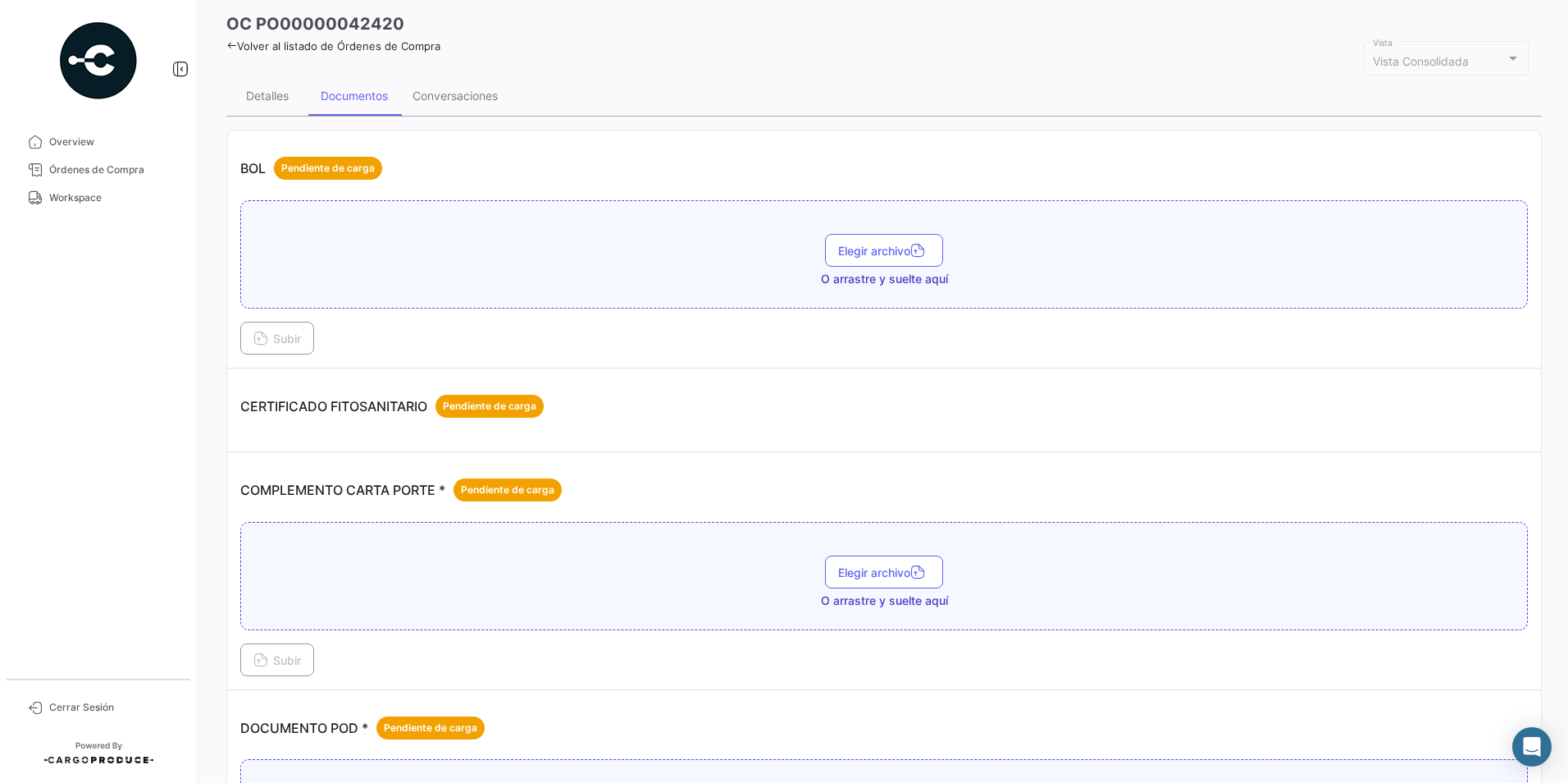
scroll to position [67, 0]
click at [487, 411] on span "Pendiente de carga" at bounding box center [490, 407] width 94 height 14
click at [541, 404] on div "Pendiente de carga" at bounding box center [489, 407] width 108 height 23
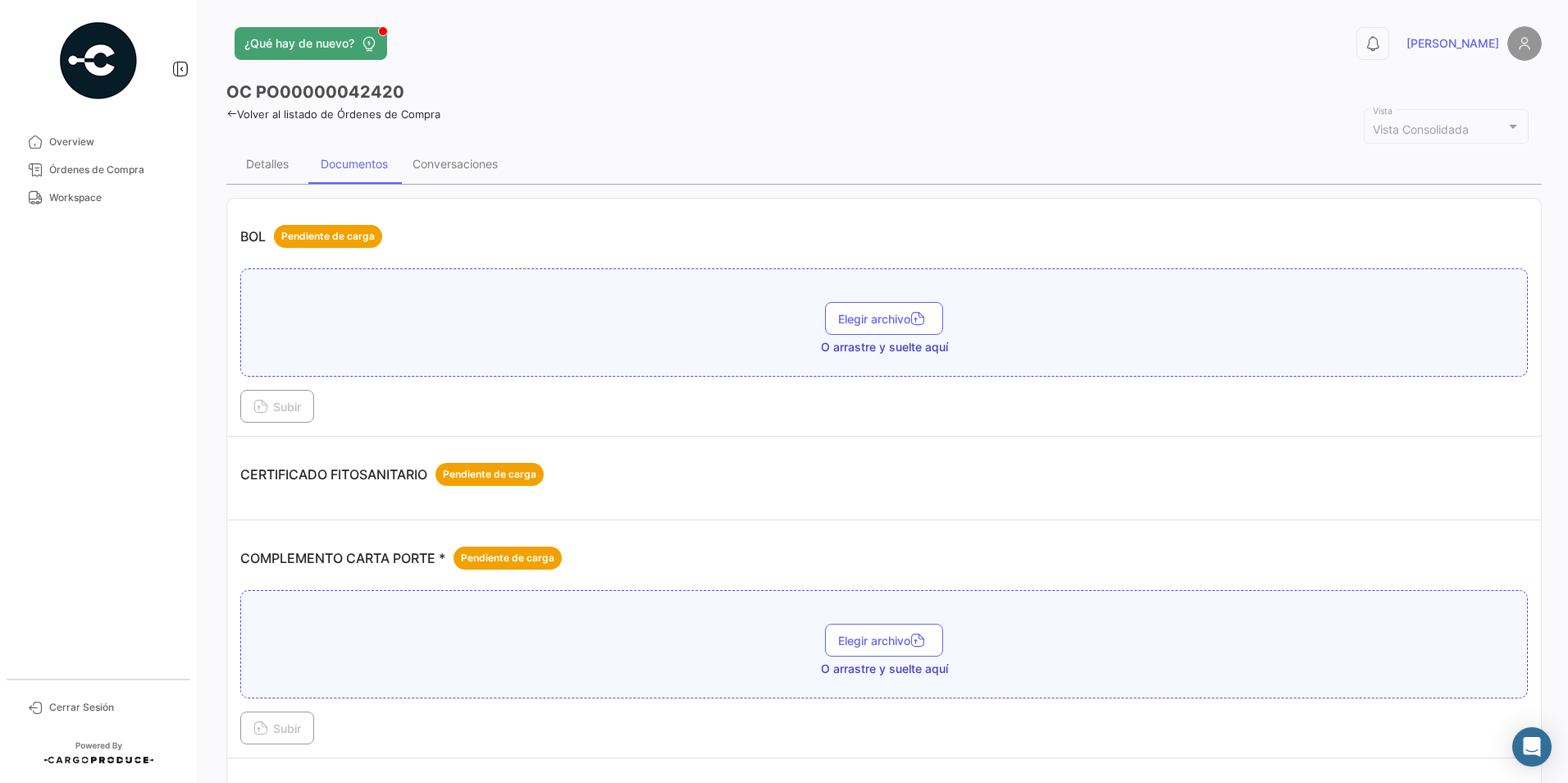
scroll to position [53, 0]
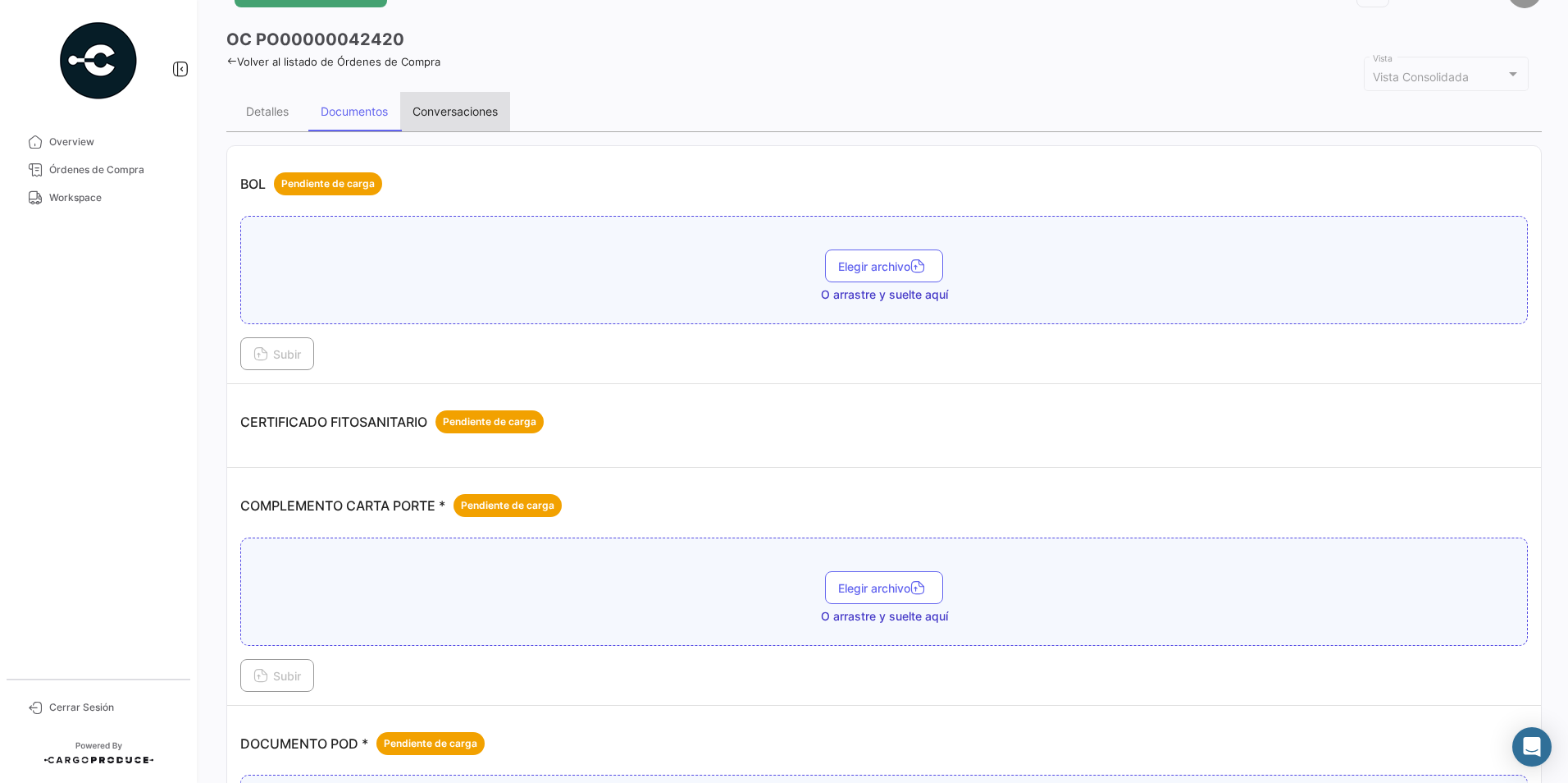
click at [462, 114] on div "Conversaciones" at bounding box center [454, 111] width 85 height 14
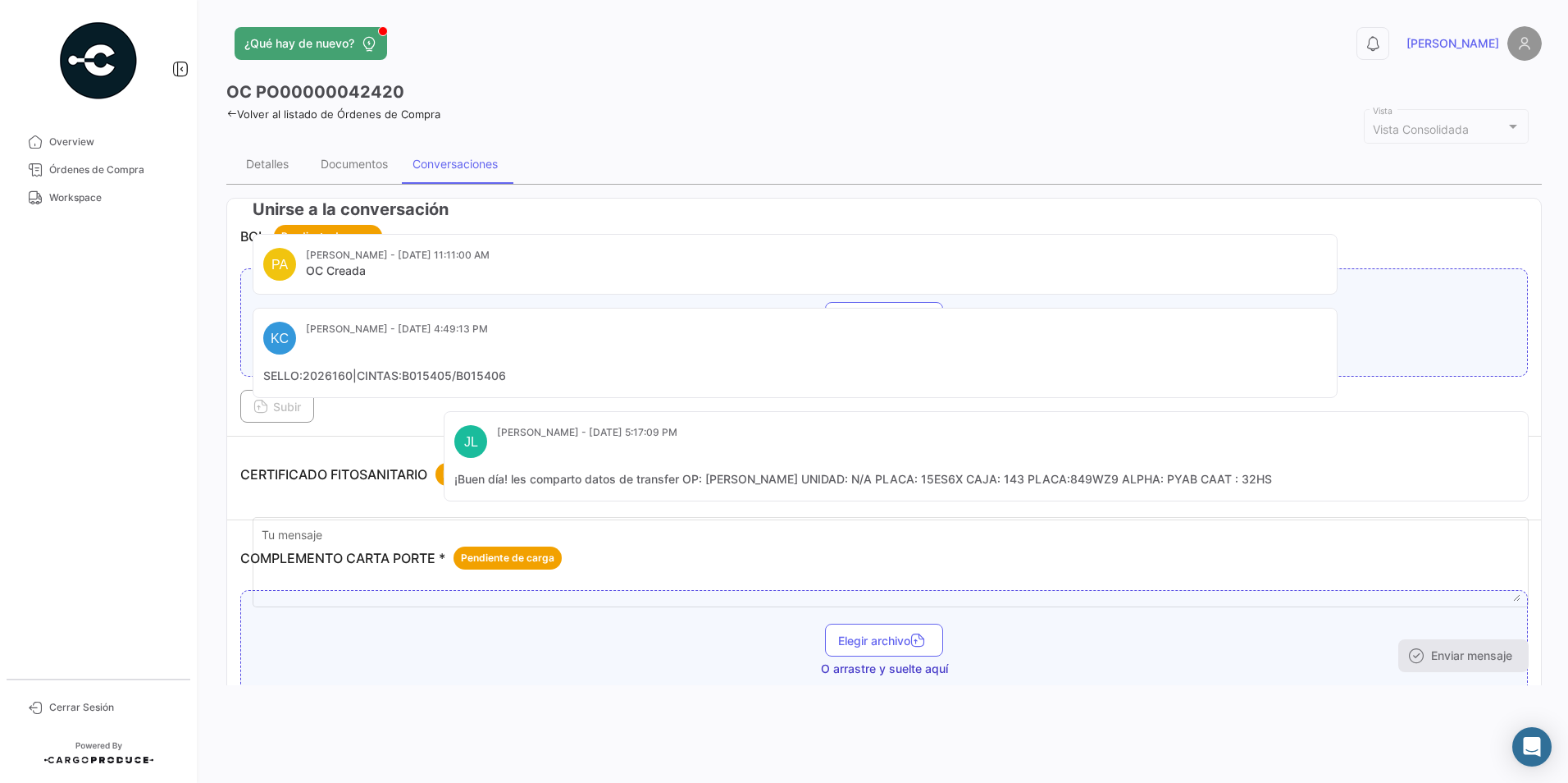
scroll to position [0, 0]
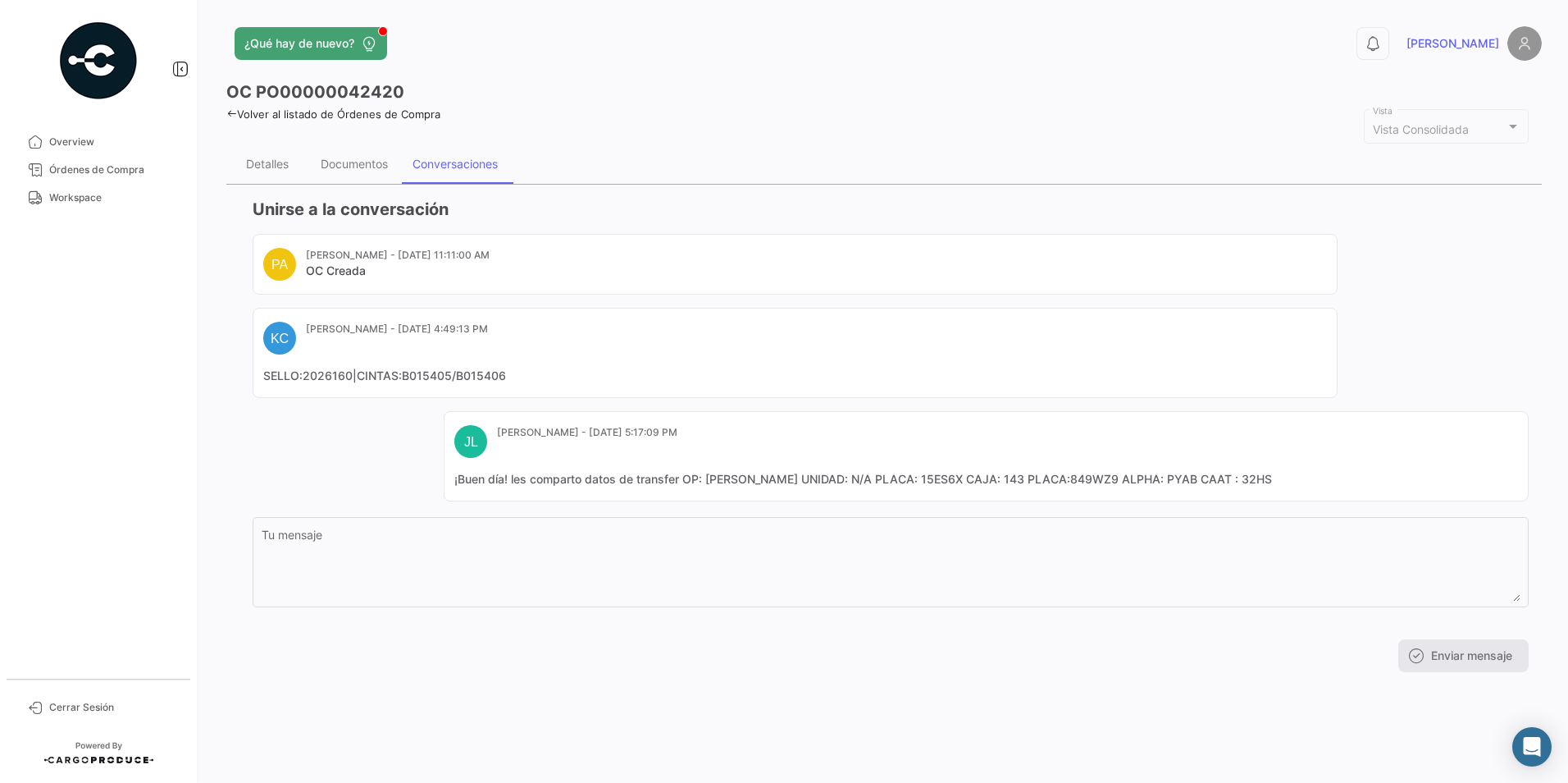
click at [462, 114] on div "Volver al listado de Órdenes de Compra" at bounding box center [884, 112] width 1315 height 17
drag, startPoint x: 462, startPoint y: 114, endPoint x: 271, endPoint y: 93, distance: 192.2
click at [271, 93] on app-view-header "OC PO00000042420 Volver al listado de Órdenes de Compra" at bounding box center [884, 101] width 1315 height 40
drag, startPoint x: 271, startPoint y: 93, endPoint x: 231, endPoint y: 239, distance: 151.4
click at [231, 239] on div "Unirse a la conversación PA [PERSON_NAME] - [DATE] 11:11:00 AM OC Creada KC [PE…" at bounding box center [884, 435] width 1315 height 501
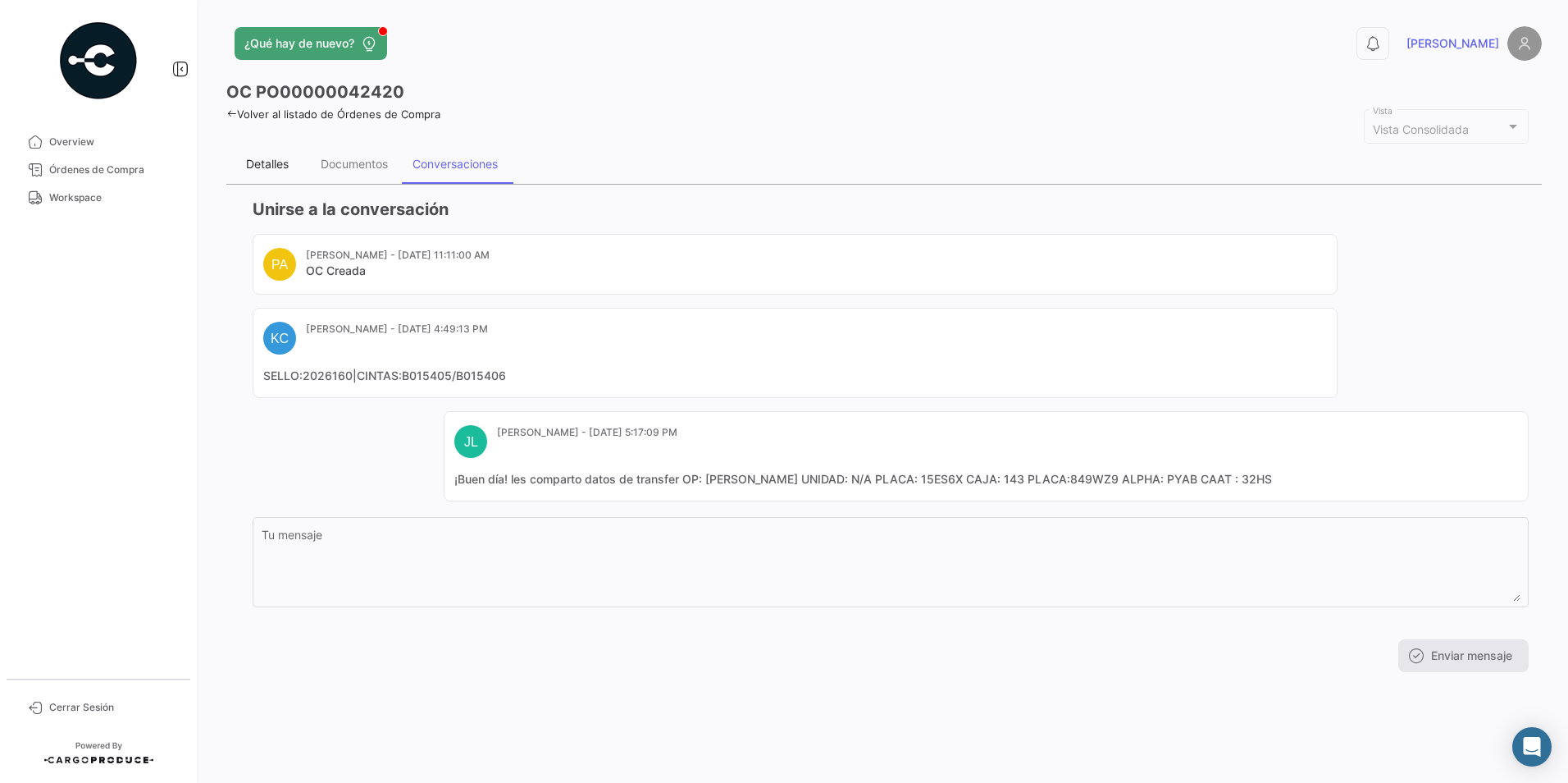
click at [274, 174] on div "Detalles" at bounding box center [268, 164] width 82 height 39
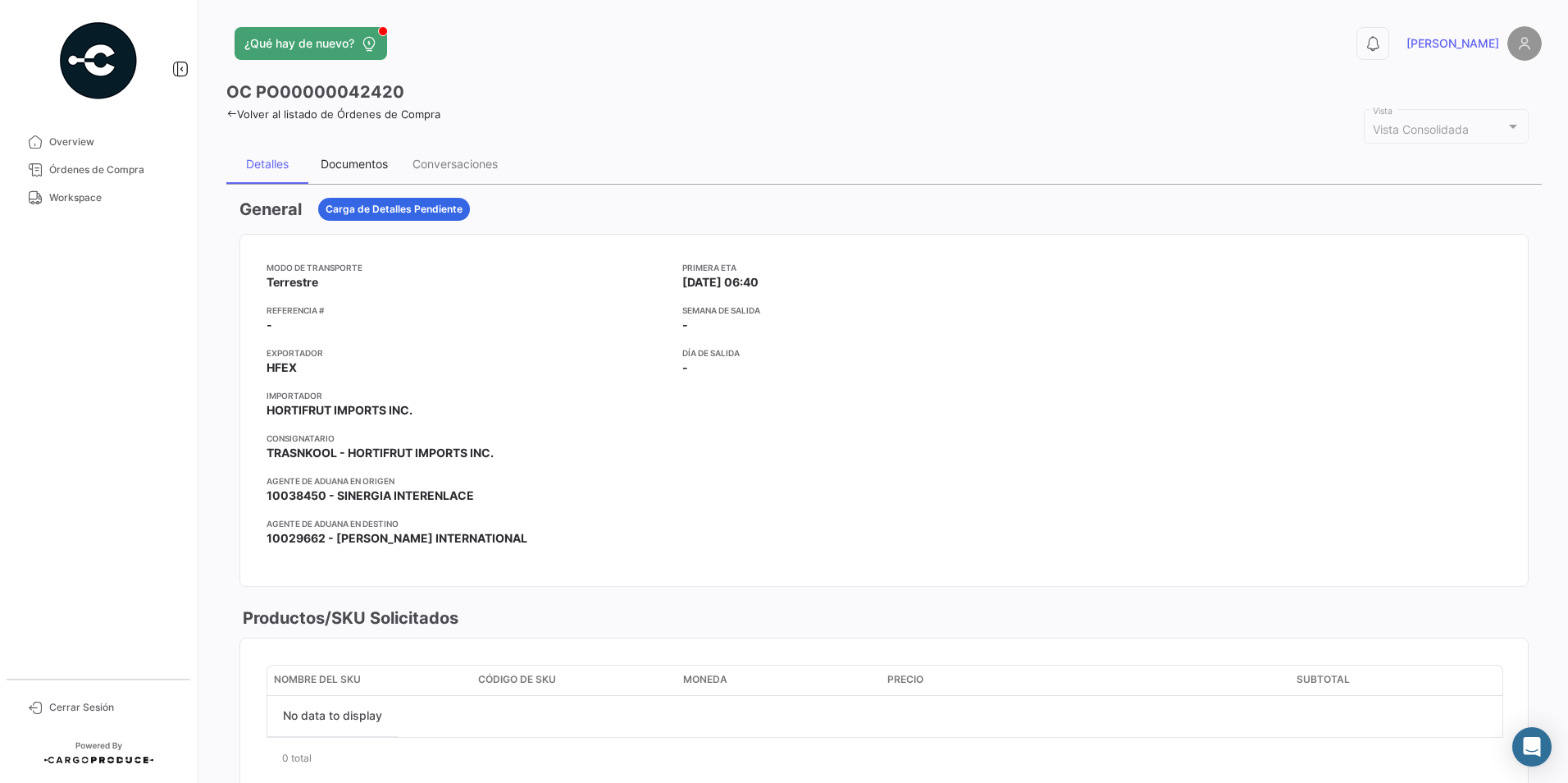
click at [357, 163] on div "Documentos" at bounding box center [354, 164] width 67 height 14
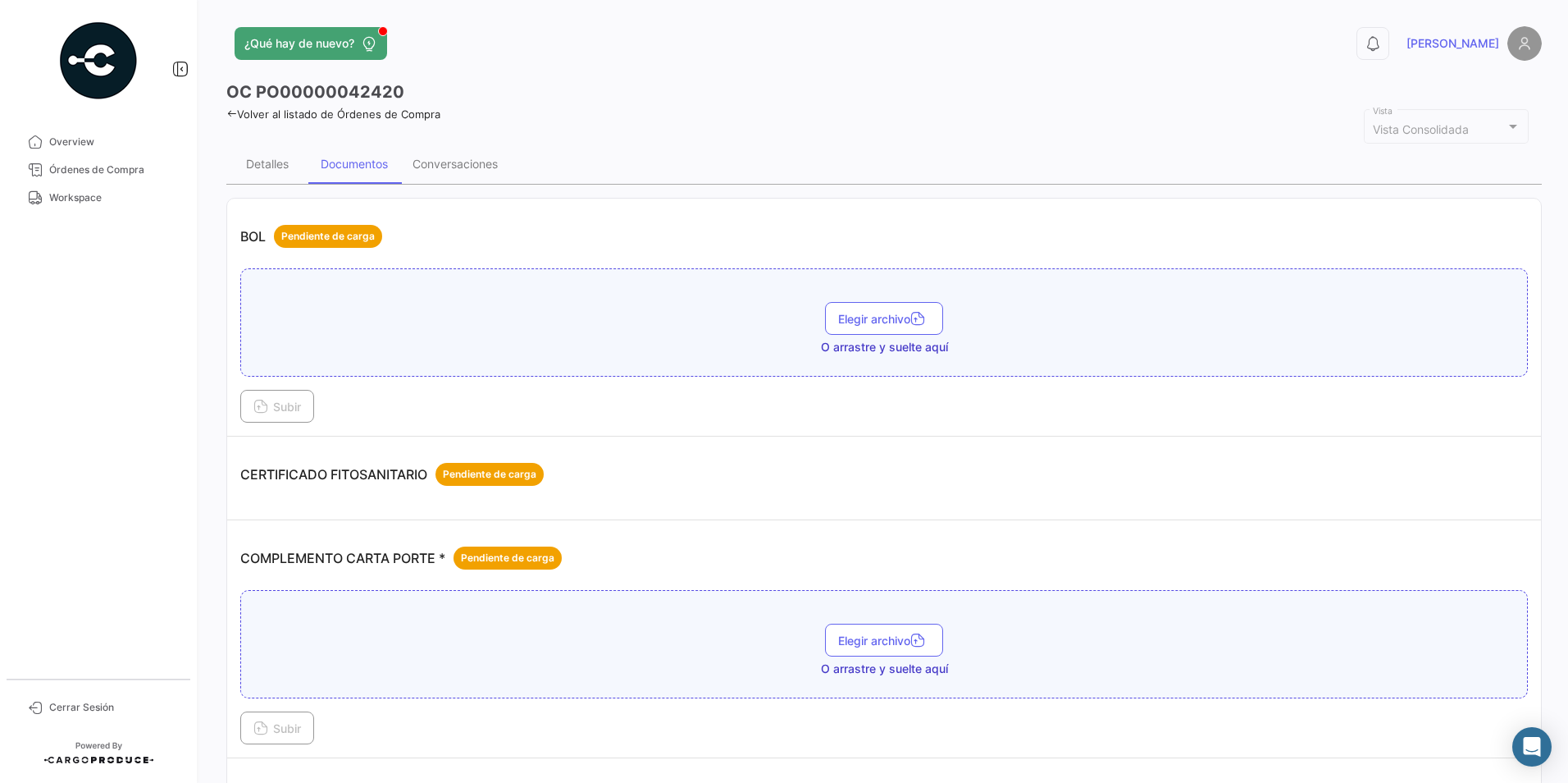
scroll to position [280, 0]
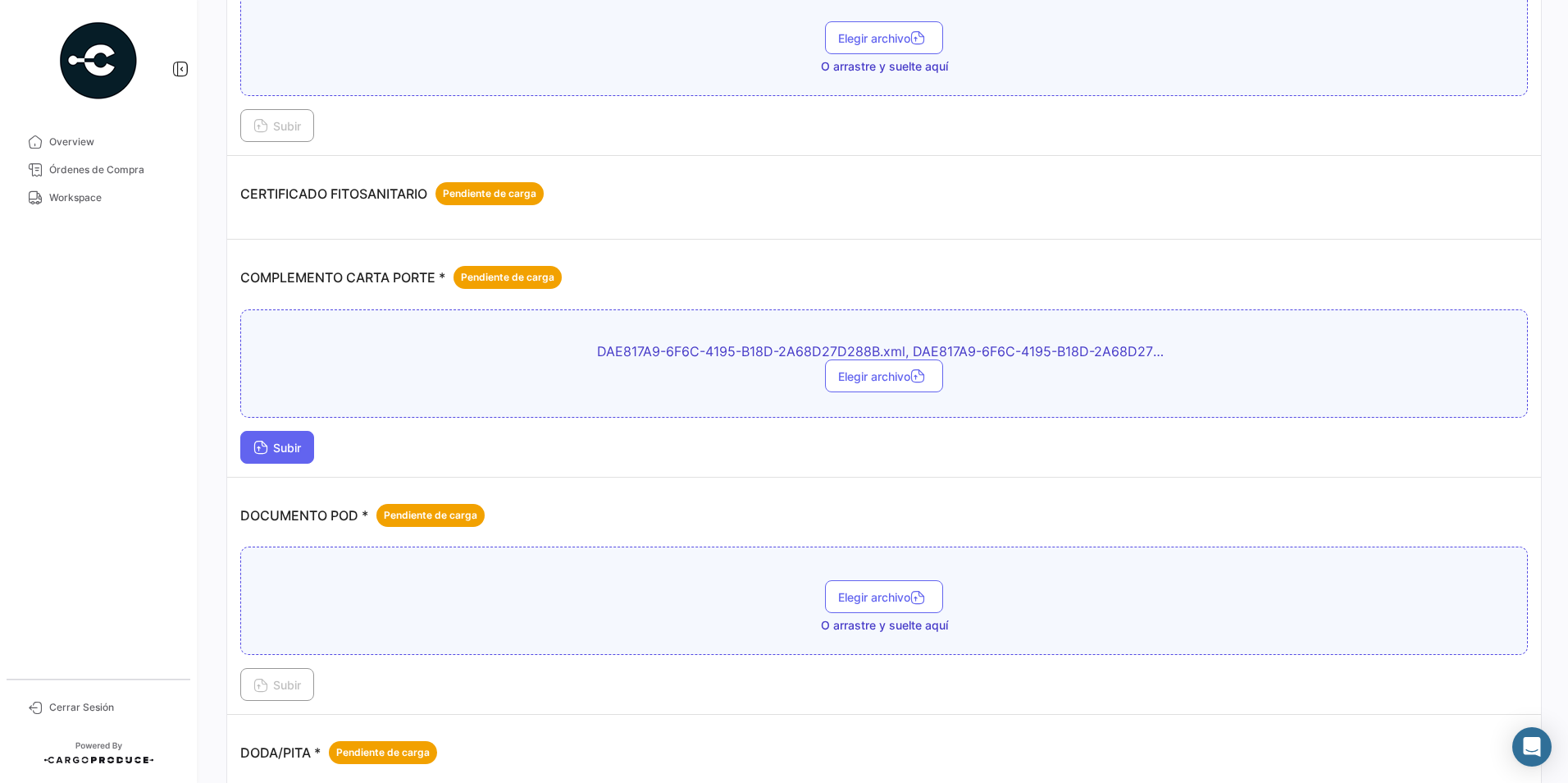
click at [301, 443] on span "Subir" at bounding box center [277, 447] width 48 height 14
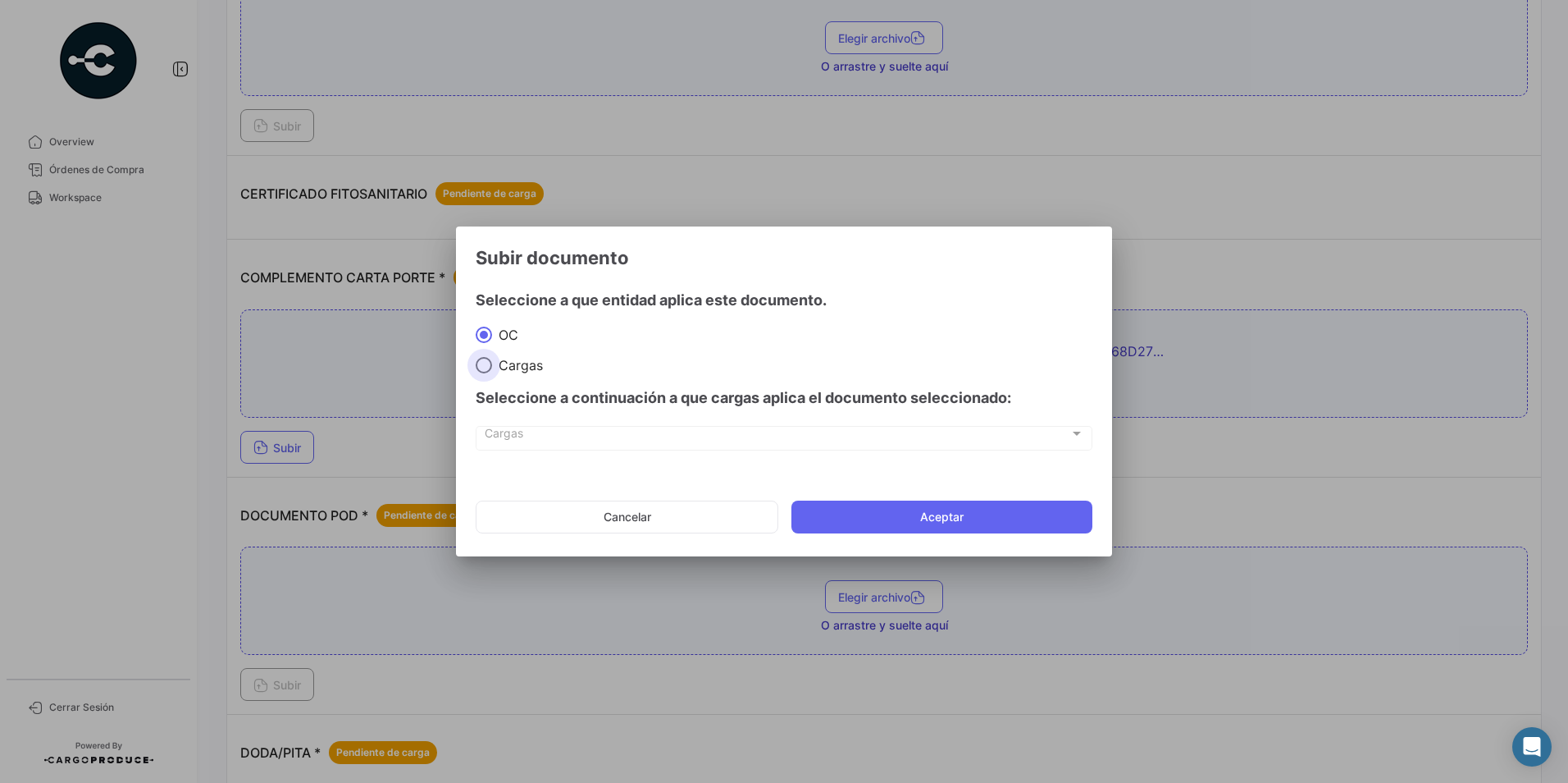
click at [486, 365] on span at bounding box center [483, 365] width 16 height 16
click at [486, 365] on input "Cargas" at bounding box center [483, 365] width 16 height 16
radio input "true"
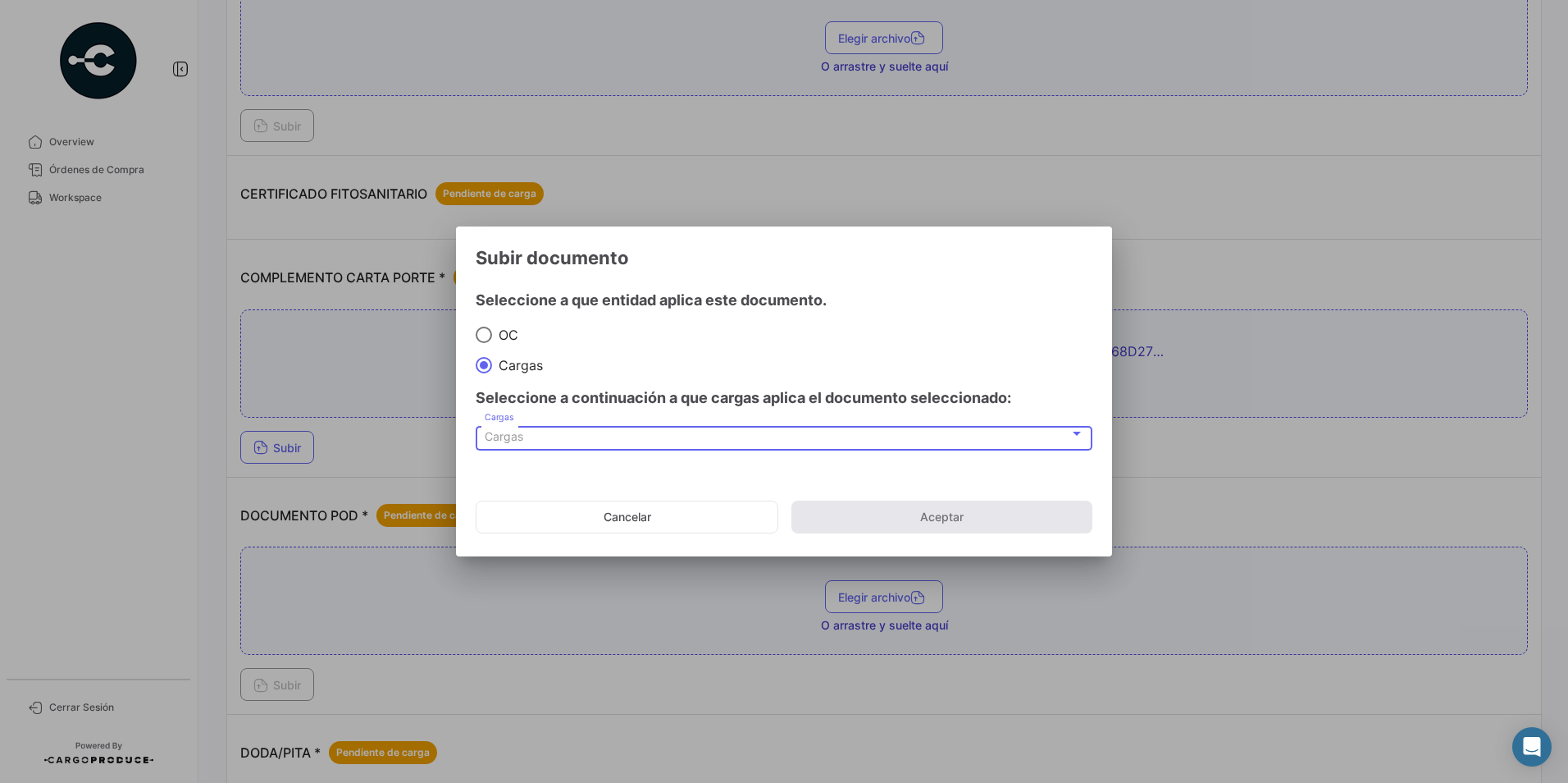
click at [564, 443] on div "Cargas" at bounding box center [777, 436] width 585 height 14
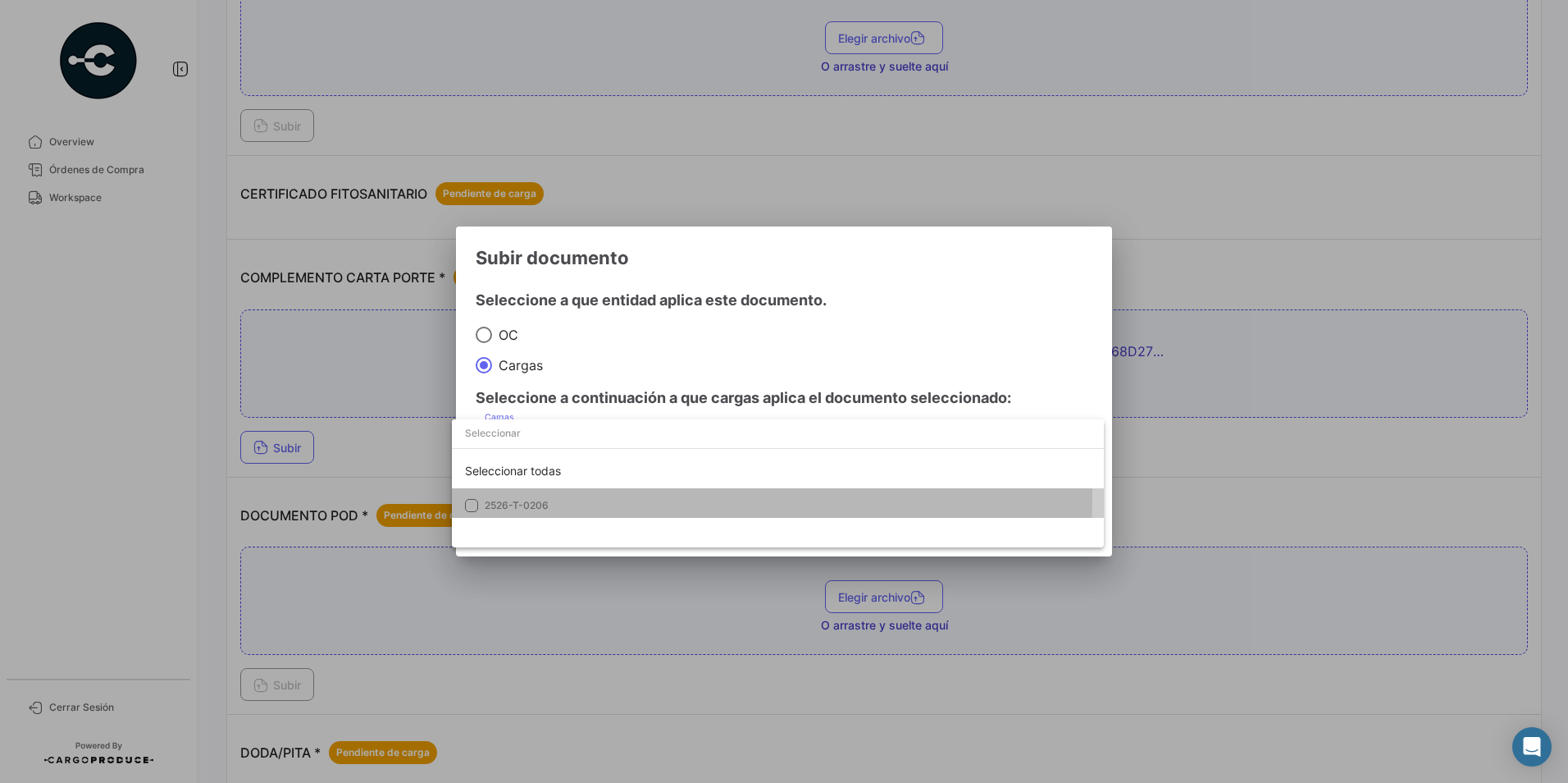
click at [554, 497] on mat-option "2526-T-0206" at bounding box center [778, 505] width 652 height 34
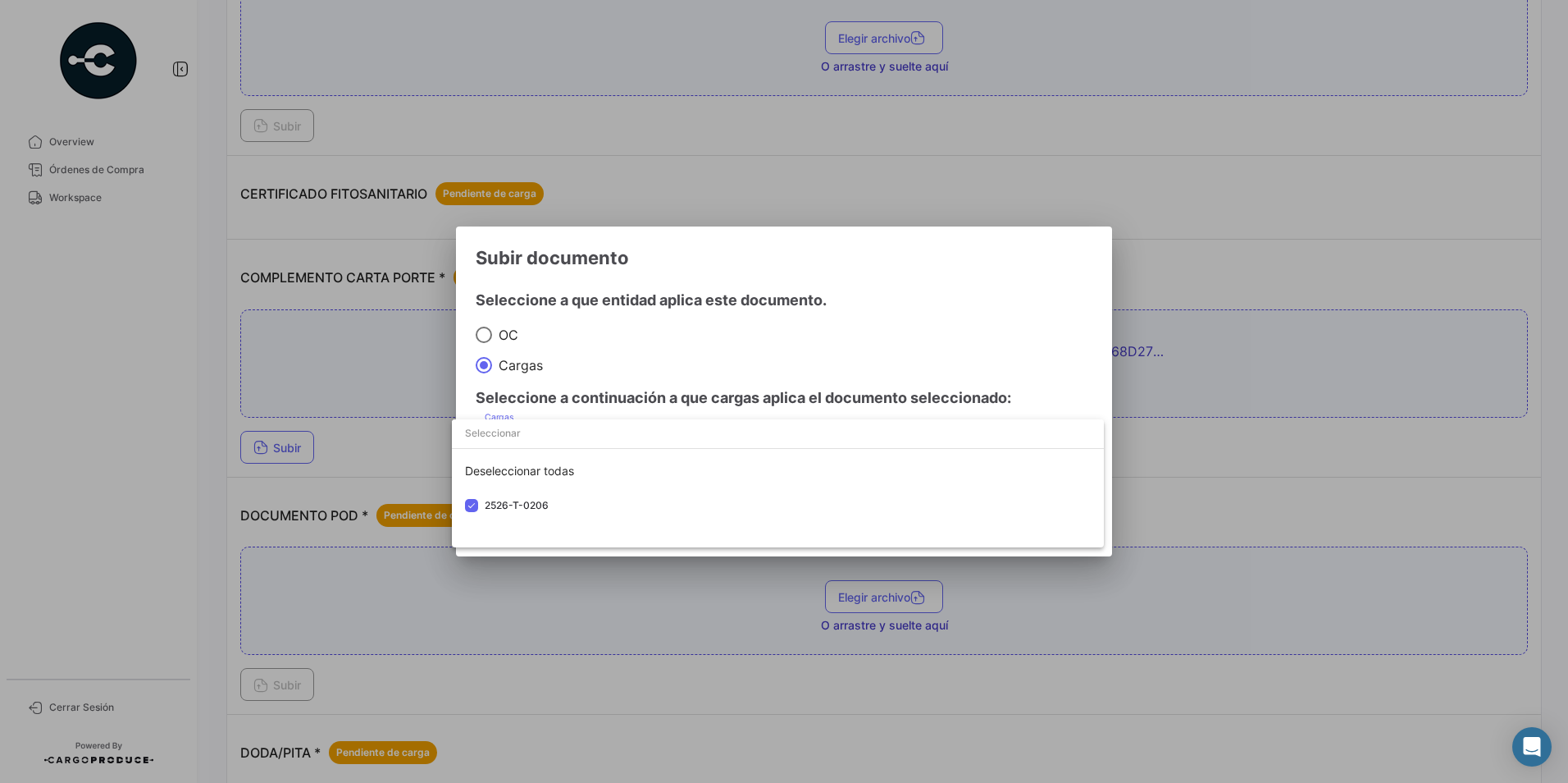
click at [806, 268] on div at bounding box center [784, 392] width 1568 height 783
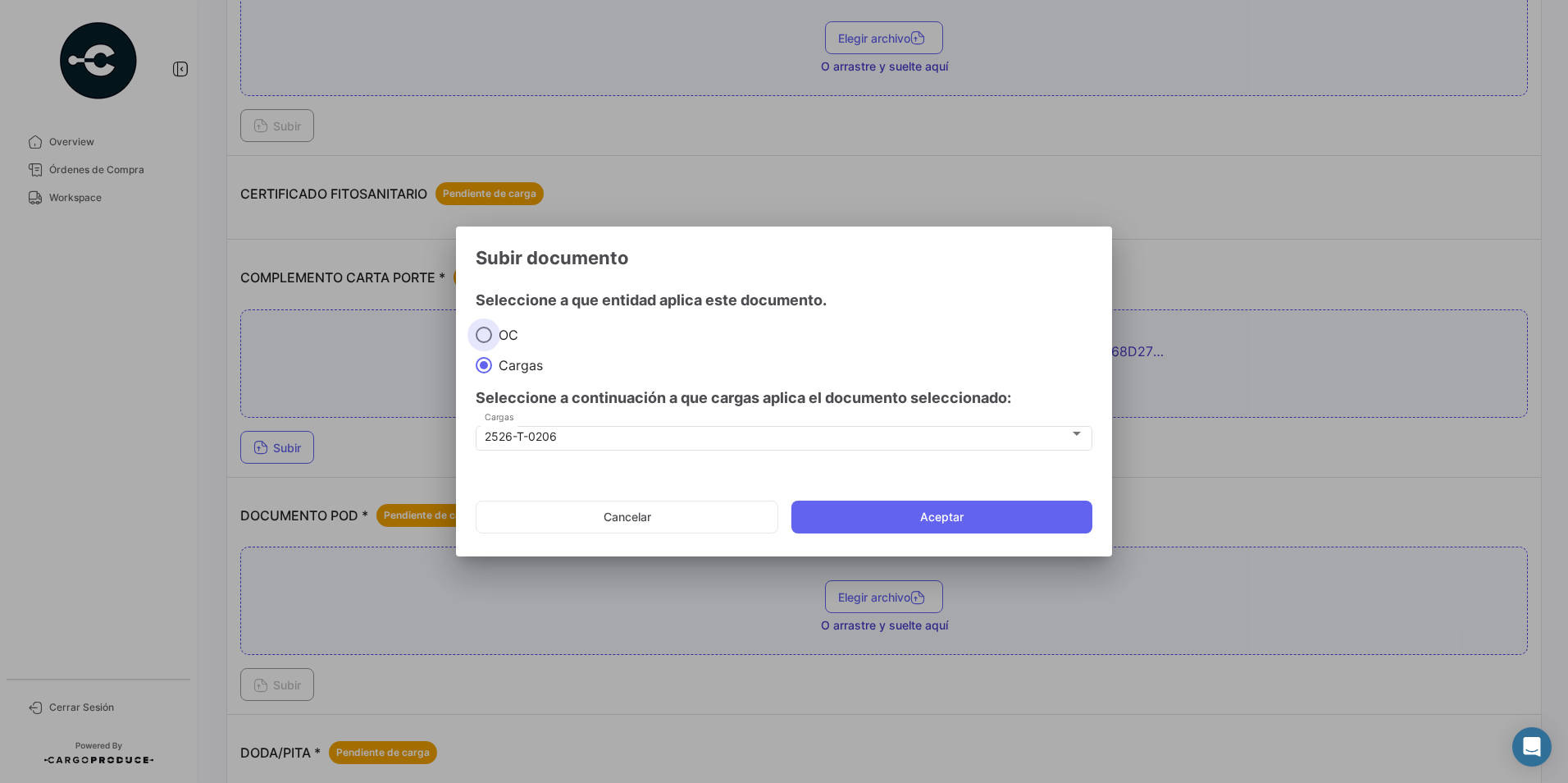
click at [513, 334] on span "OC" at bounding box center [504, 334] width 26 height 16
click at [492, 334] on input "OC" at bounding box center [483, 334] width 16 height 16
radio input "true"
click at [509, 368] on span "Cargas" at bounding box center [517, 365] width 51 height 16
click at [492, 368] on input "Cargas" at bounding box center [483, 365] width 16 height 16
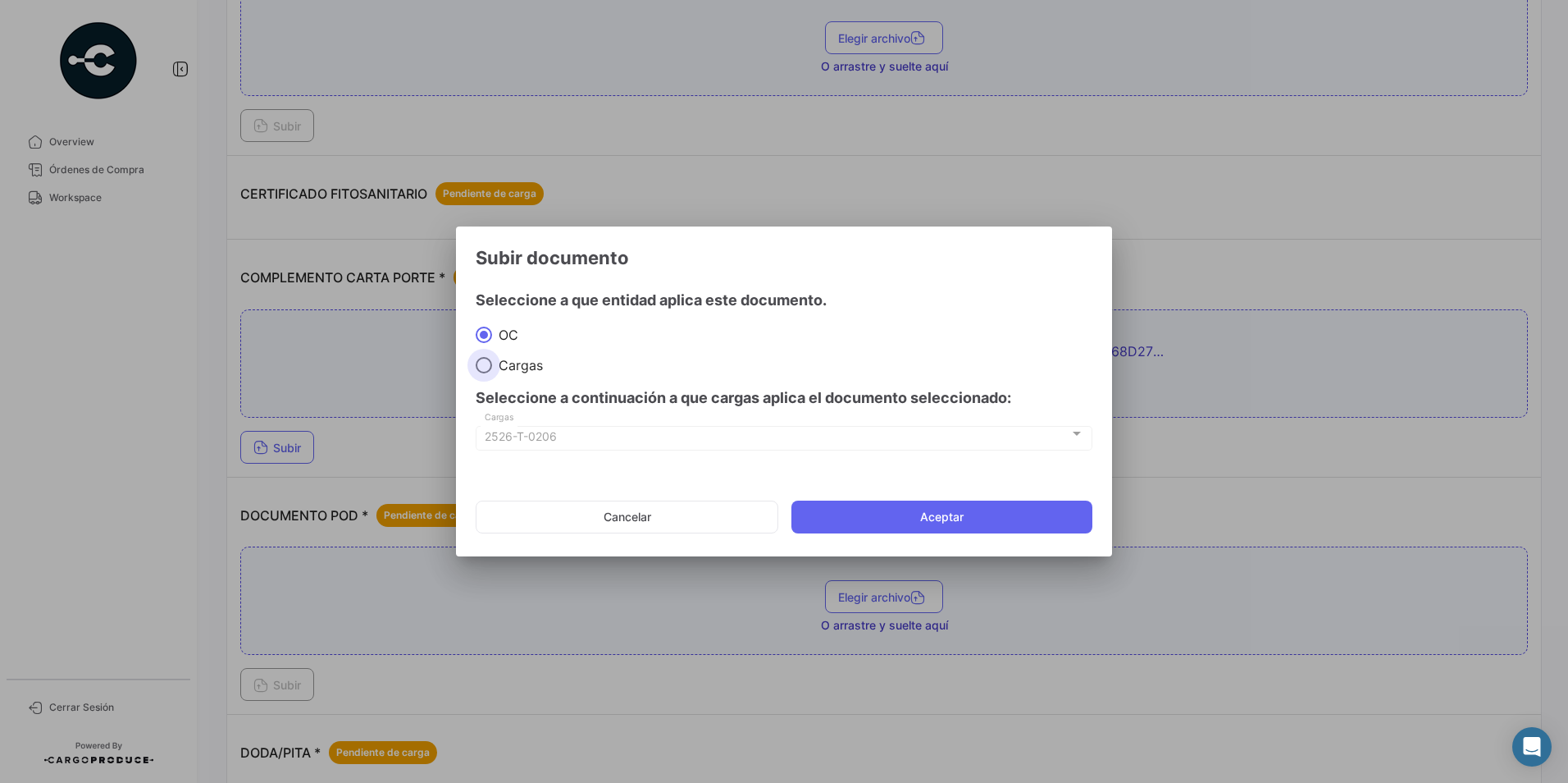
radio input "true"
click at [504, 336] on span "OC" at bounding box center [504, 334] width 26 height 16
click at [492, 336] on input "OC" at bounding box center [483, 334] width 16 height 16
radio input "true"
click at [662, 507] on button "Cancelar" at bounding box center [627, 517] width 302 height 33
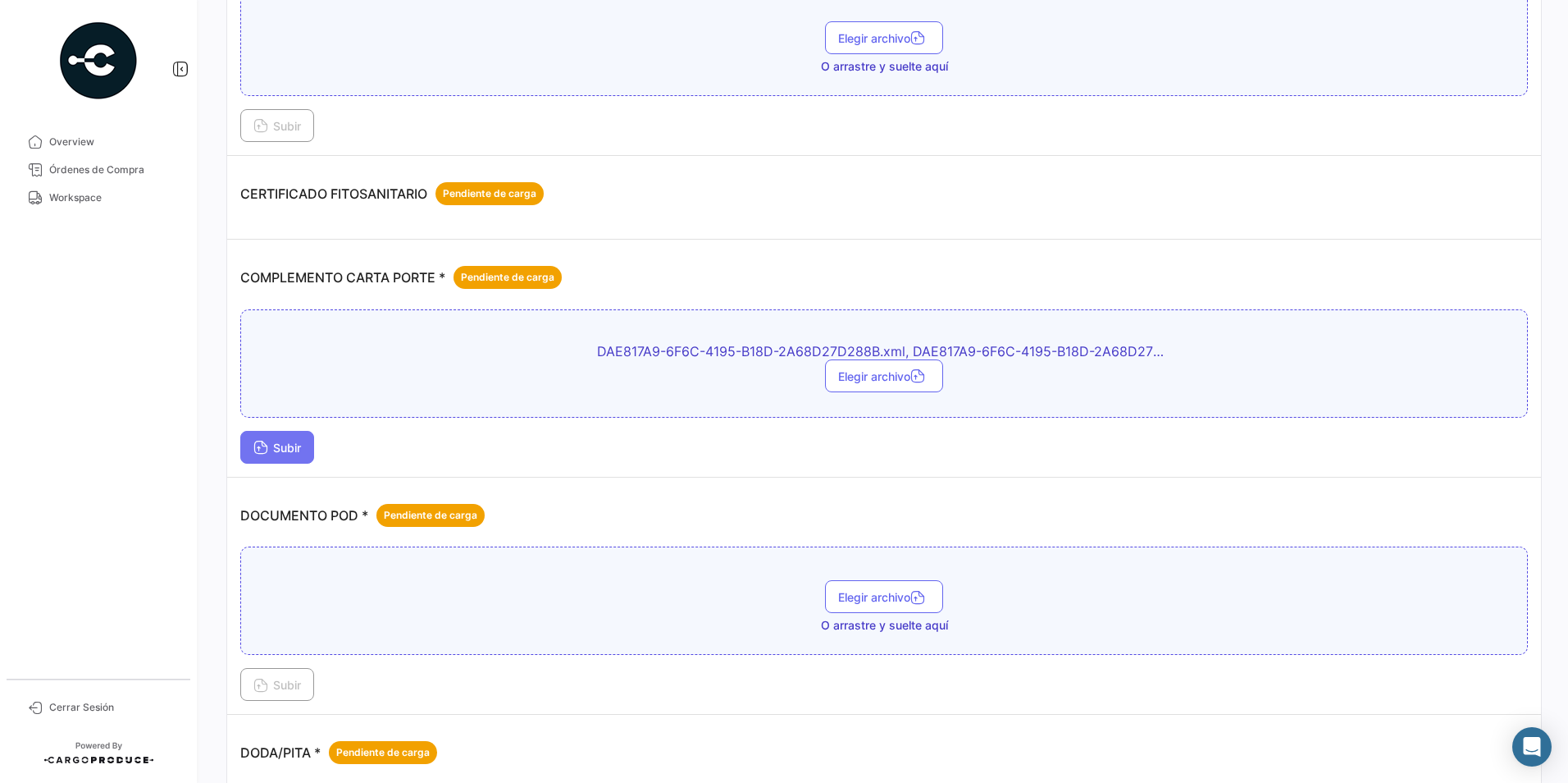
click at [300, 441] on span "Subir" at bounding box center [277, 447] width 48 height 14
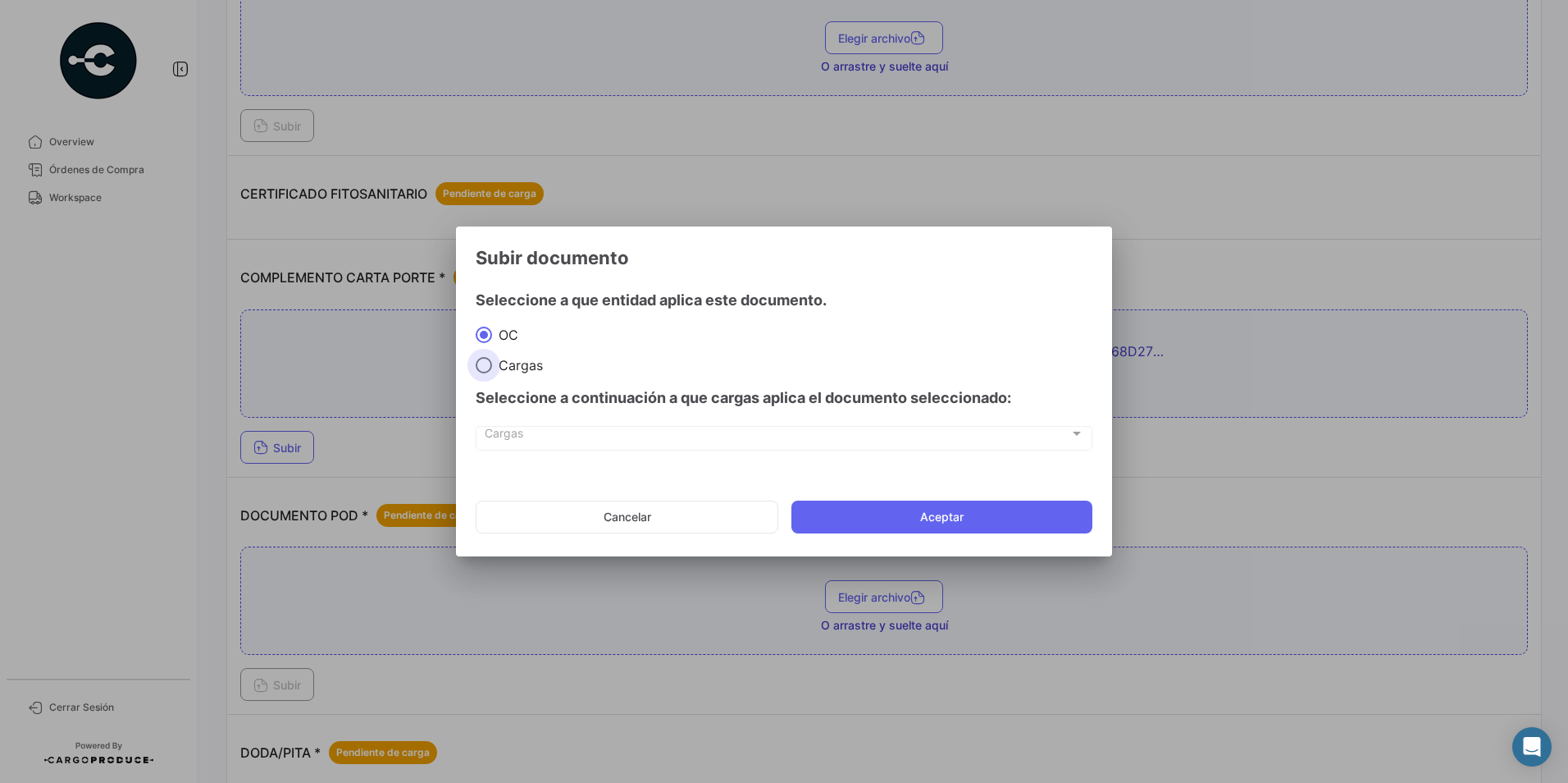
click at [515, 370] on span "Cargas" at bounding box center [517, 365] width 51 height 16
click at [492, 370] on input "Cargas" at bounding box center [483, 365] width 16 height 16
radio input "true"
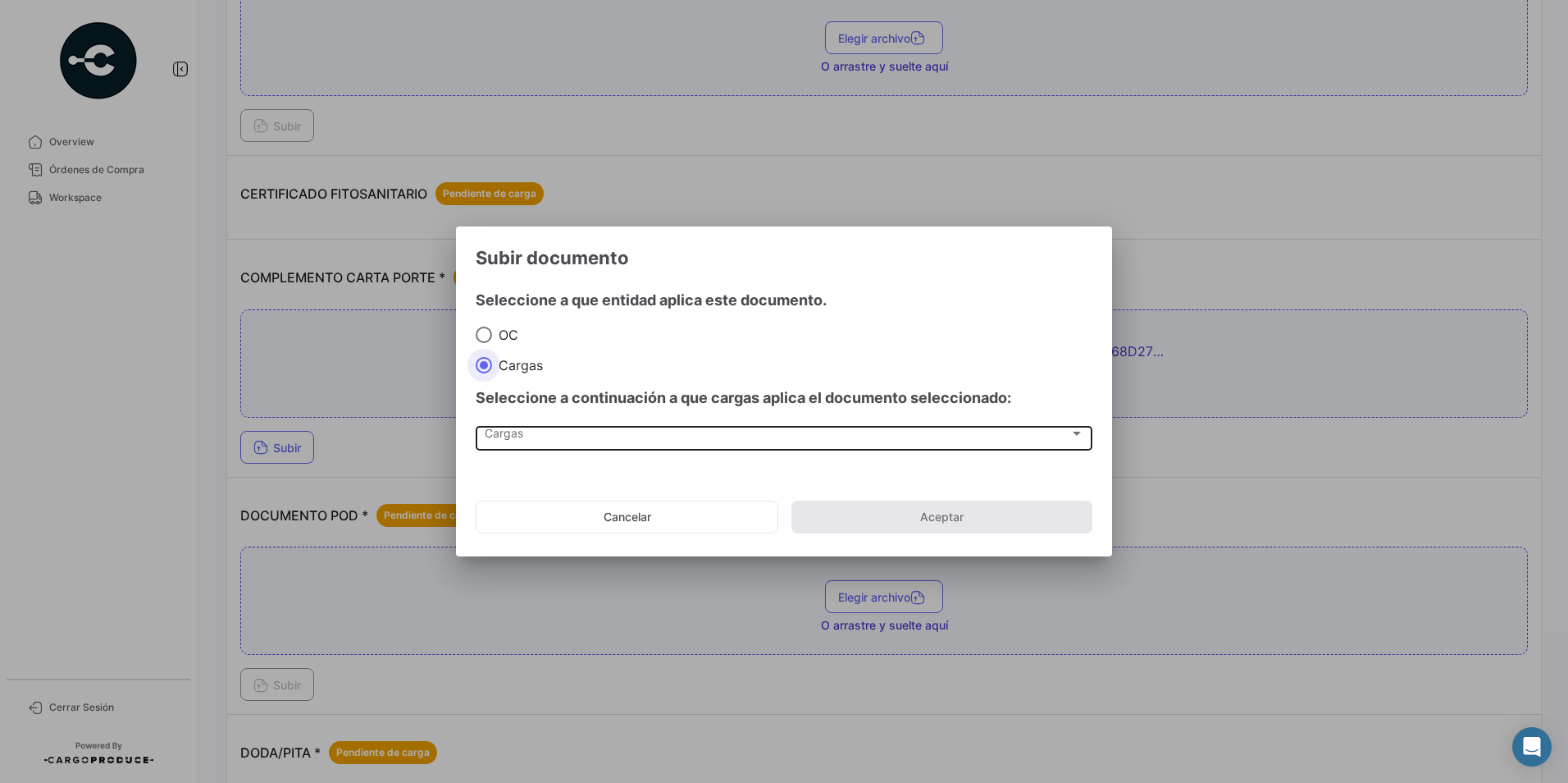
click at [536, 434] on div "Cargas" at bounding box center [777, 436] width 585 height 14
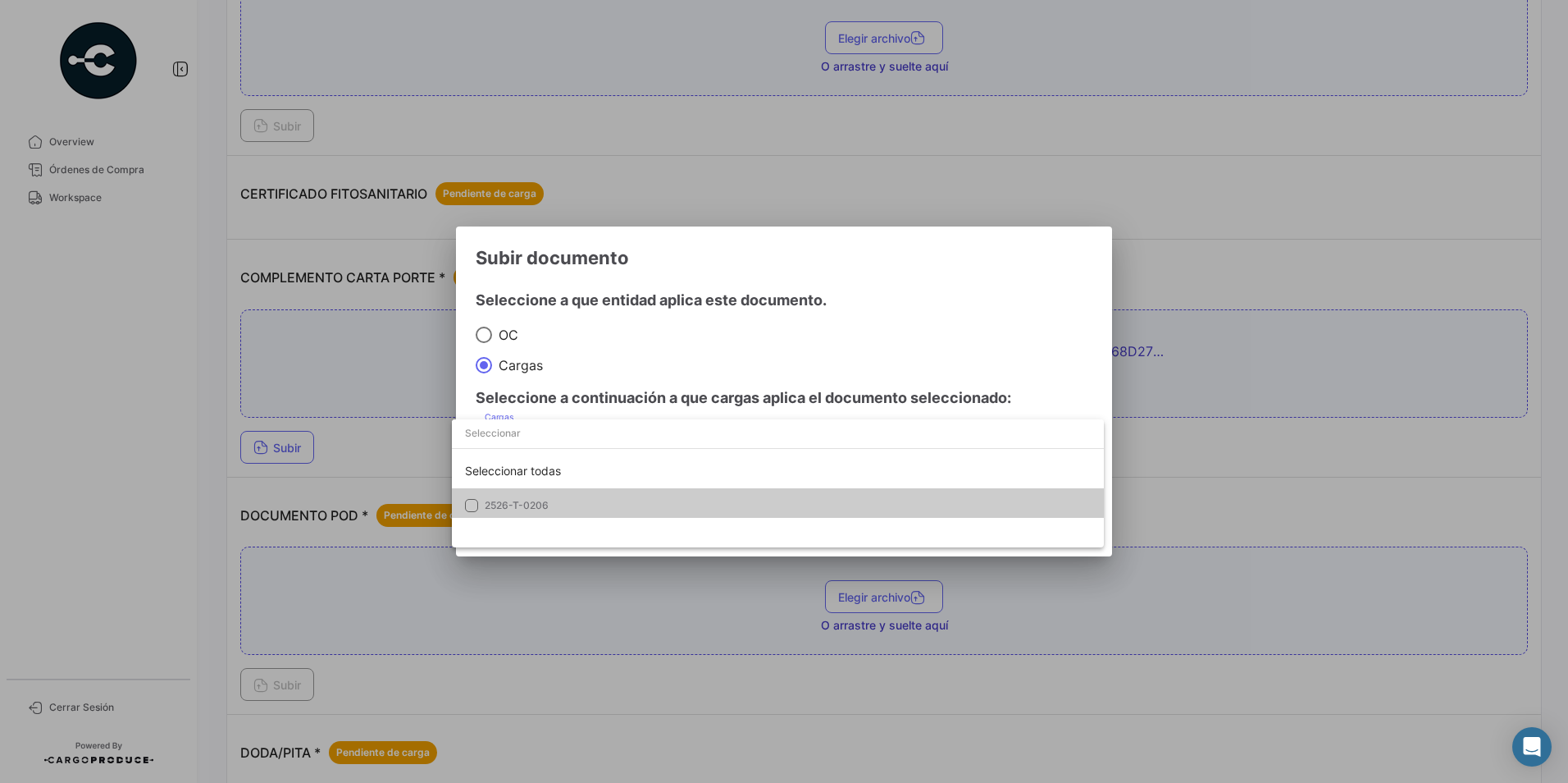
click at [534, 495] on mat-option "2526-T-0206" at bounding box center [778, 505] width 652 height 34
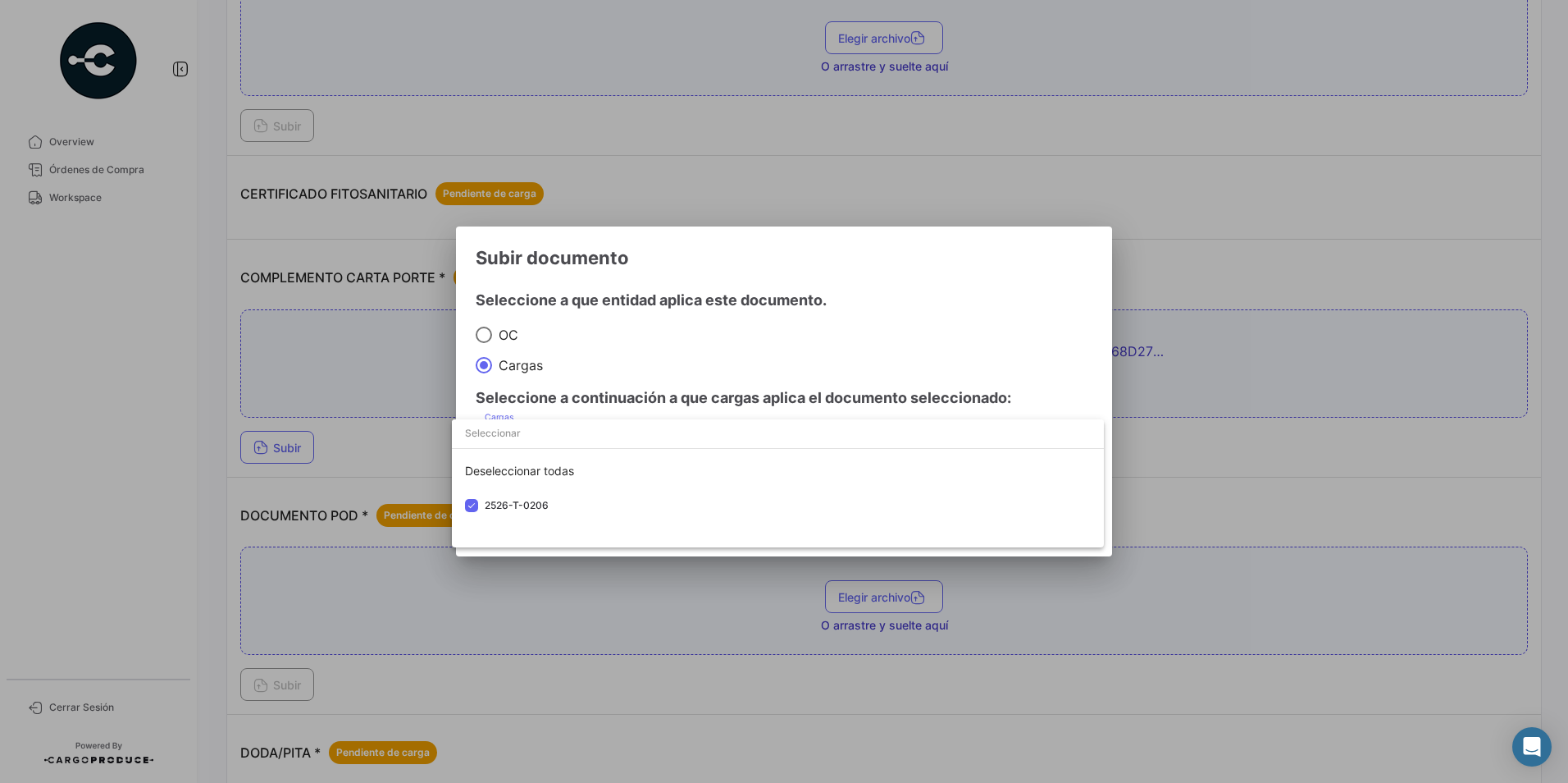
click at [854, 369] on div at bounding box center [784, 392] width 1568 height 783
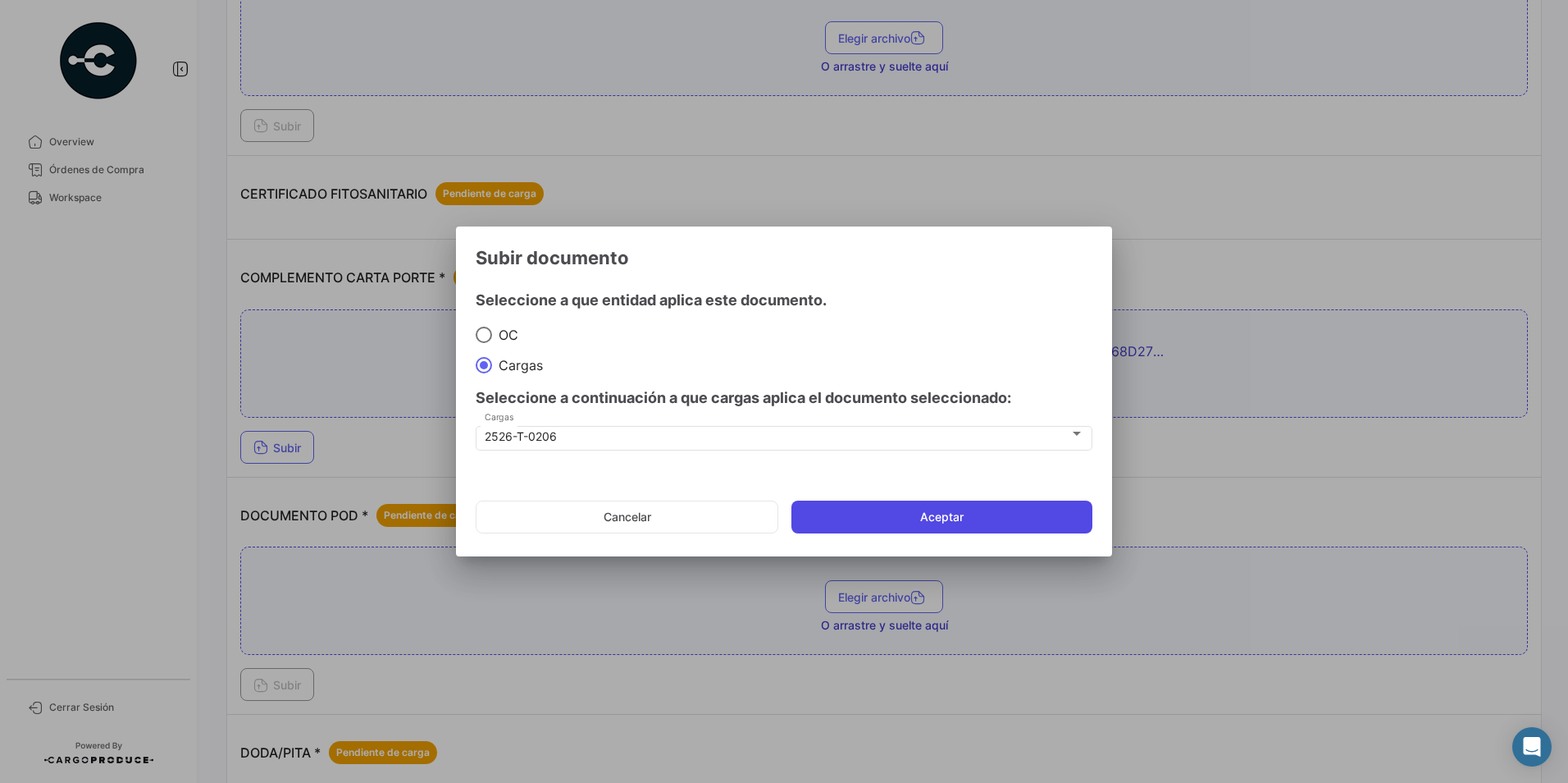
click at [1005, 503] on button "Aceptar" at bounding box center [941, 517] width 301 height 33
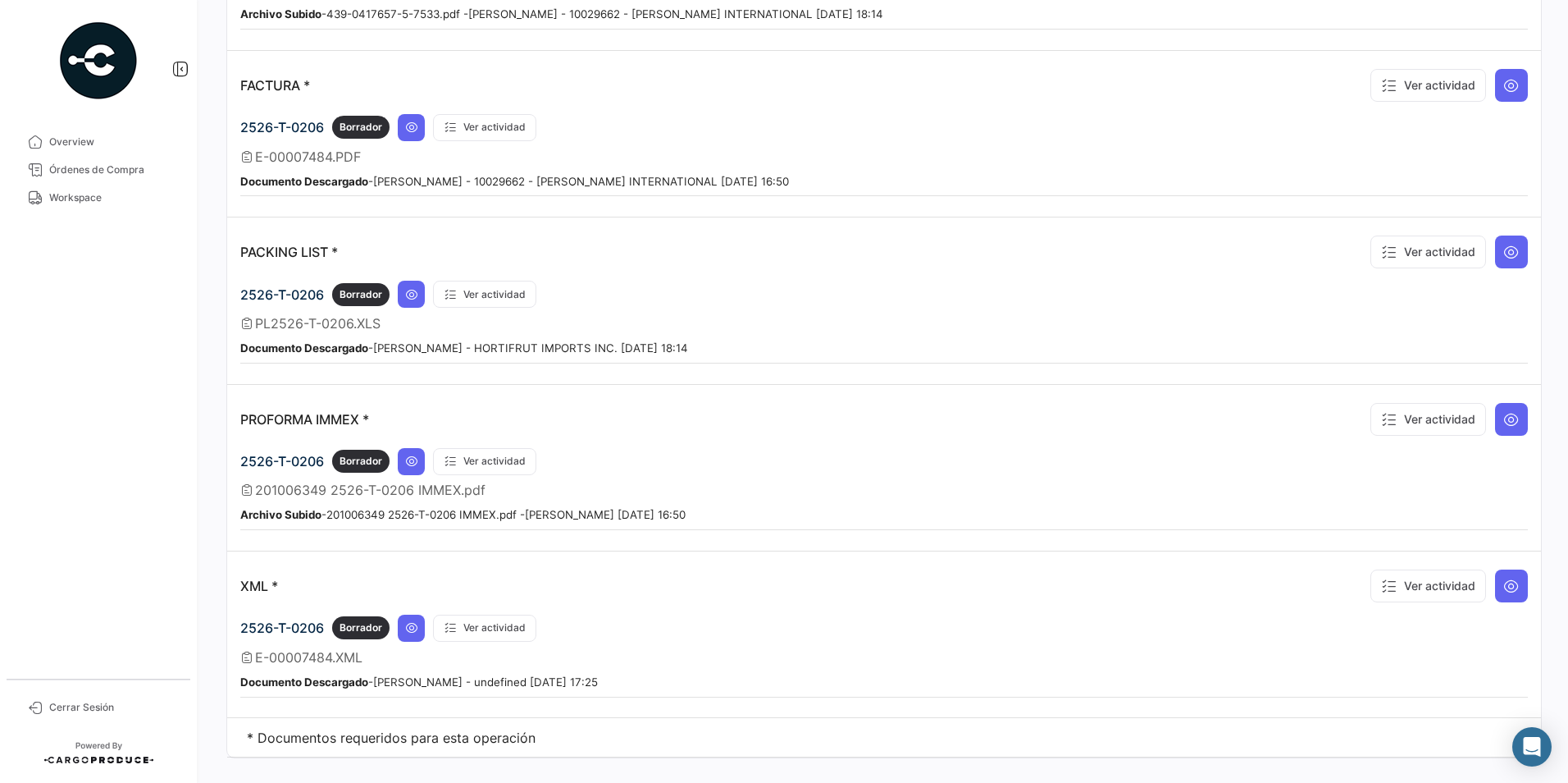
scroll to position [1537, 0]
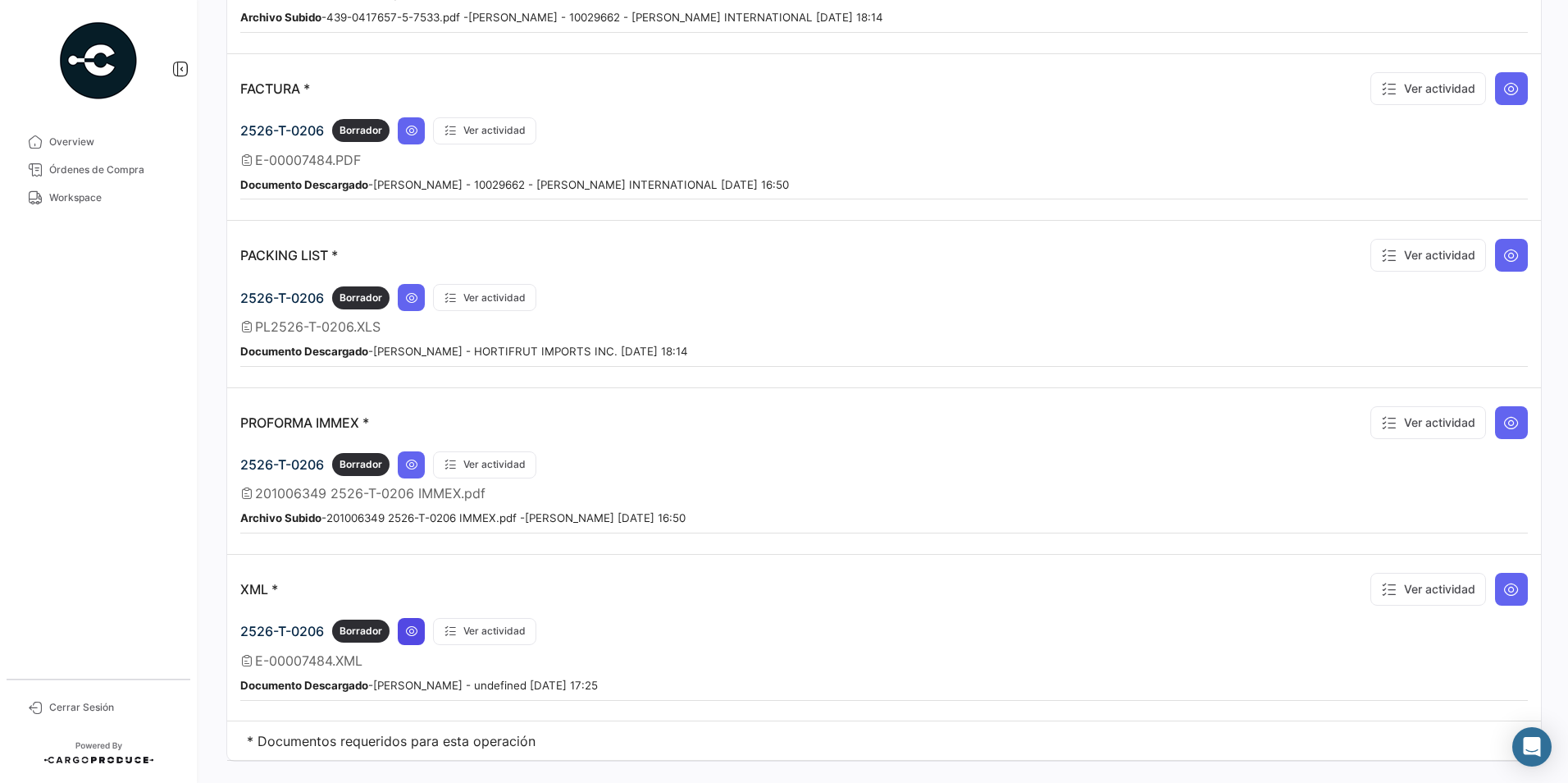
click at [420, 637] on button at bounding box center [411, 632] width 27 height 27
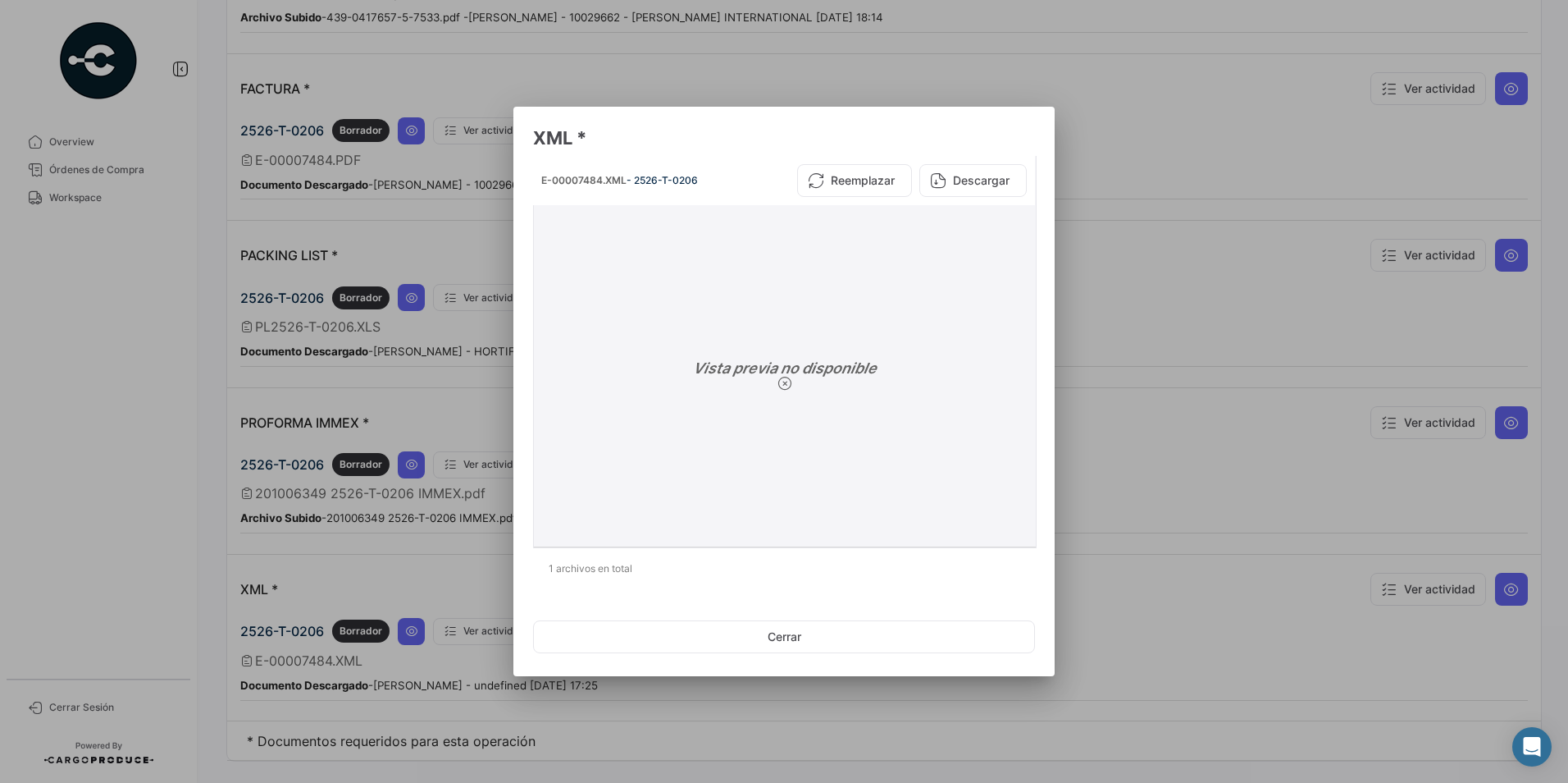
click at [781, 386] on icon at bounding box center [784, 383] width 14 height 14
click at [971, 171] on button "Descargar" at bounding box center [973, 180] width 107 height 33
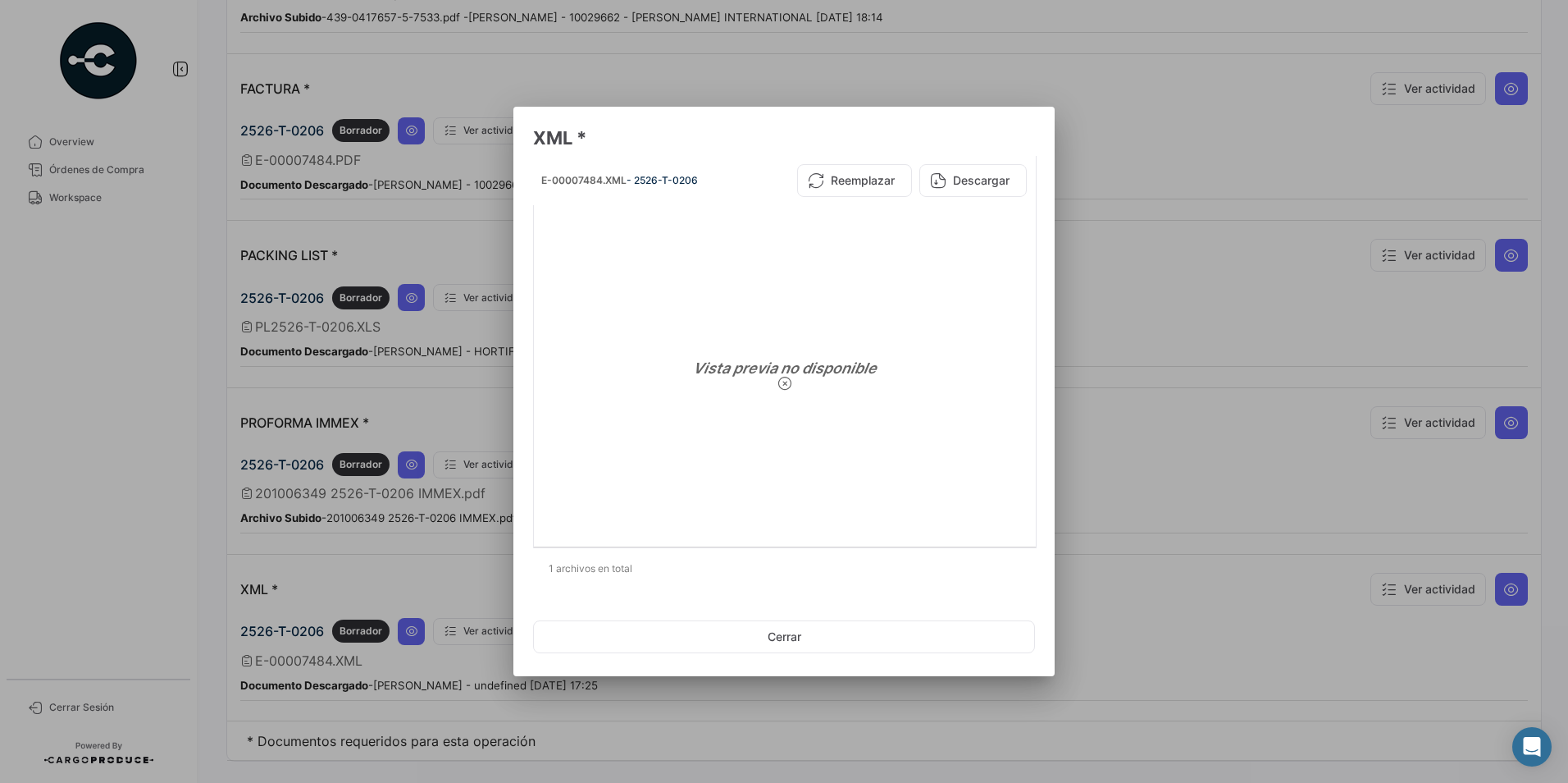
click at [1031, 71] on div at bounding box center [784, 392] width 1568 height 783
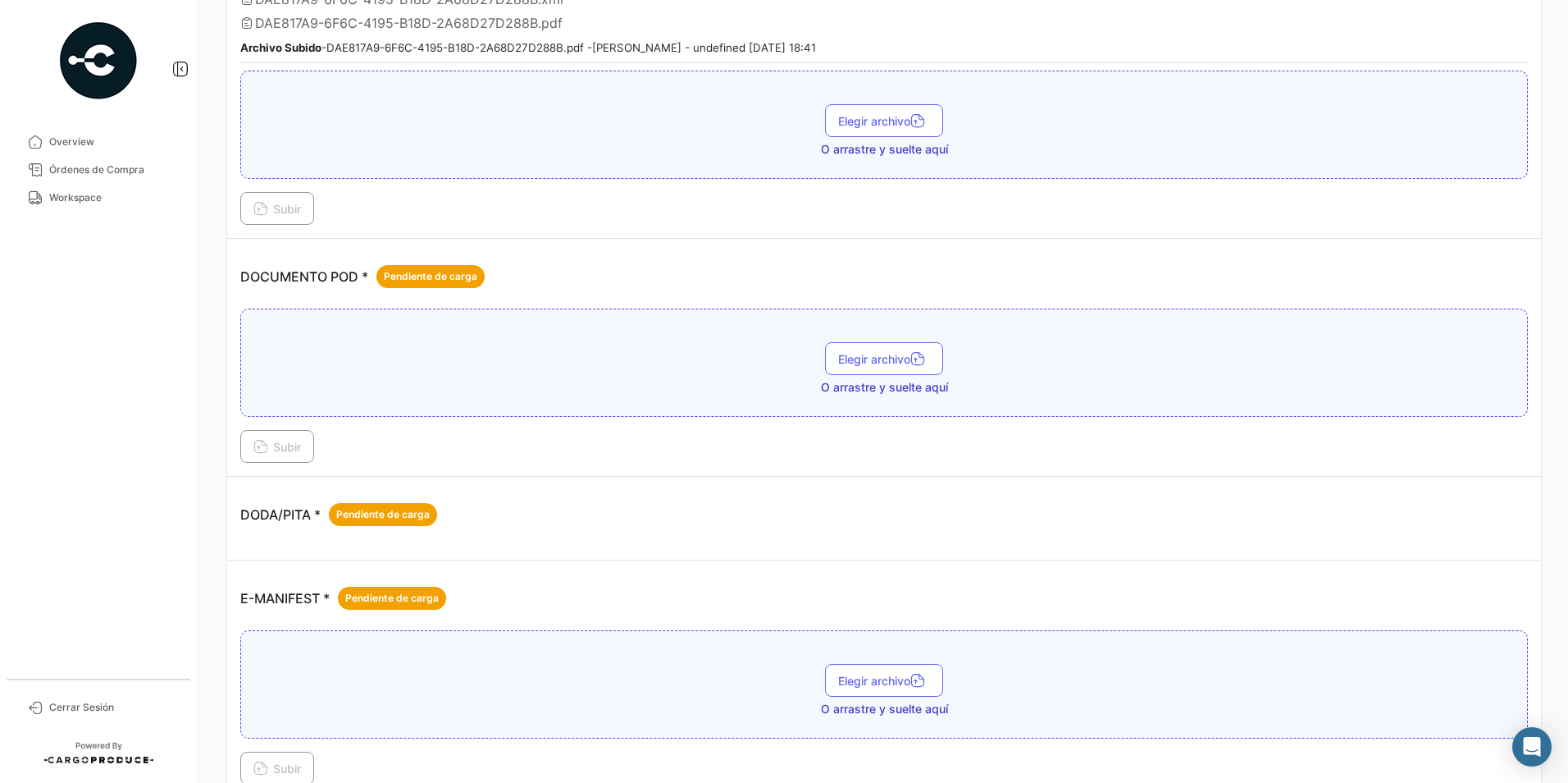
scroll to position [570, 0]
